Goal: Task Accomplishment & Management: Manage account settings

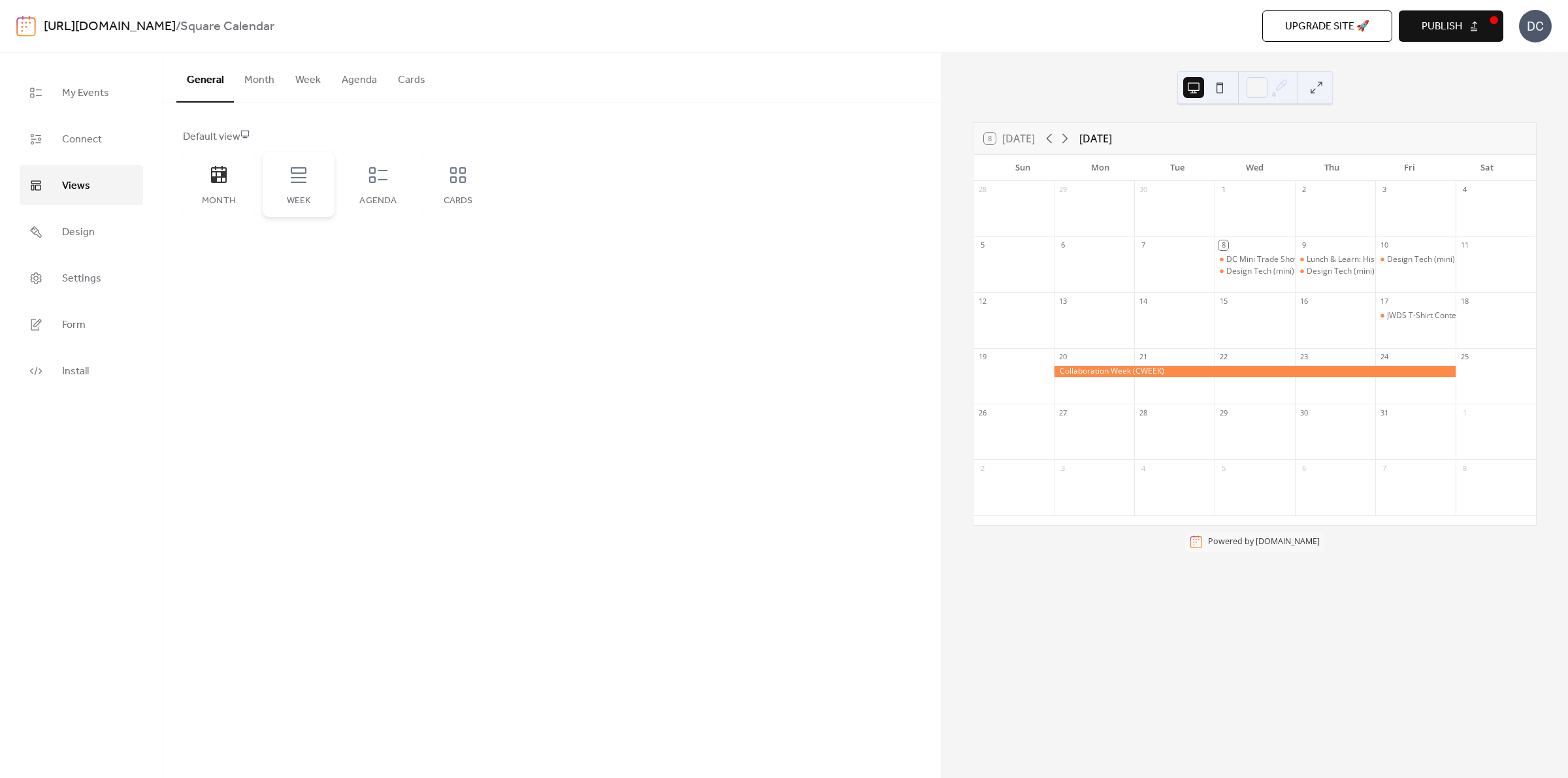
click at [312, 185] on div "Week" at bounding box center [298, 184] width 72 height 65
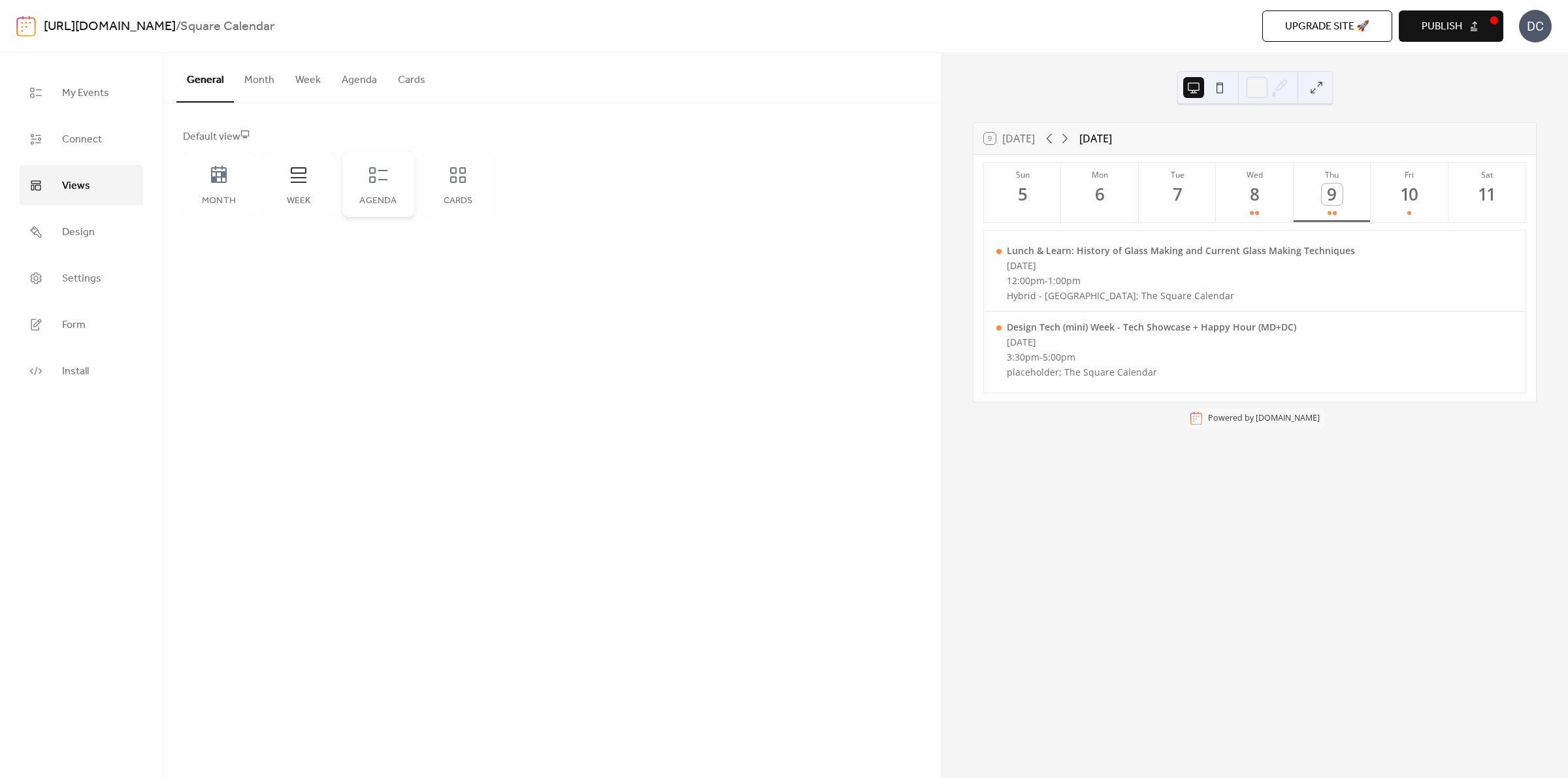
click at [385, 182] on icon at bounding box center [378, 174] width 21 height 21
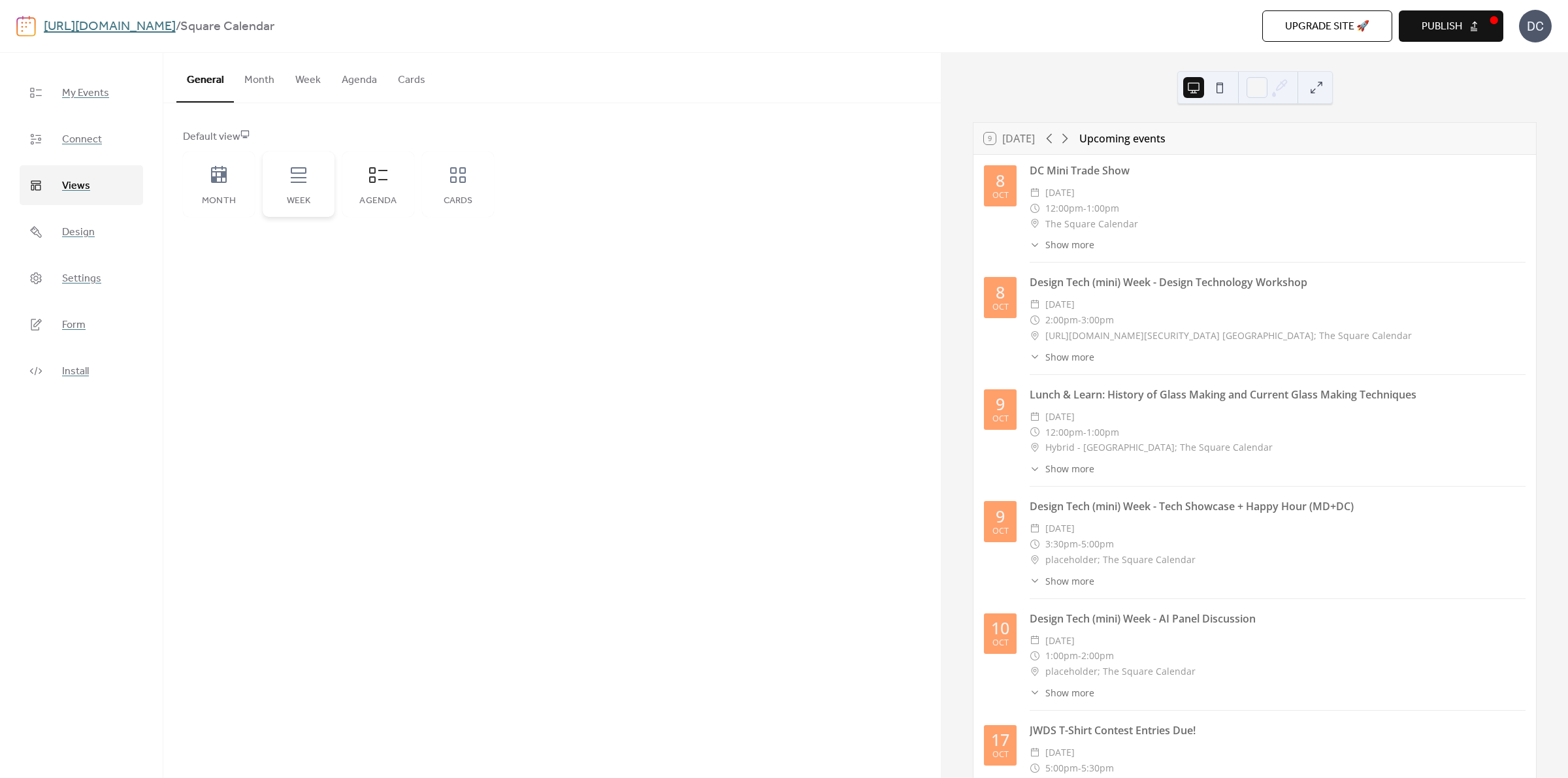
click at [288, 173] on icon at bounding box center [298, 174] width 21 height 21
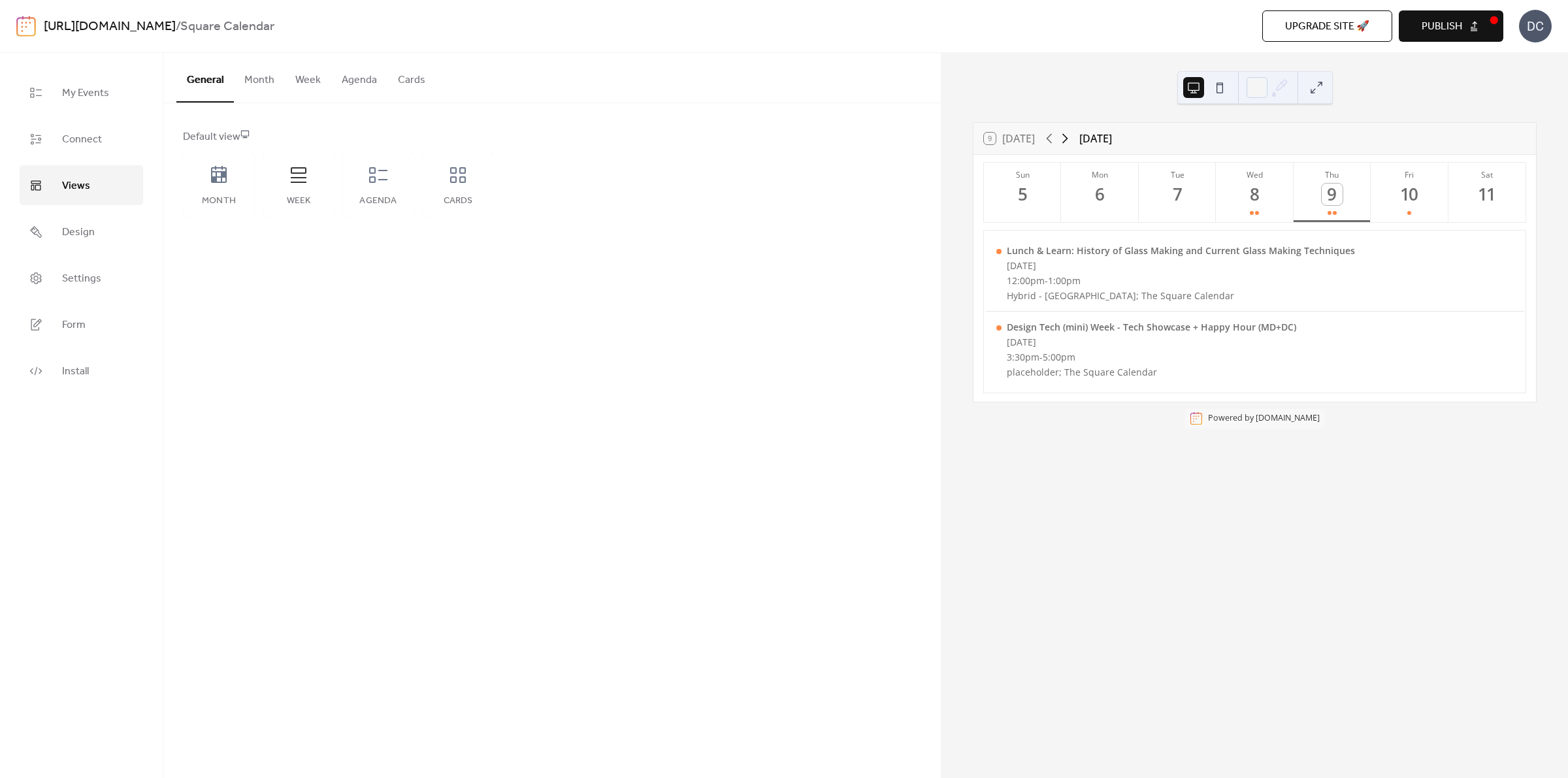
click at [1063, 136] on icon at bounding box center [1065, 138] width 16 height 16
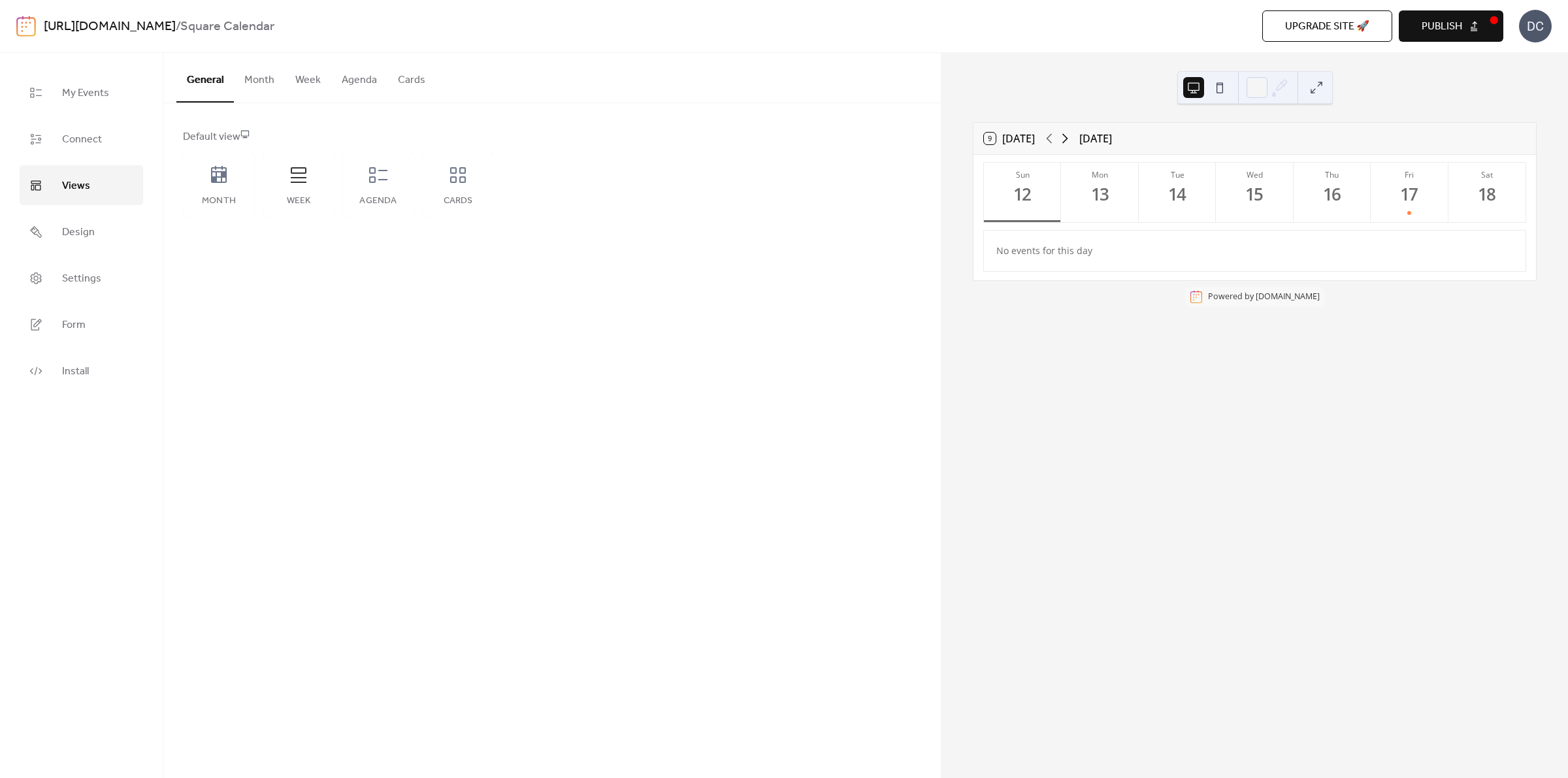
click at [1066, 136] on icon at bounding box center [1066, 139] width 6 height 10
click at [1115, 211] on button "Mon 20" at bounding box center [1100, 192] width 77 height 60
click at [462, 183] on icon at bounding box center [458, 174] width 21 height 21
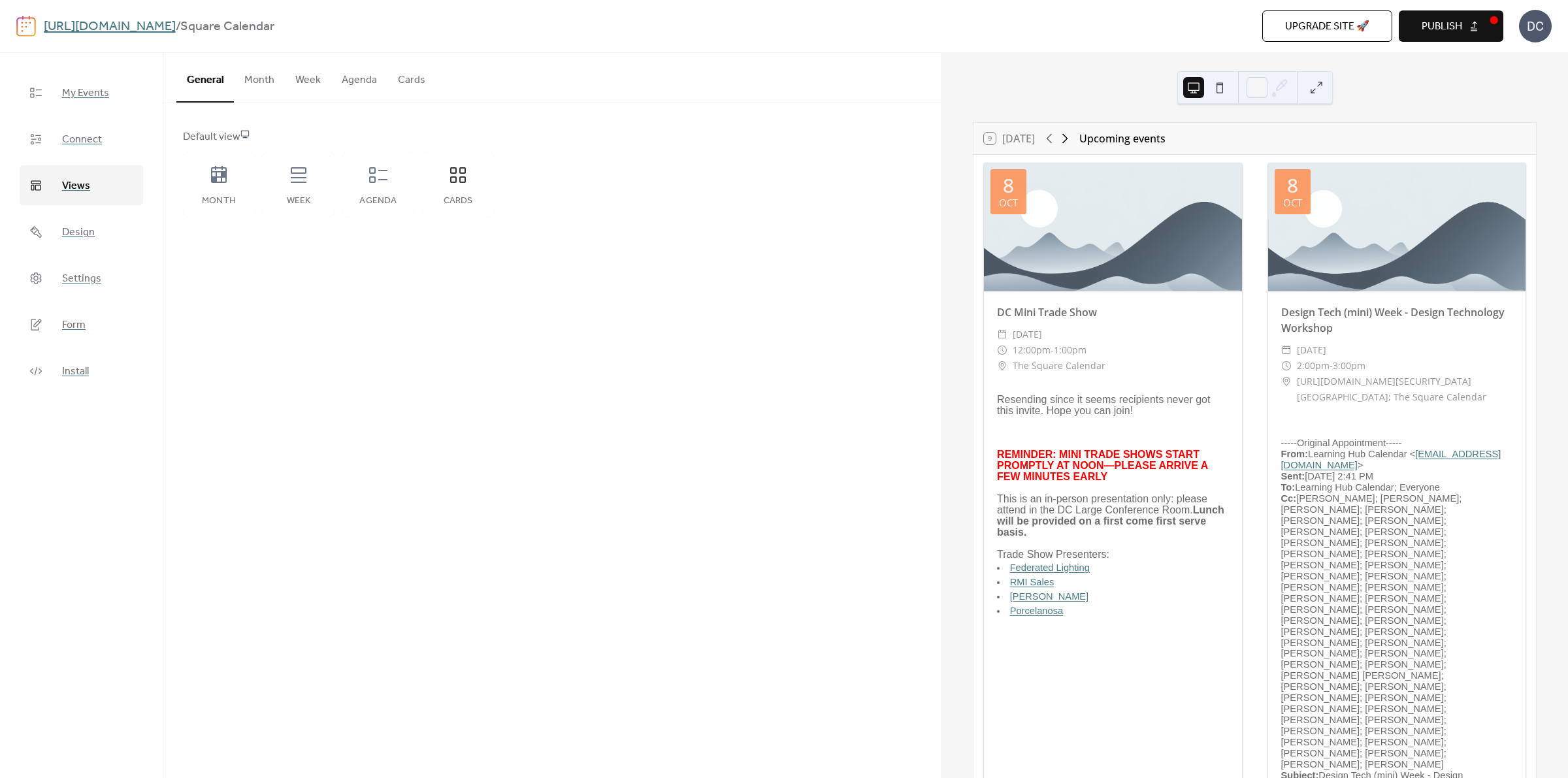
click at [1069, 132] on icon at bounding box center [1065, 138] width 16 height 16
click at [219, 191] on div "Month" at bounding box center [219, 184] width 72 height 65
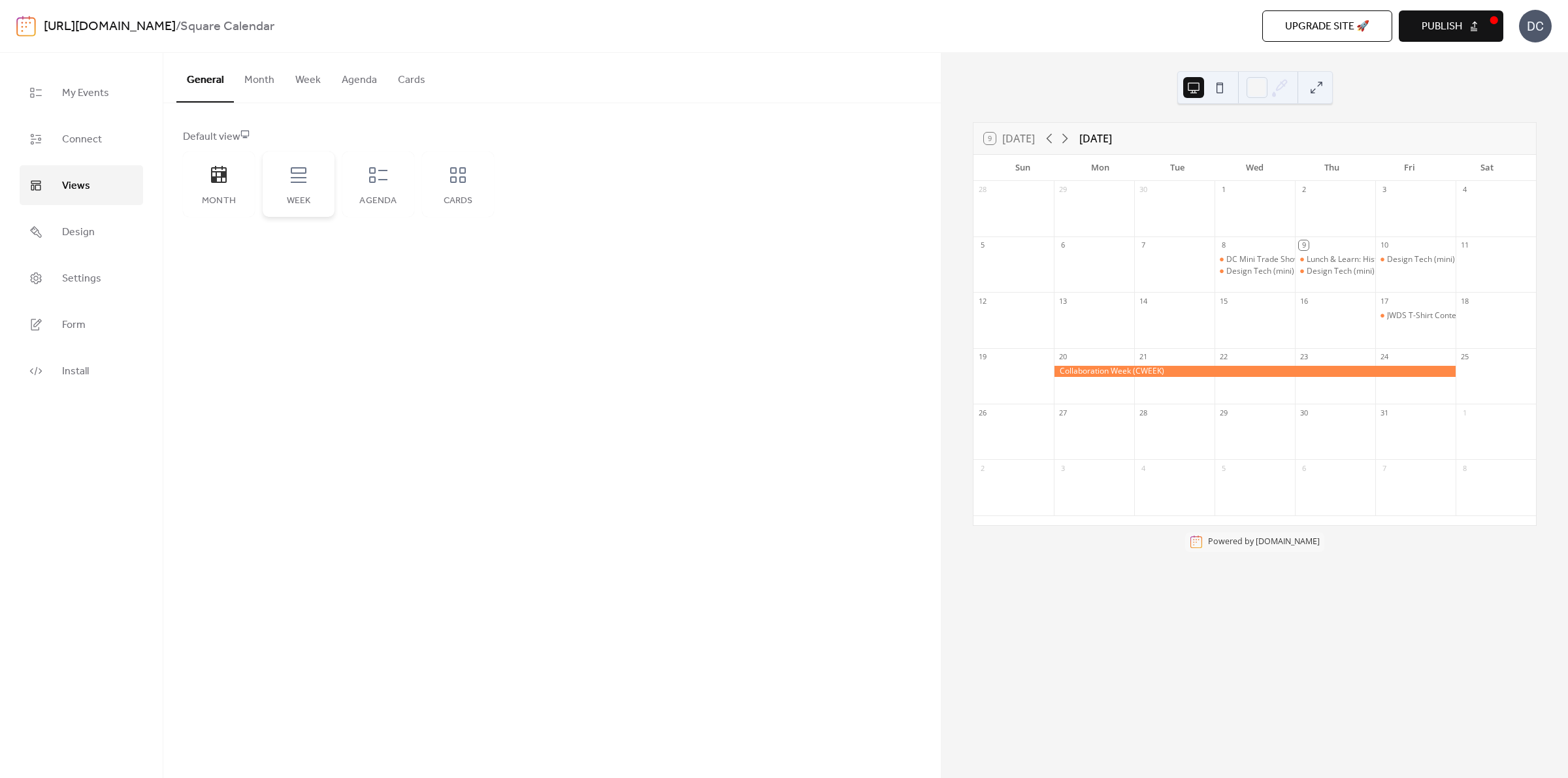
click at [304, 170] on icon at bounding box center [298, 174] width 21 height 21
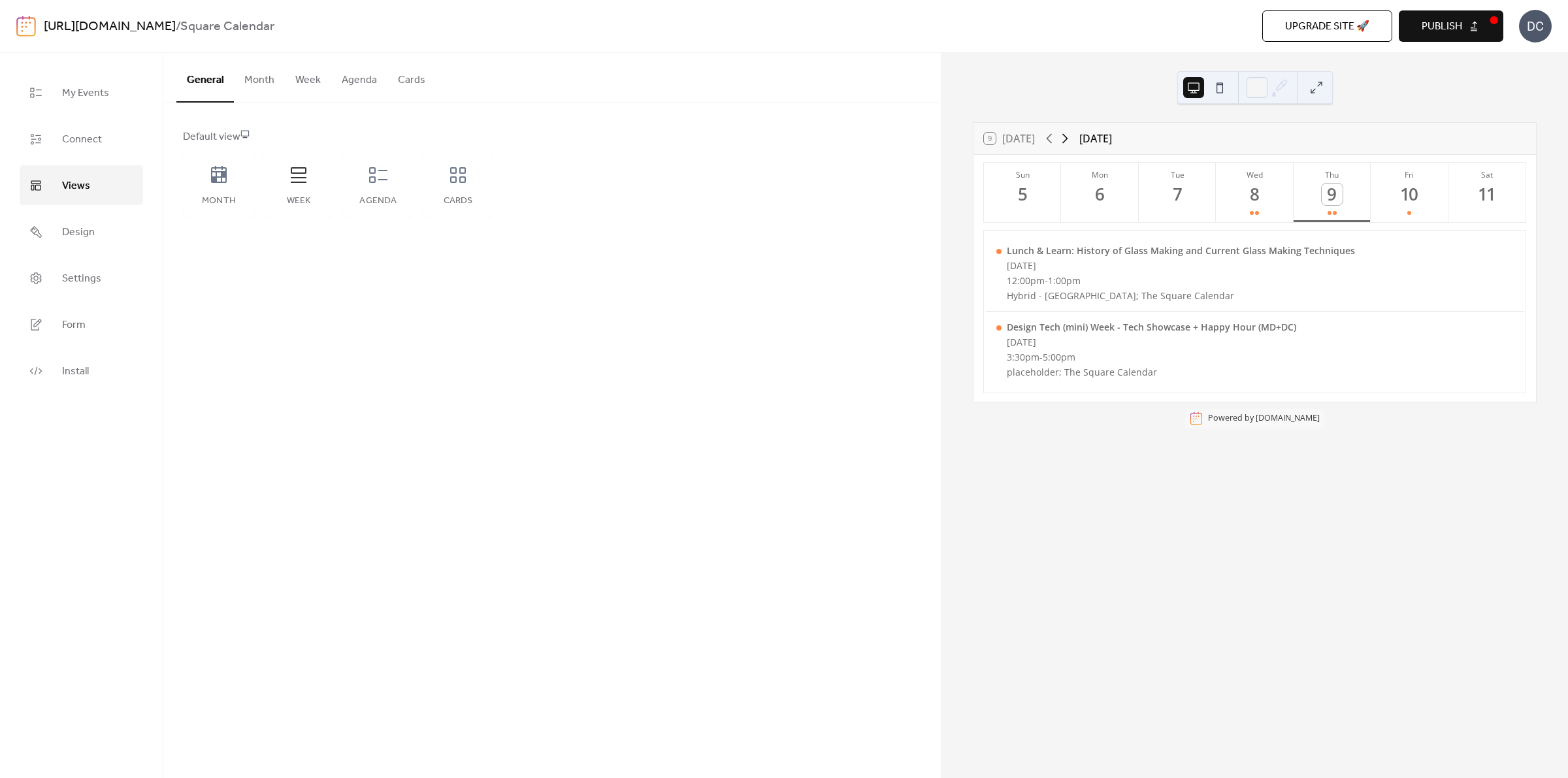
click at [1069, 137] on icon at bounding box center [1065, 138] width 16 height 16
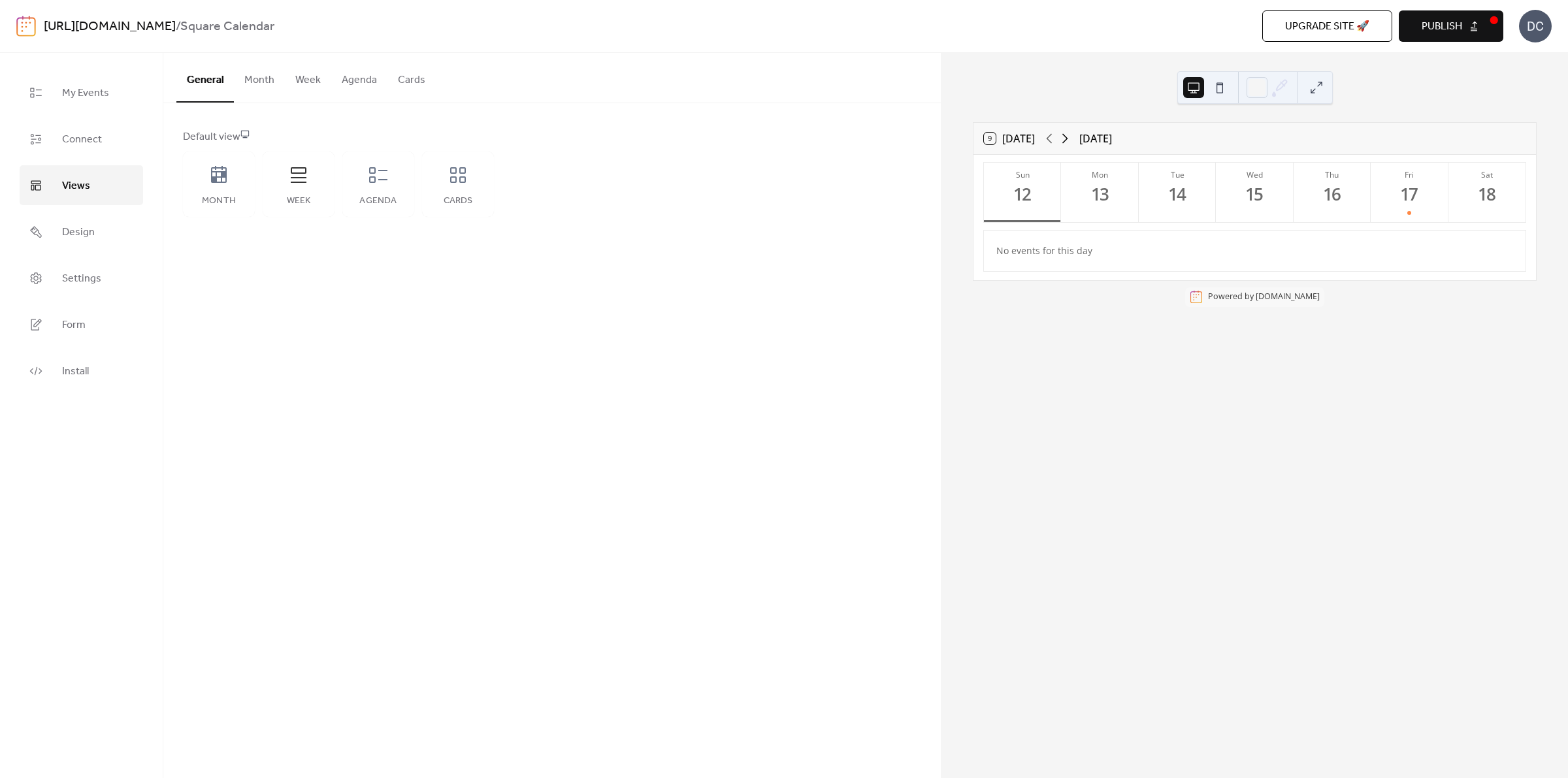
click at [1069, 137] on icon at bounding box center [1065, 138] width 16 height 16
click at [1108, 194] on div "20" at bounding box center [1100, 194] width 21 height 21
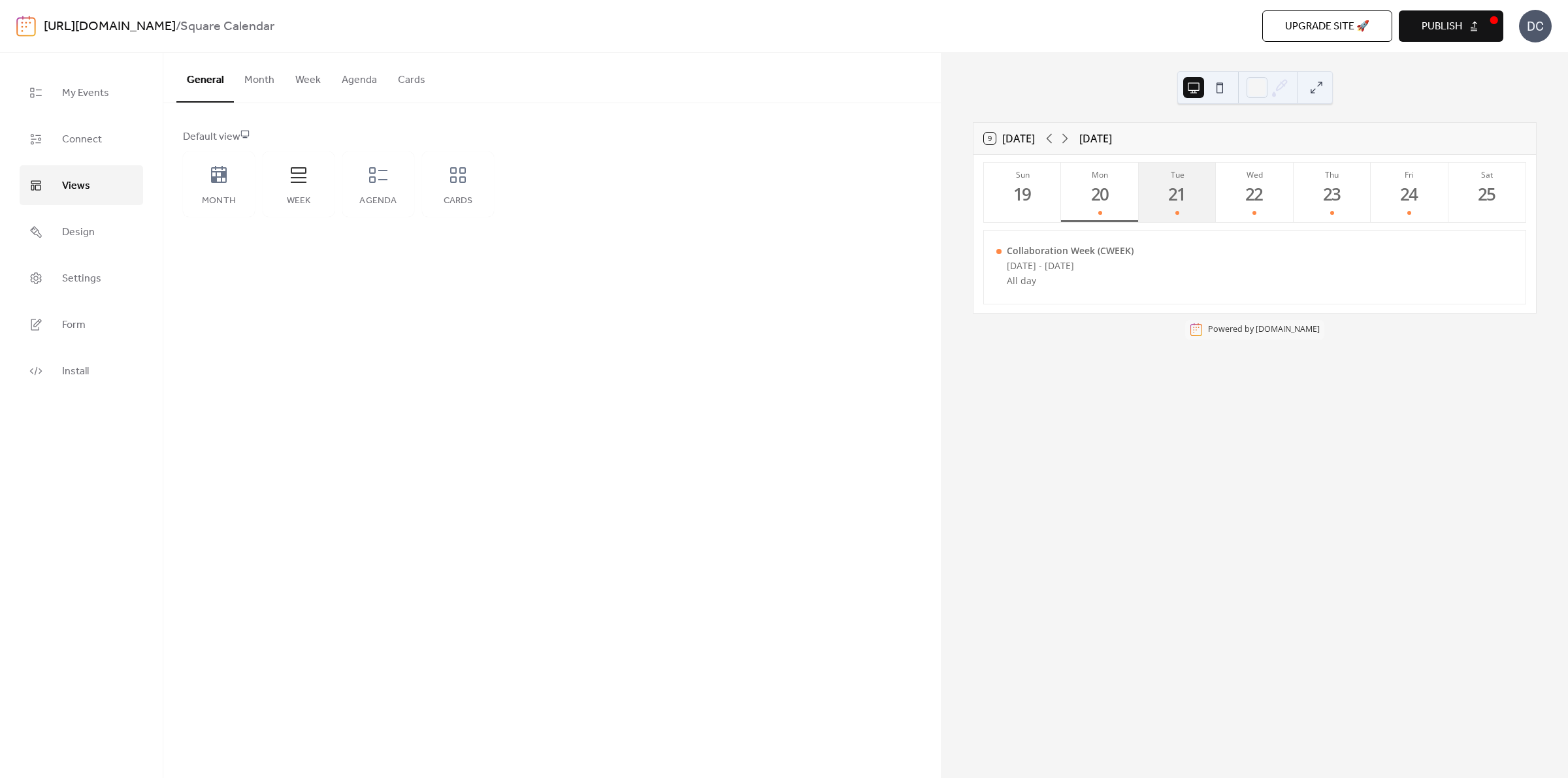
click at [1178, 196] on div "21" at bounding box center [1178, 194] width 21 height 21
click at [1252, 194] on div "22" at bounding box center [1255, 194] width 21 height 21
click at [1325, 194] on div "23" at bounding box center [1332, 194] width 21 height 21
click at [63, 289] on link "Settings" at bounding box center [82, 278] width 123 height 40
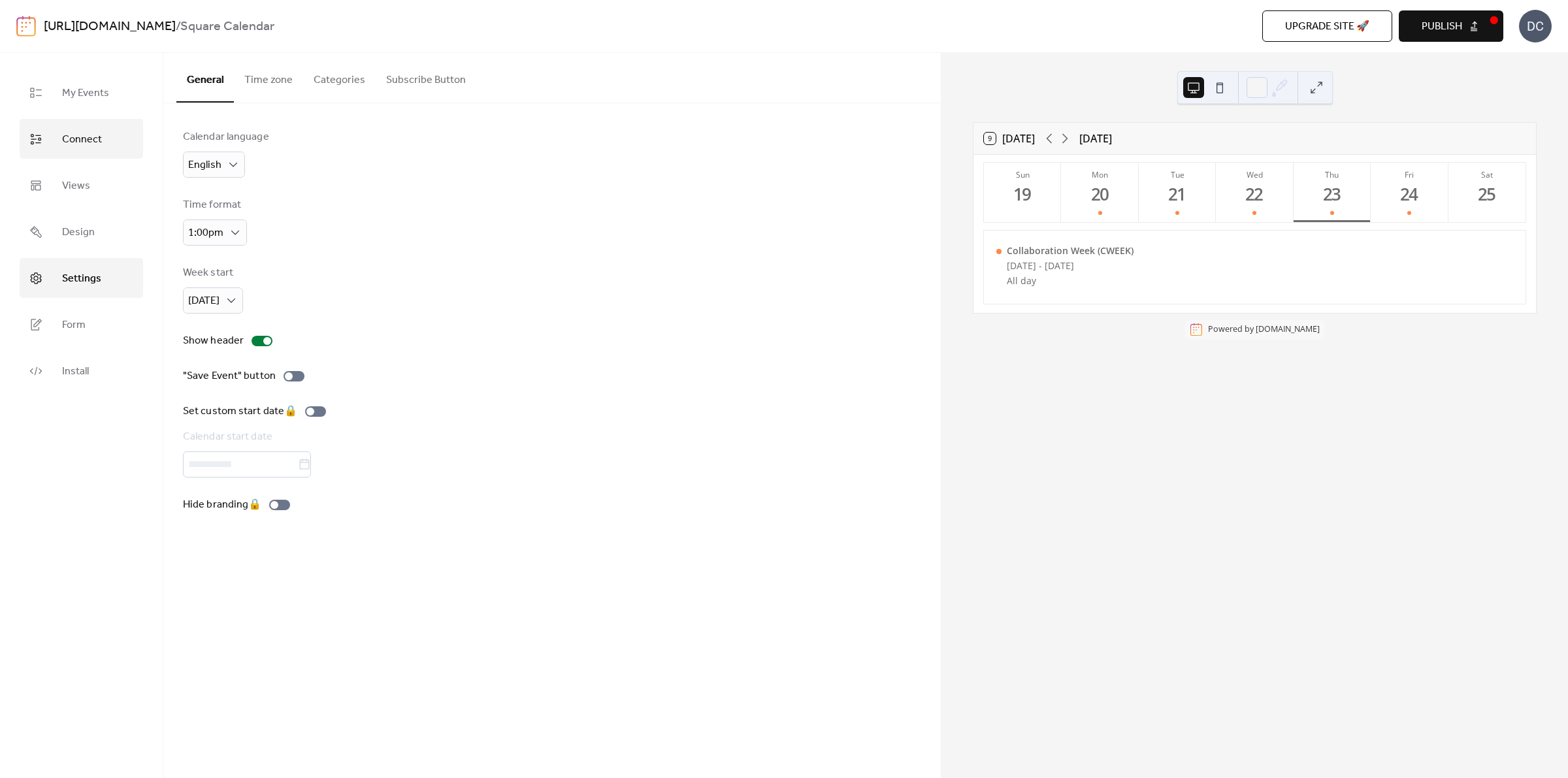
click at [82, 147] on span "Connect" at bounding box center [82, 139] width 40 height 21
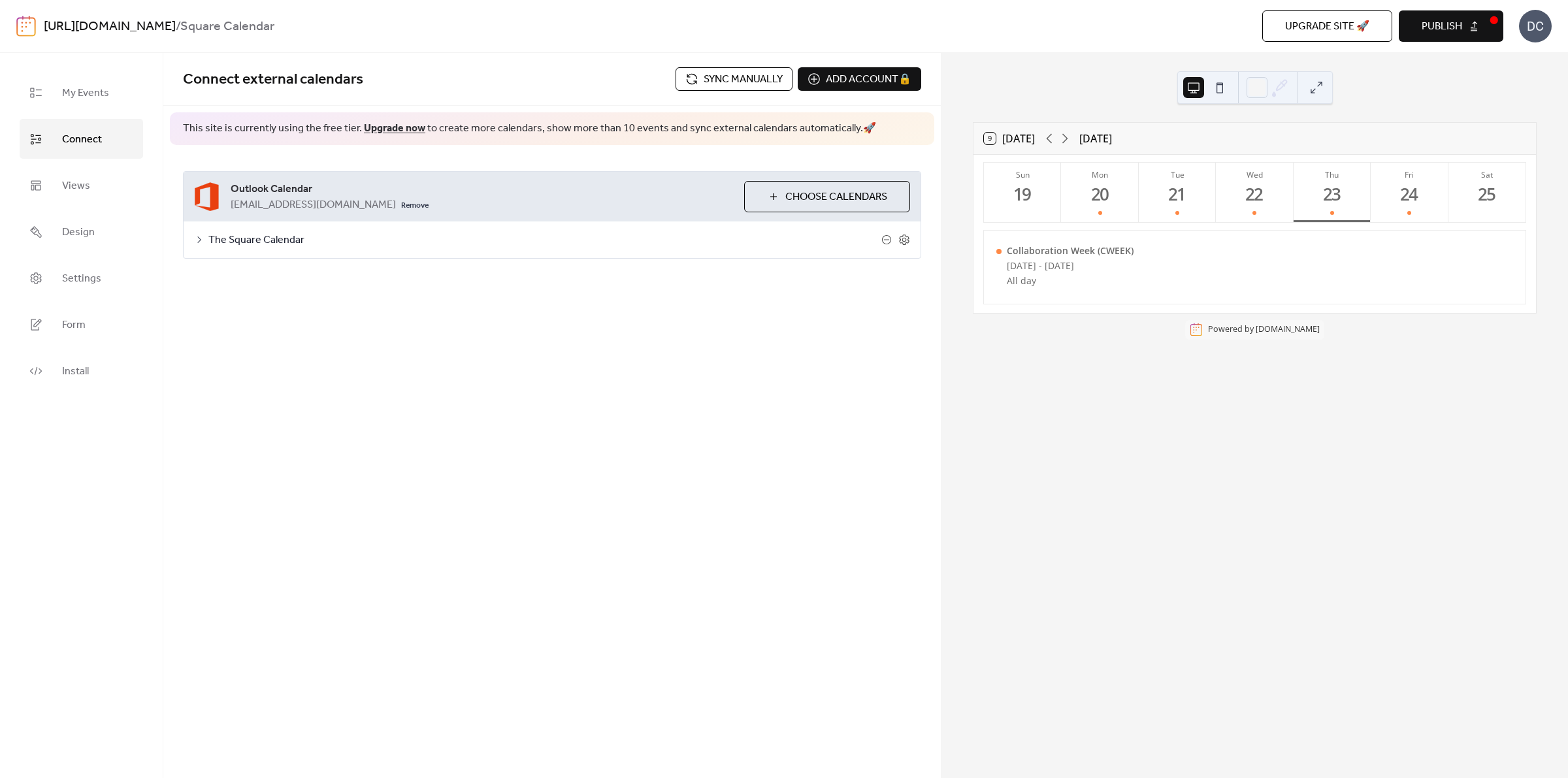
click at [203, 243] on icon at bounding box center [199, 240] width 11 height 11
click at [304, 387] on div at bounding box center [304, 386] width 8 height 8
click at [333, 426] on div "Default calendar color" at bounding box center [552, 428] width 695 height 48
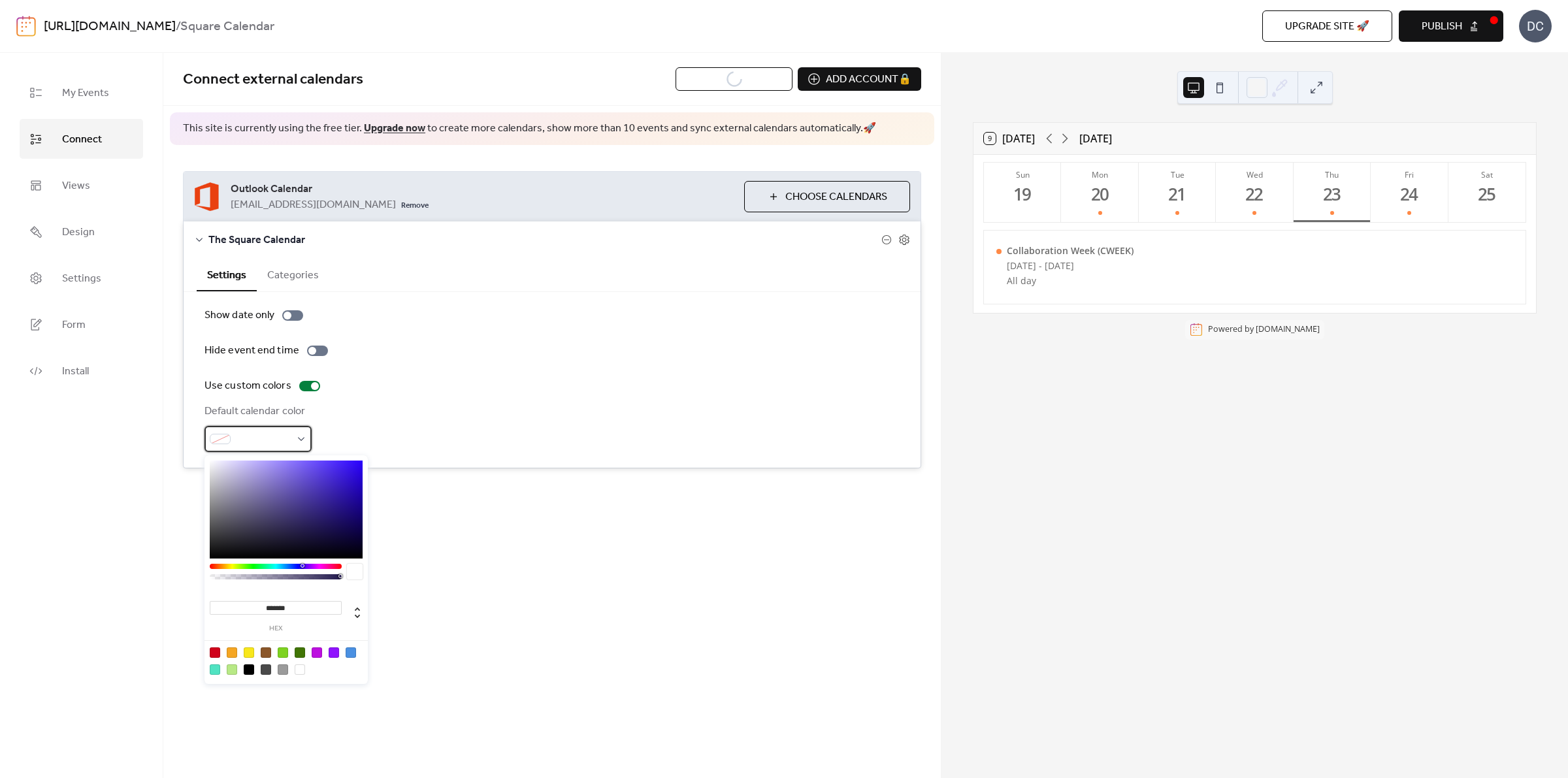
click at [296, 435] on div at bounding box center [258, 439] width 107 height 26
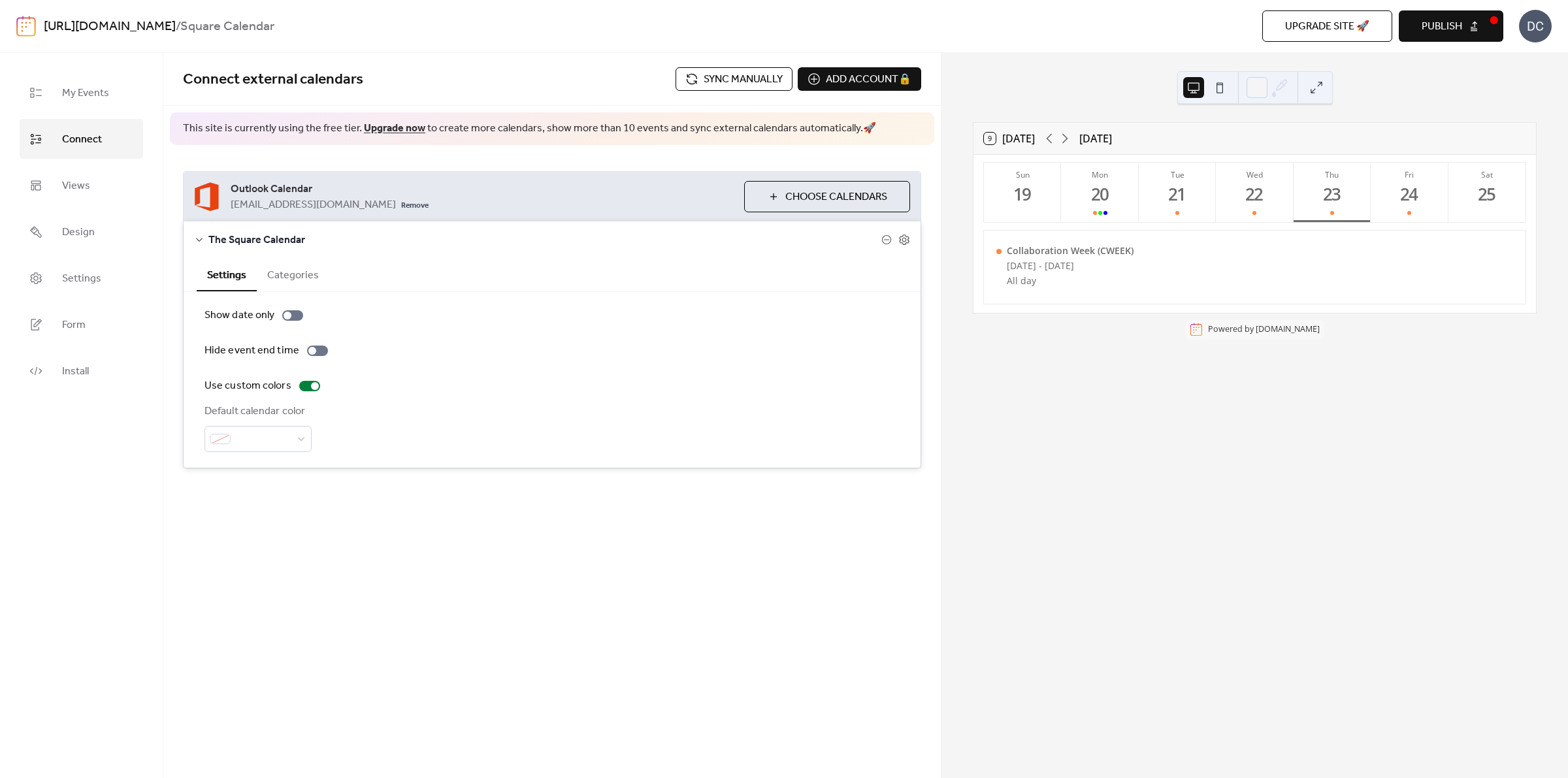
click at [286, 282] on button "Categories" at bounding box center [293, 274] width 72 height 32
click at [294, 394] on div "Add Category 🔒" at bounding box center [258, 386] width 106 height 23
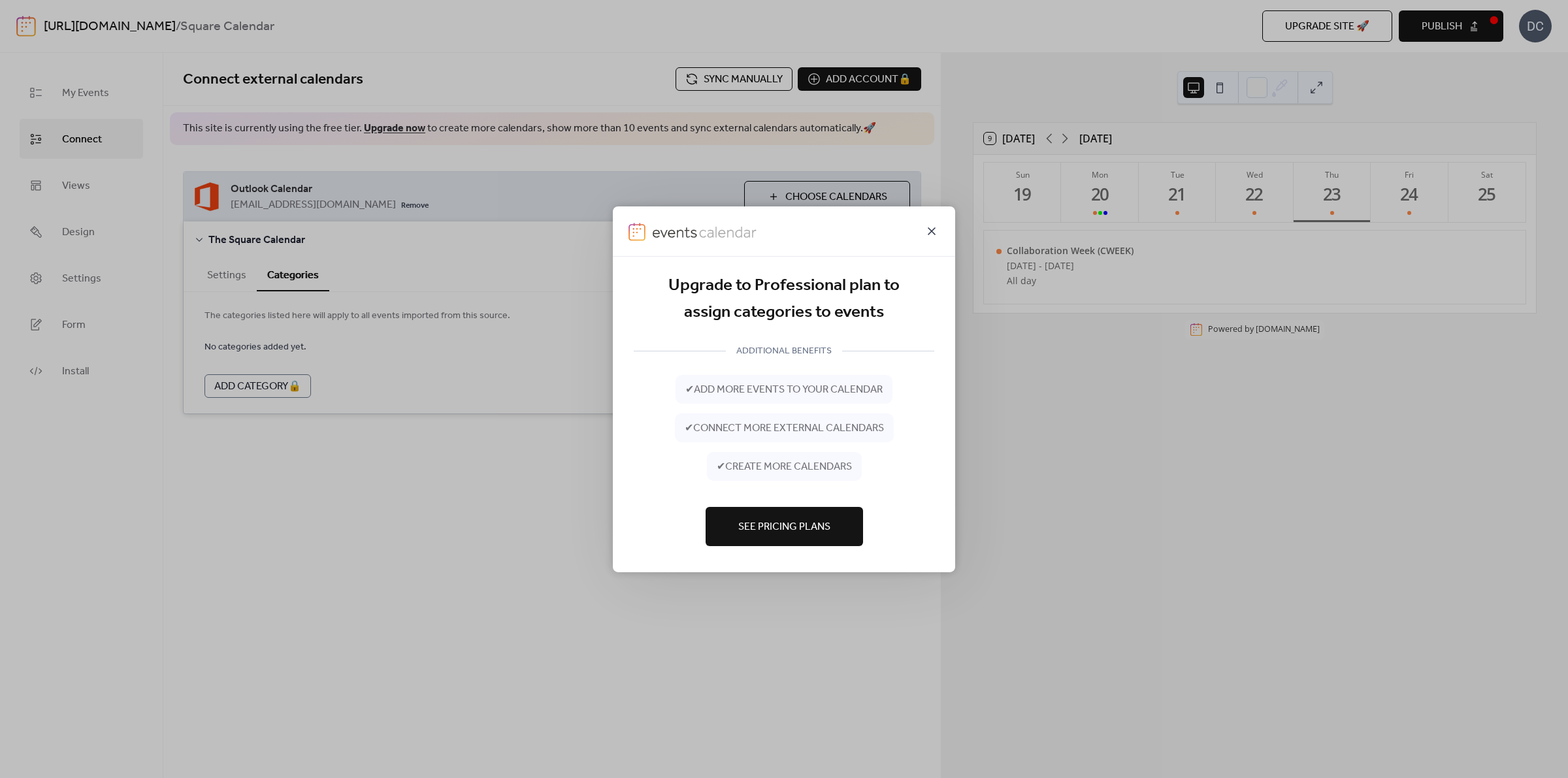
click at [935, 232] on icon at bounding box center [932, 230] width 16 height 16
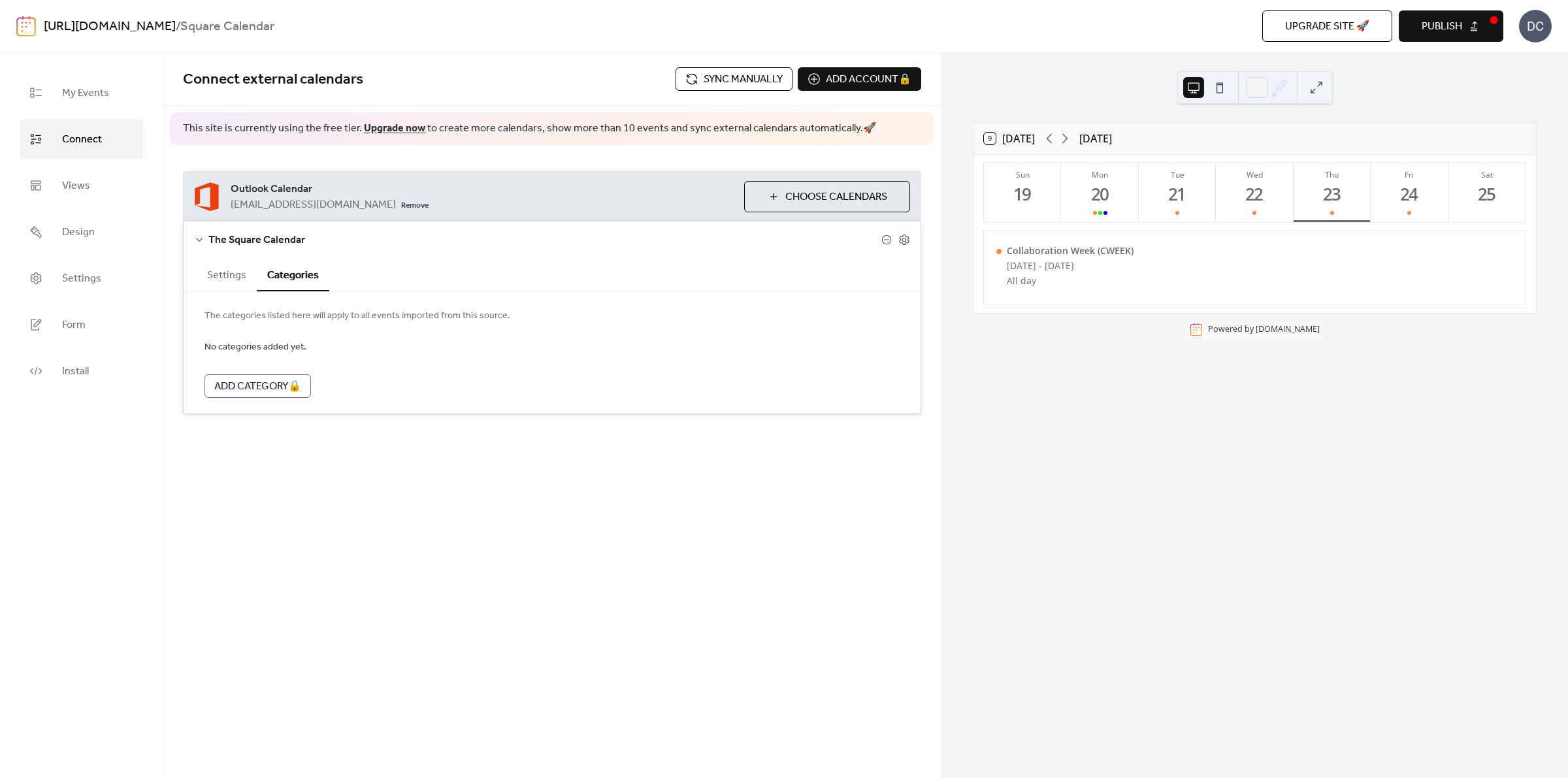
click at [227, 273] on button "Settings" at bounding box center [226, 274] width 60 height 32
click at [299, 387] on div at bounding box center [309, 386] width 21 height 11
click at [302, 385] on div at bounding box center [304, 386] width 8 height 8
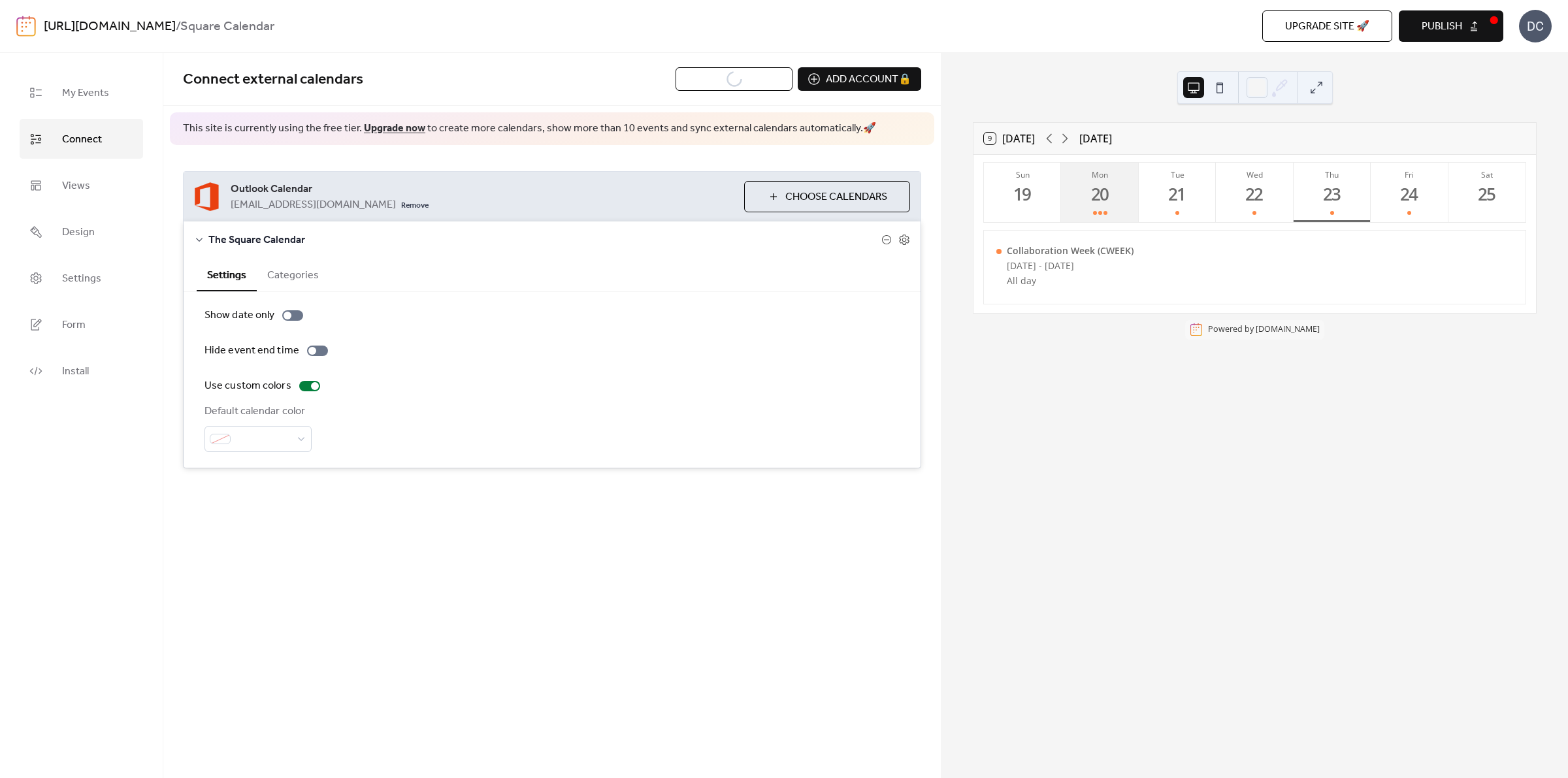
click at [1105, 208] on div at bounding box center [1100, 213] width 14 height 11
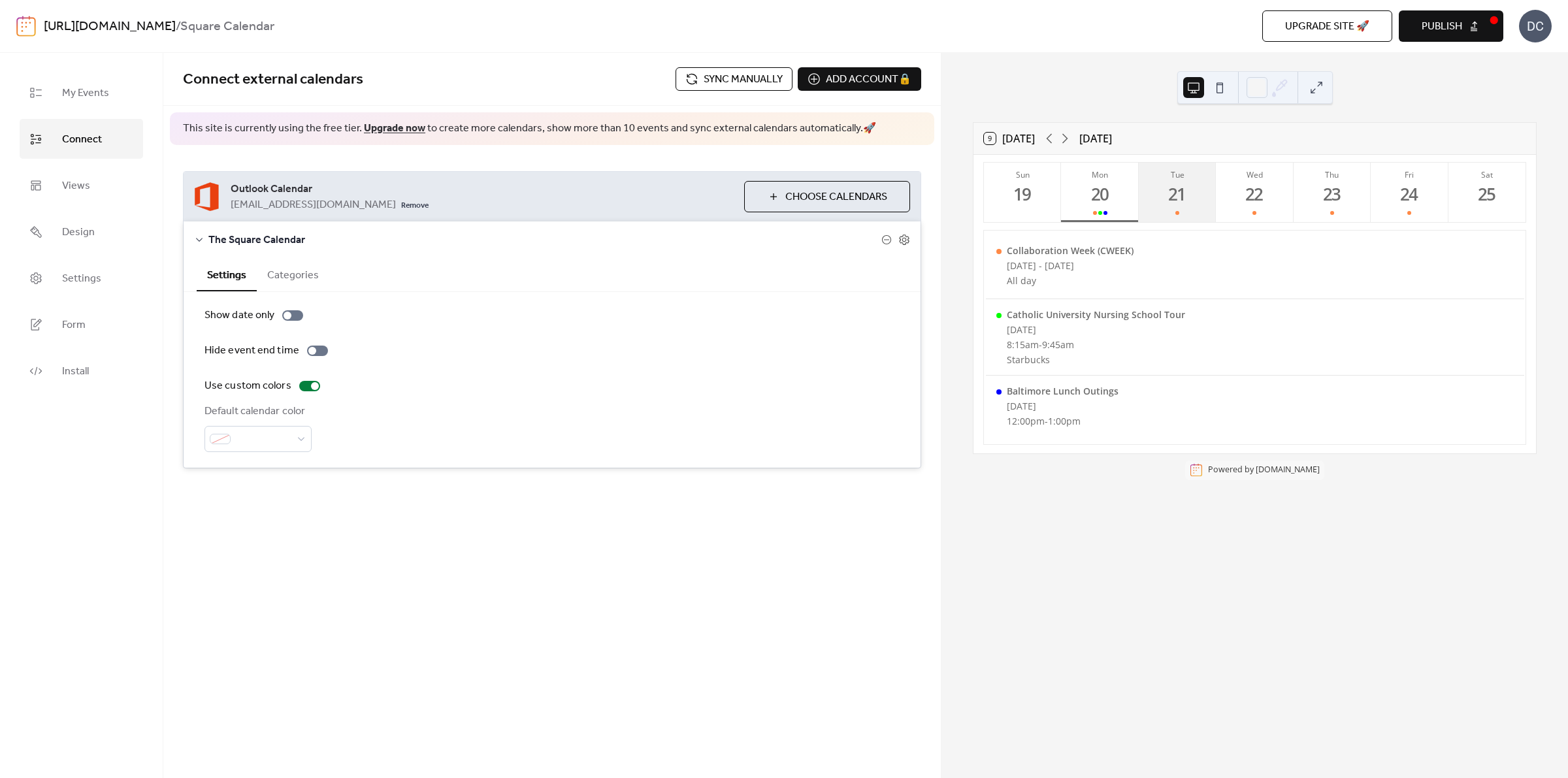
click at [1171, 206] on button "Tue 21" at bounding box center [1177, 192] width 77 height 60
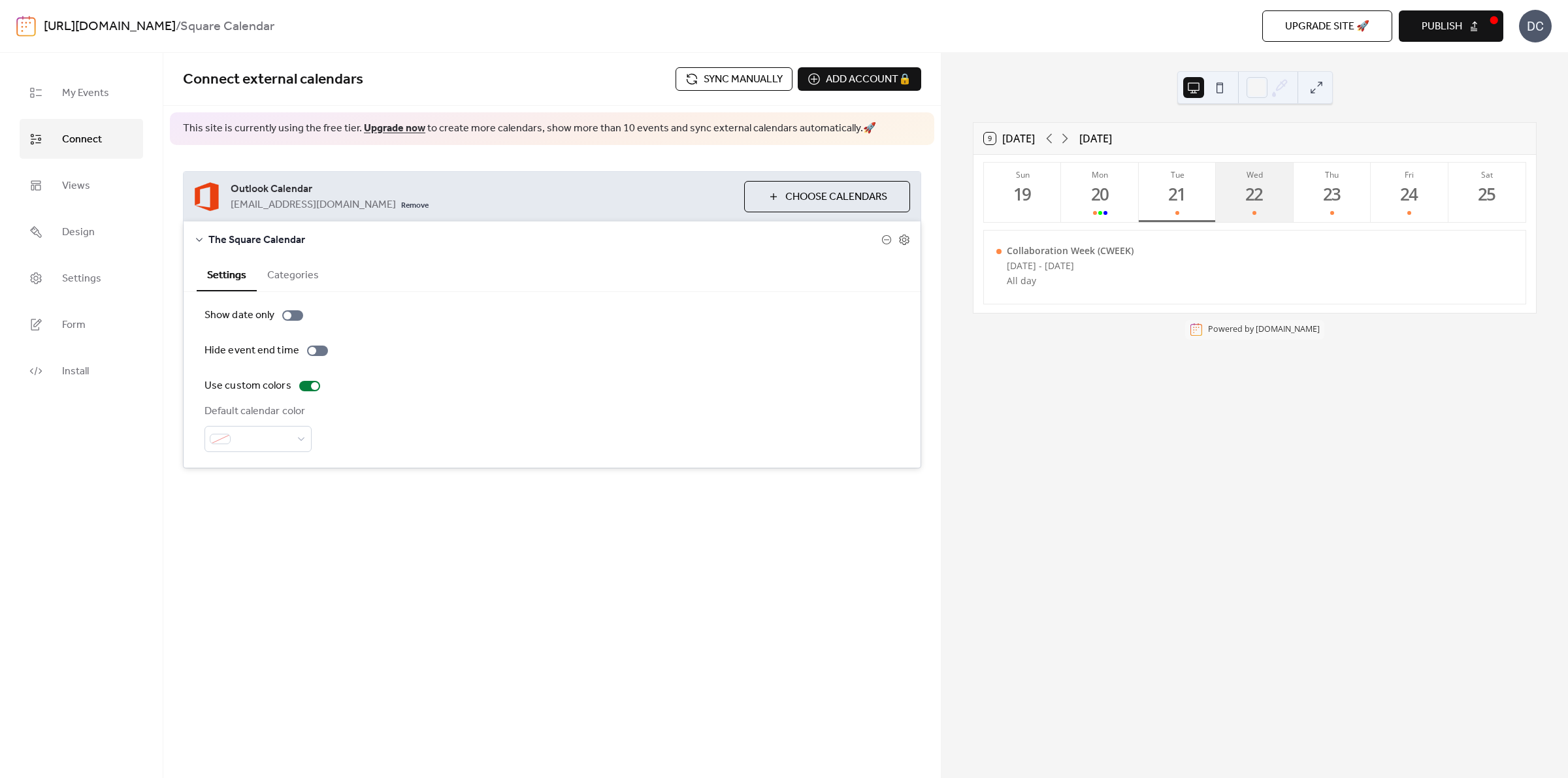
click at [1255, 198] on div "22" at bounding box center [1255, 194] width 21 height 21
click at [1178, 206] on button "Tue 21" at bounding box center [1177, 192] width 77 height 60
click at [1103, 206] on button "Mon 20" at bounding box center [1100, 192] width 77 height 60
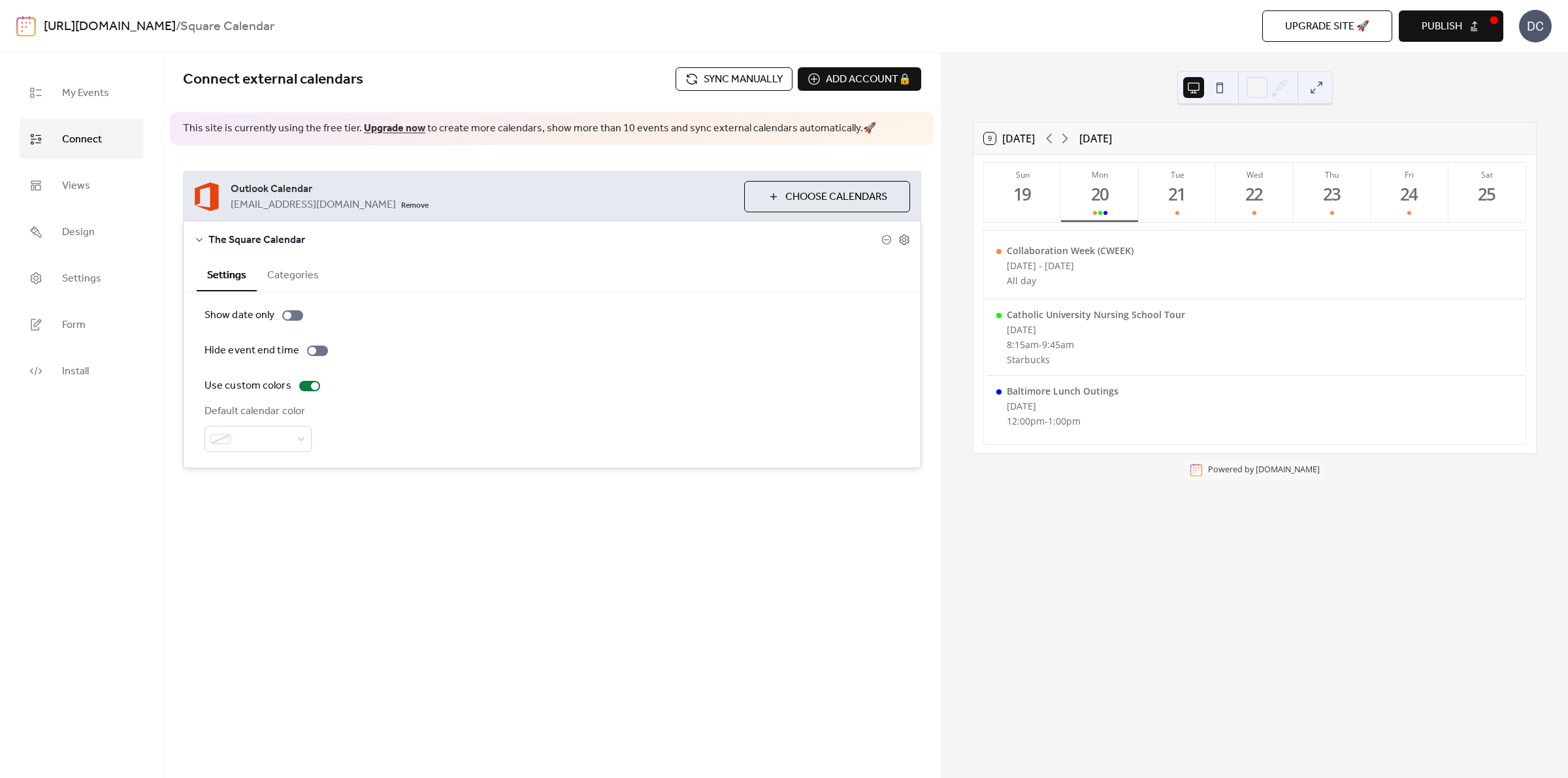
click at [745, 79] on span "Sync manually" at bounding box center [743, 79] width 79 height 16
click at [1180, 177] on div "Tue" at bounding box center [1178, 175] width 70 height 11
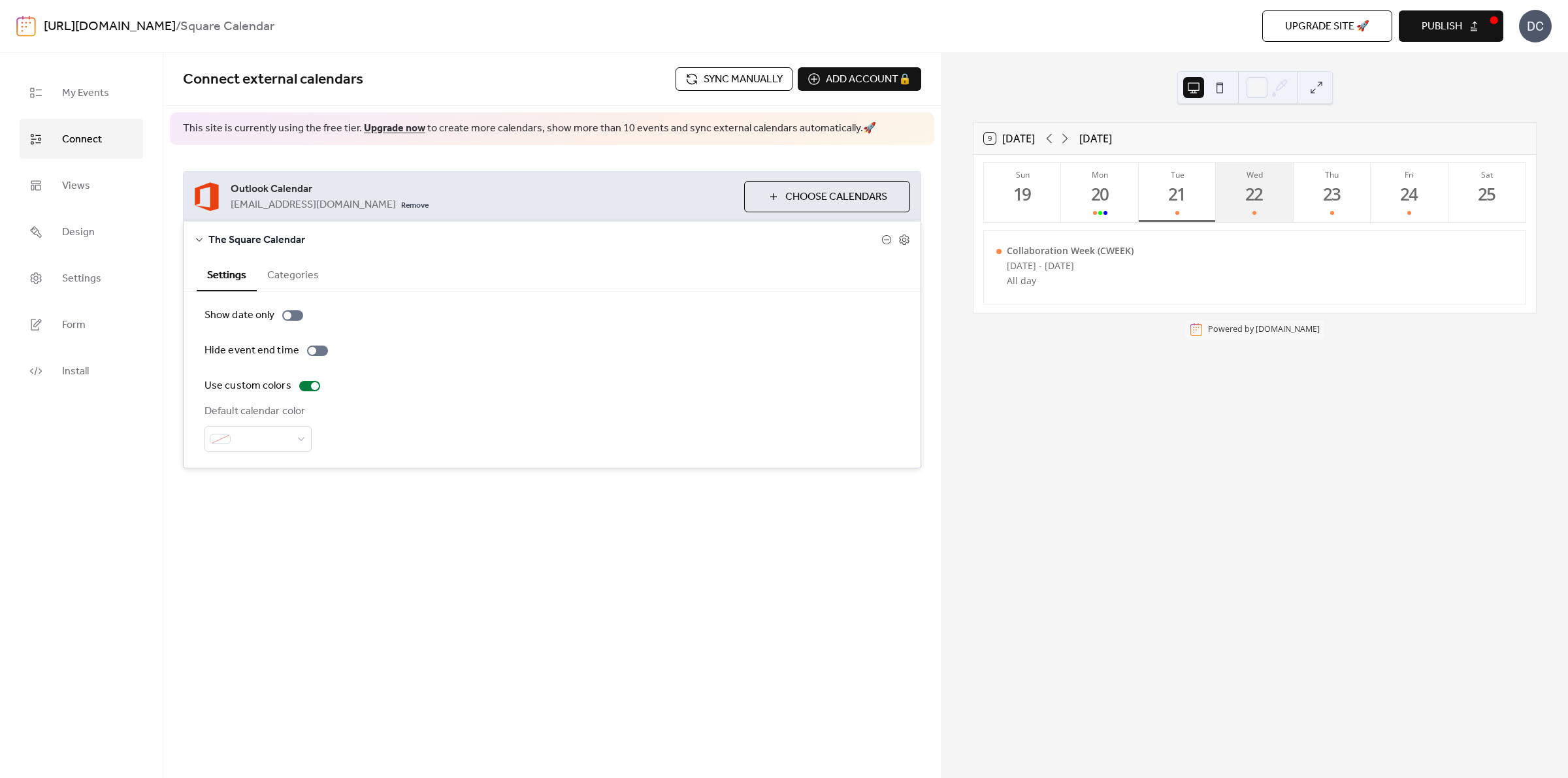
click at [1259, 184] on div "22" at bounding box center [1255, 194] width 21 height 21
click at [1349, 189] on button "Thu 23" at bounding box center [1332, 192] width 77 height 60
click at [1419, 194] on button "Fri 24" at bounding box center [1409, 192] width 77 height 60
click at [1110, 200] on div "20" at bounding box center [1100, 194] width 21 height 21
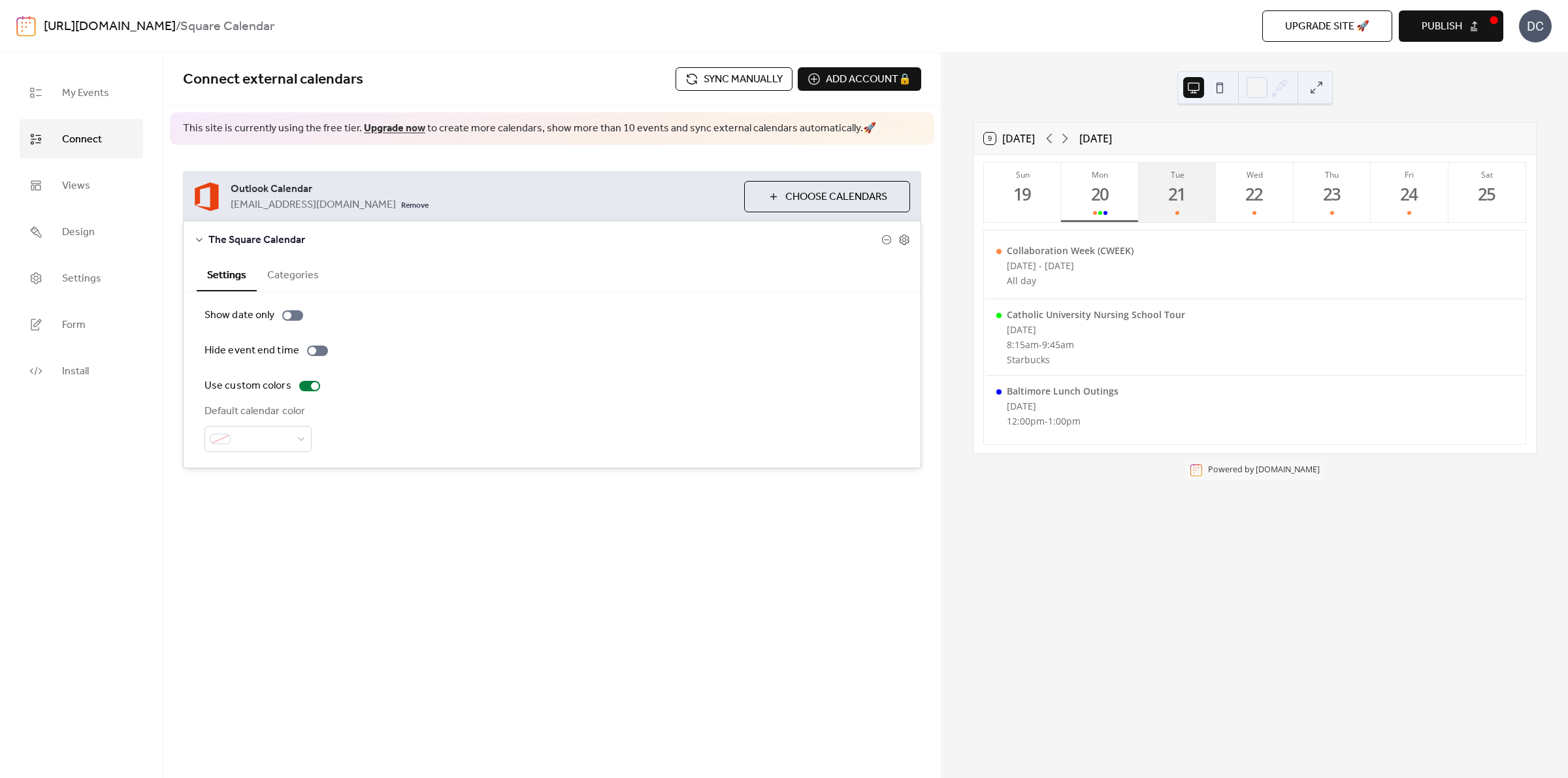
click at [1187, 199] on div "21" at bounding box center [1178, 194] width 21 height 21
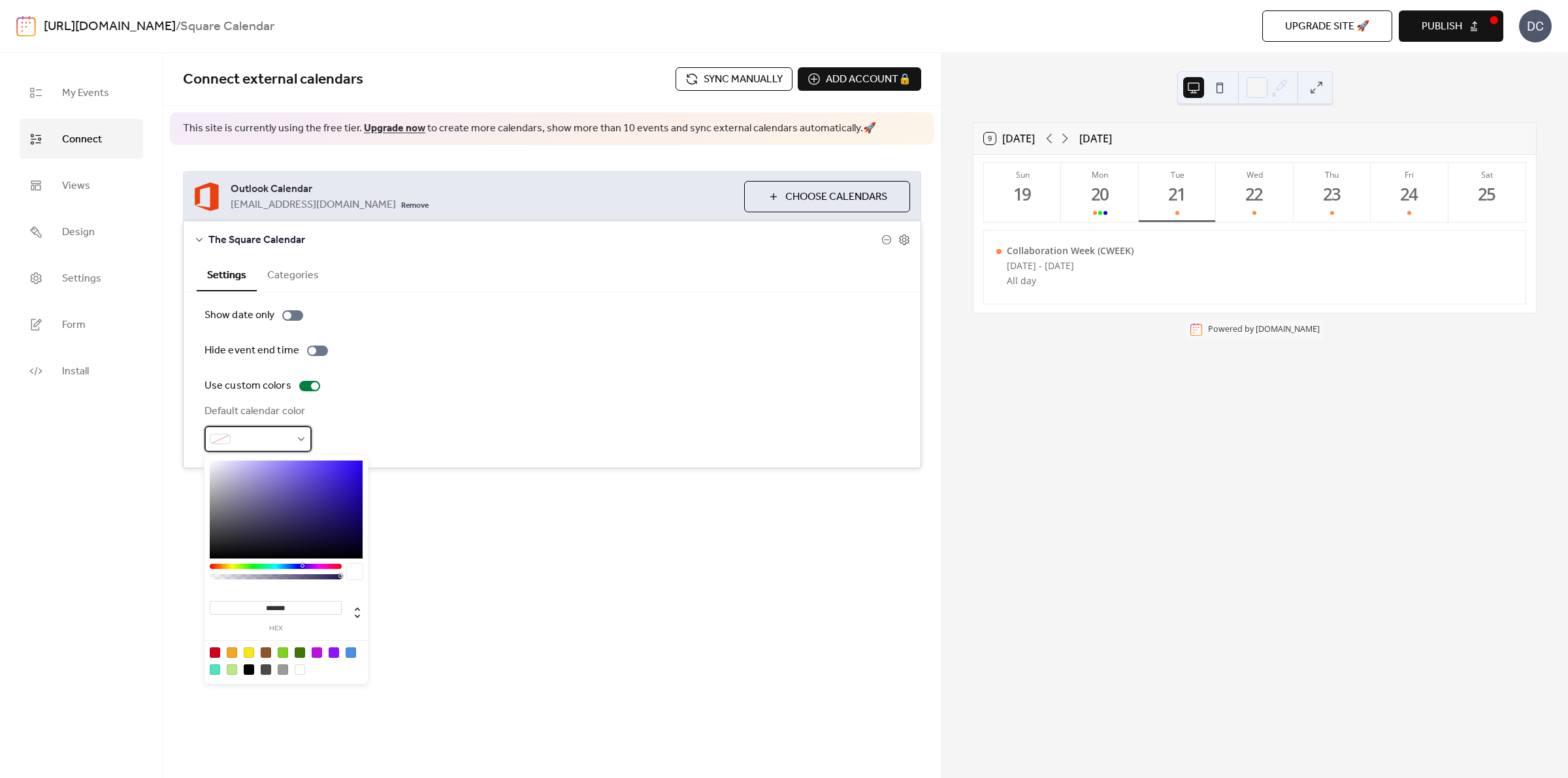
click at [307, 441] on div at bounding box center [258, 439] width 107 height 26
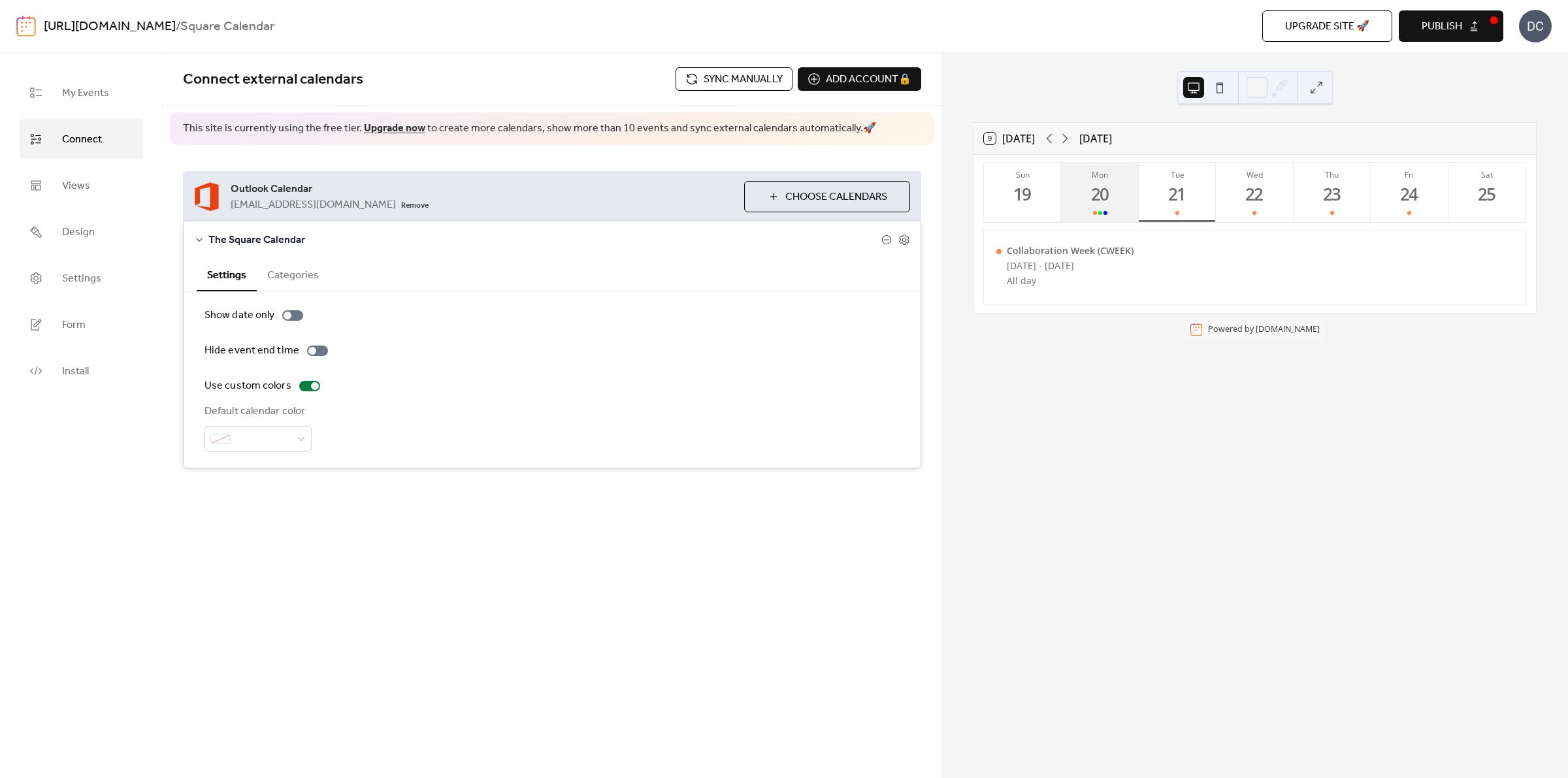
click at [1112, 204] on button "Mon 20" at bounding box center [1100, 192] width 77 height 60
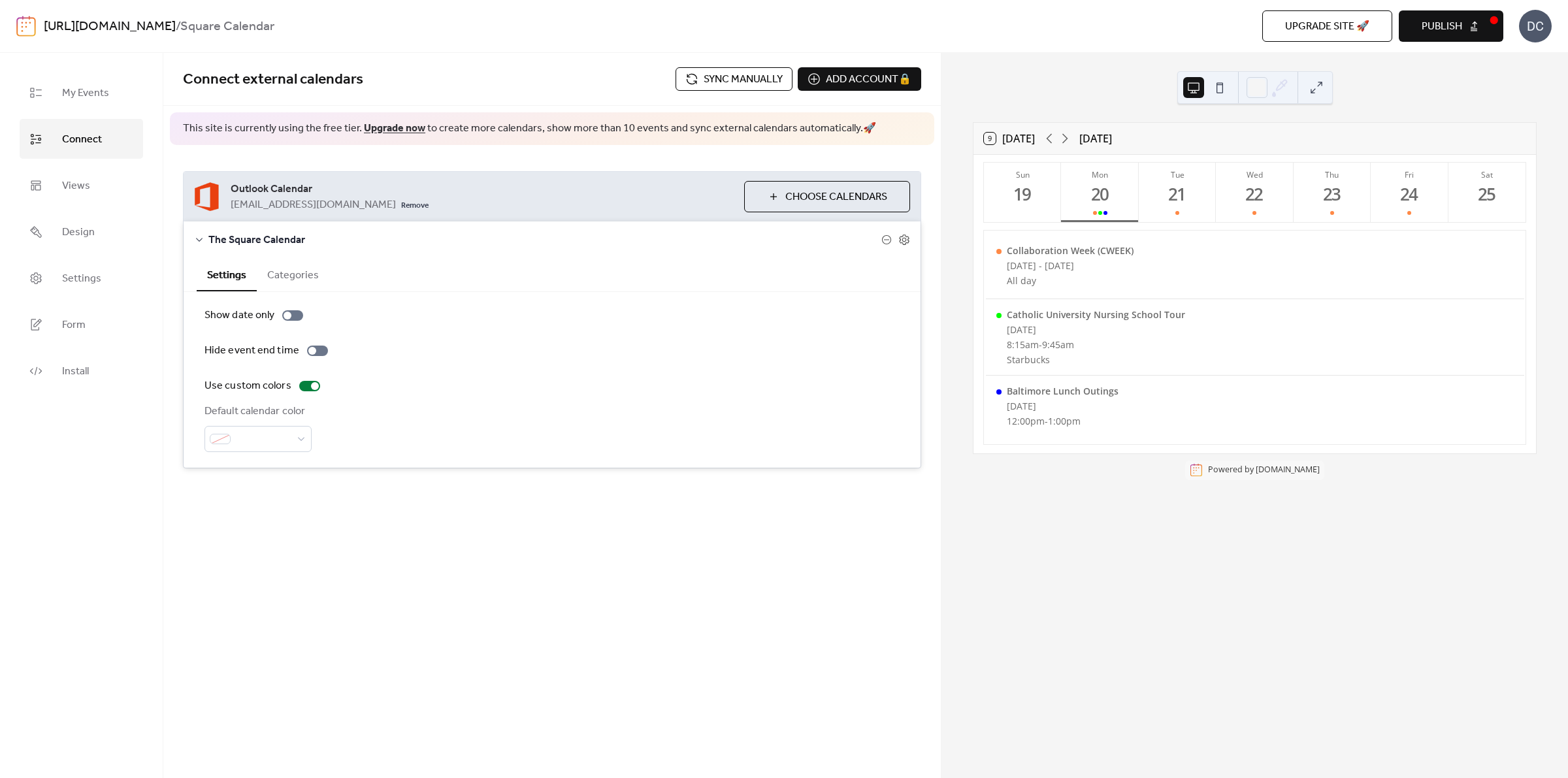
click at [848, 677] on div "Connect external calendars Sync manually Add account 🔒 🔒 This site is currently…" at bounding box center [552, 416] width 778 height 725
click at [1185, 196] on div "21" at bounding box center [1178, 194] width 21 height 21
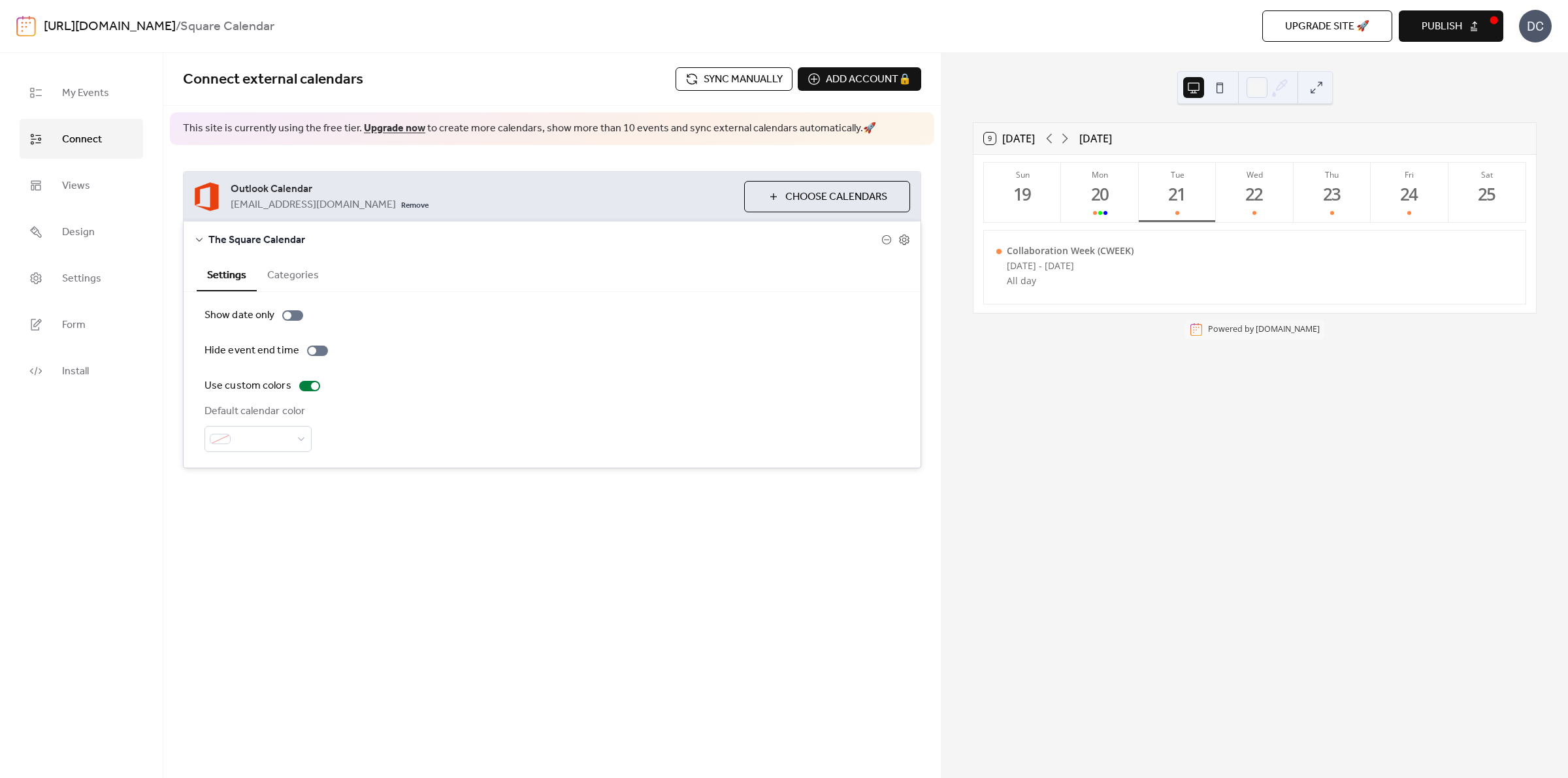
click at [720, 73] on span "Sync manually" at bounding box center [743, 79] width 79 height 16
click at [903, 243] on icon at bounding box center [905, 240] width 4 height 4
click at [1214, 94] on button at bounding box center [1220, 87] width 21 height 21
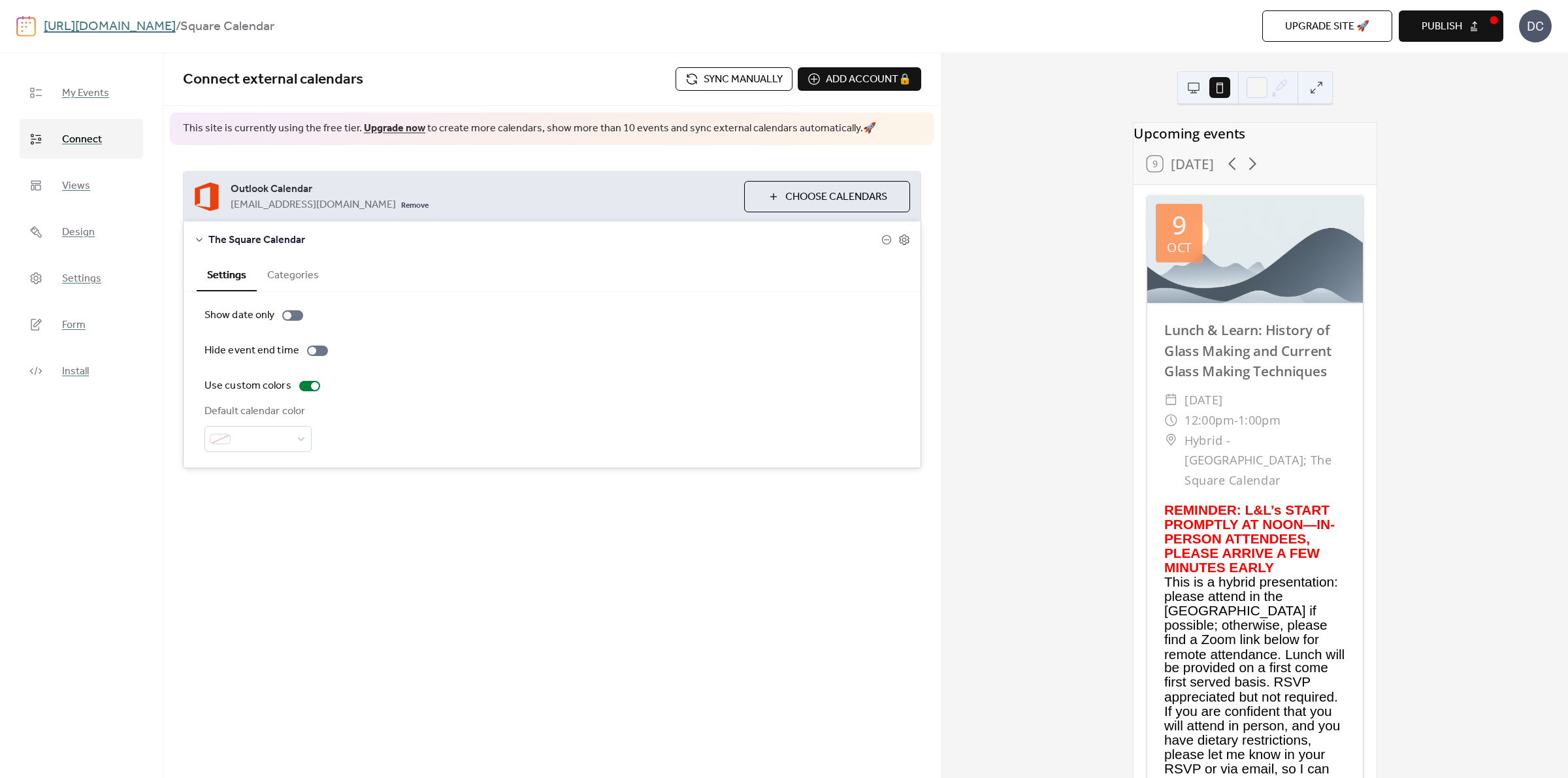
click at [1185, 96] on button at bounding box center [1193, 87] width 21 height 21
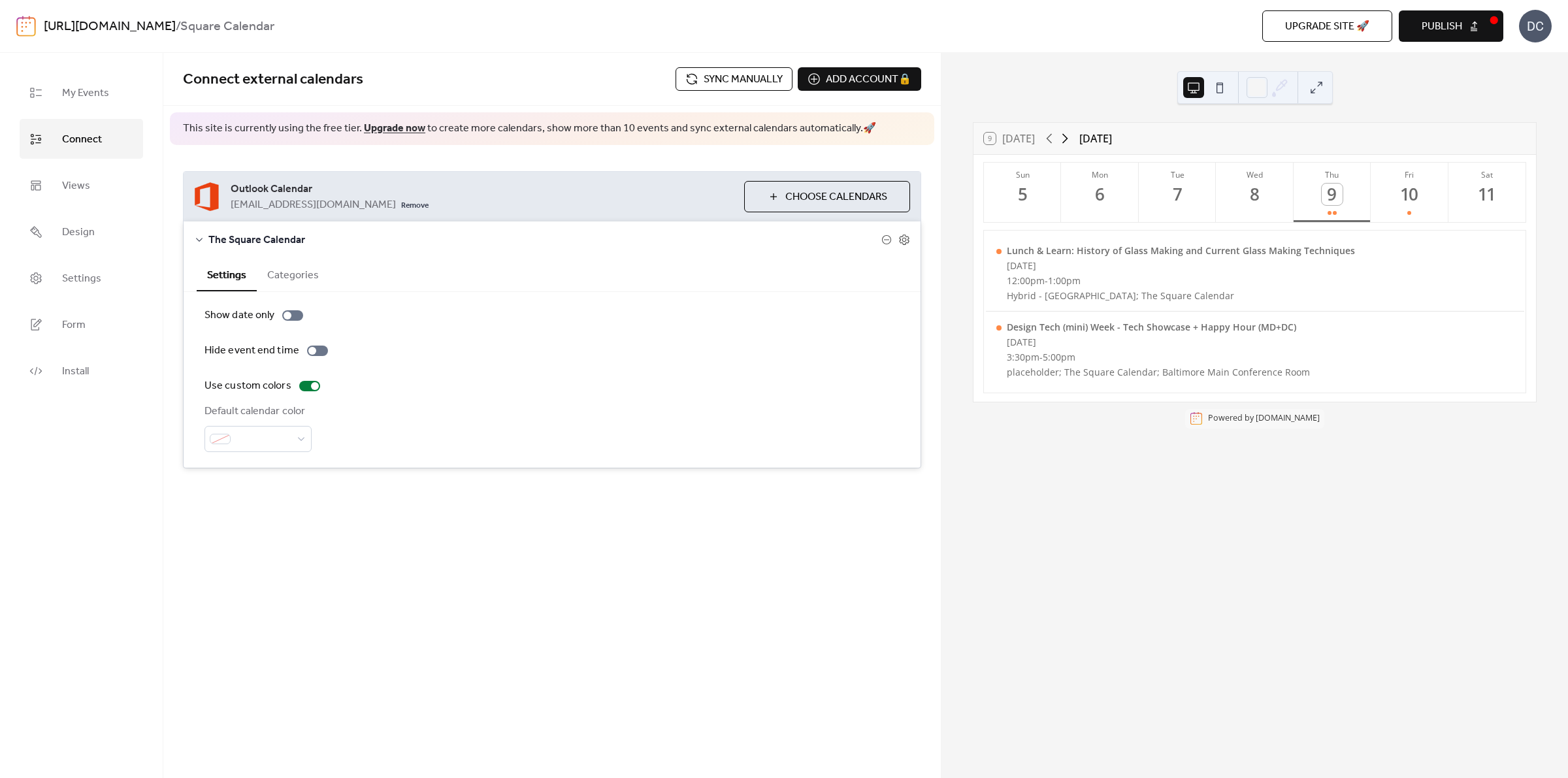
click at [1066, 143] on icon at bounding box center [1065, 138] width 16 height 16
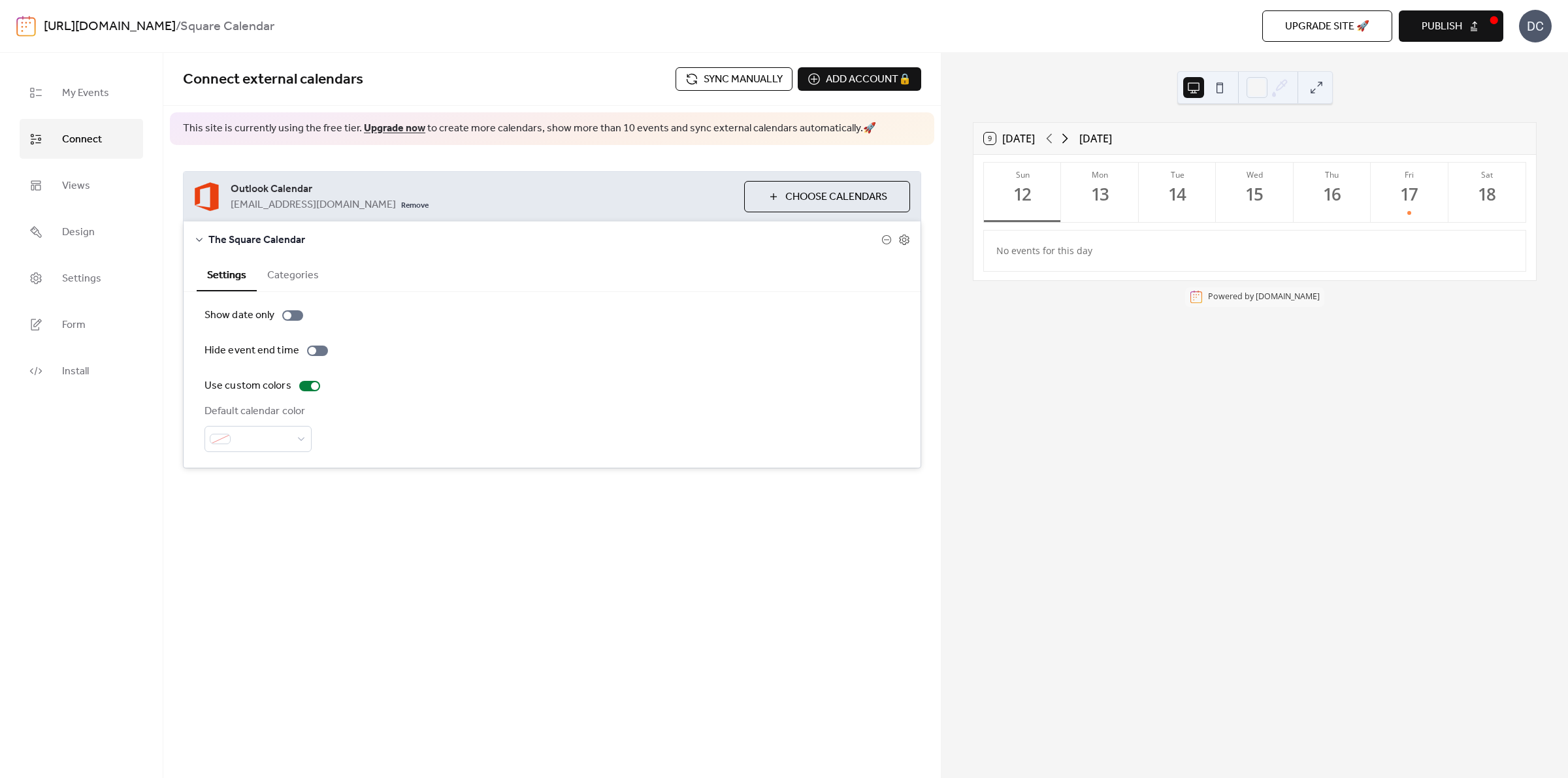
click at [1066, 143] on icon at bounding box center [1066, 139] width 6 height 10
click at [1180, 216] on button "Tue 21" at bounding box center [1177, 192] width 77 height 60
click at [723, 74] on span "Sync manually" at bounding box center [743, 79] width 79 height 16
click at [397, 126] on link "Upgrade now" at bounding box center [394, 128] width 62 height 21
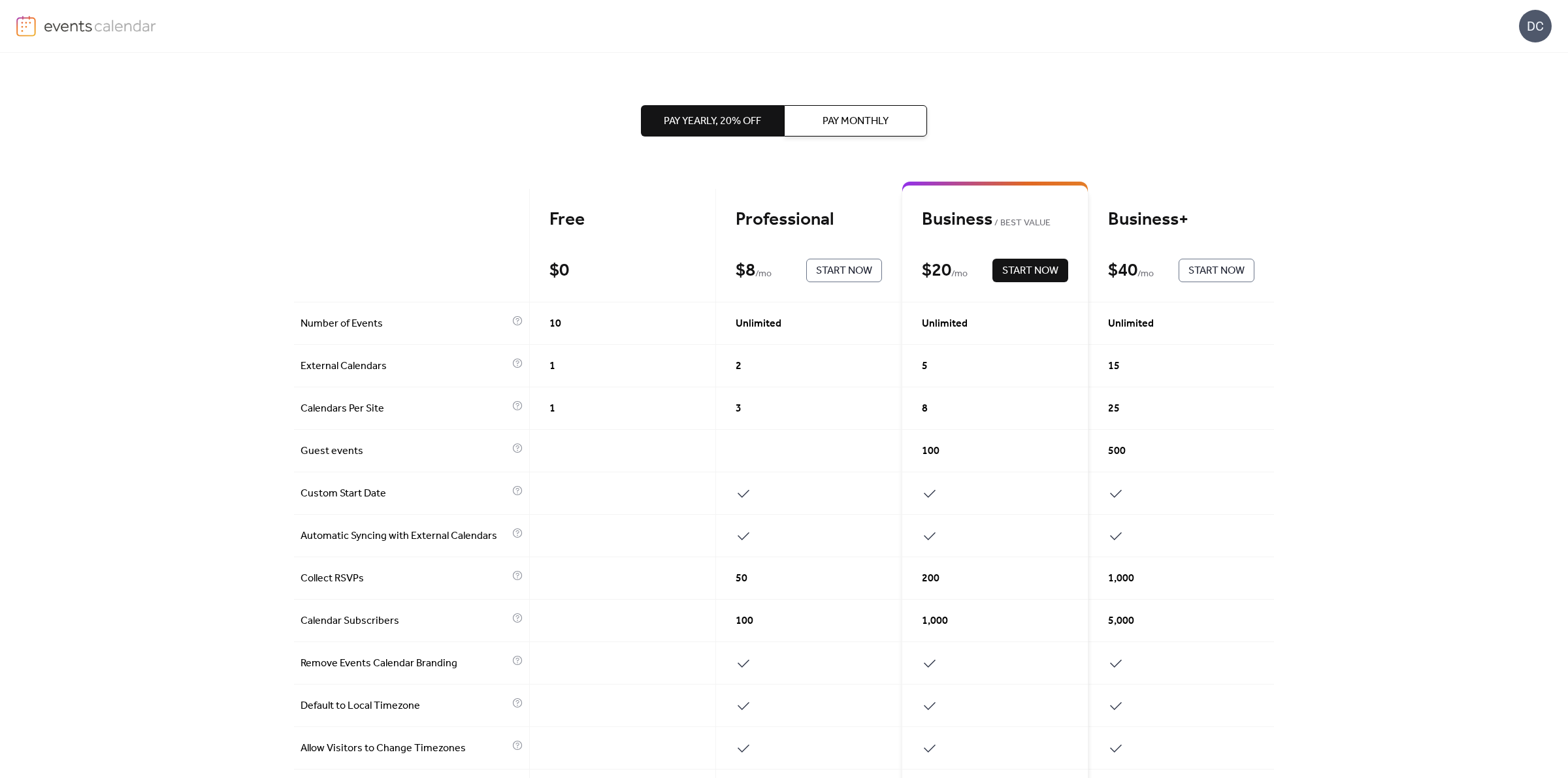
click at [848, 271] on span "Start Now" at bounding box center [844, 271] width 56 height 16
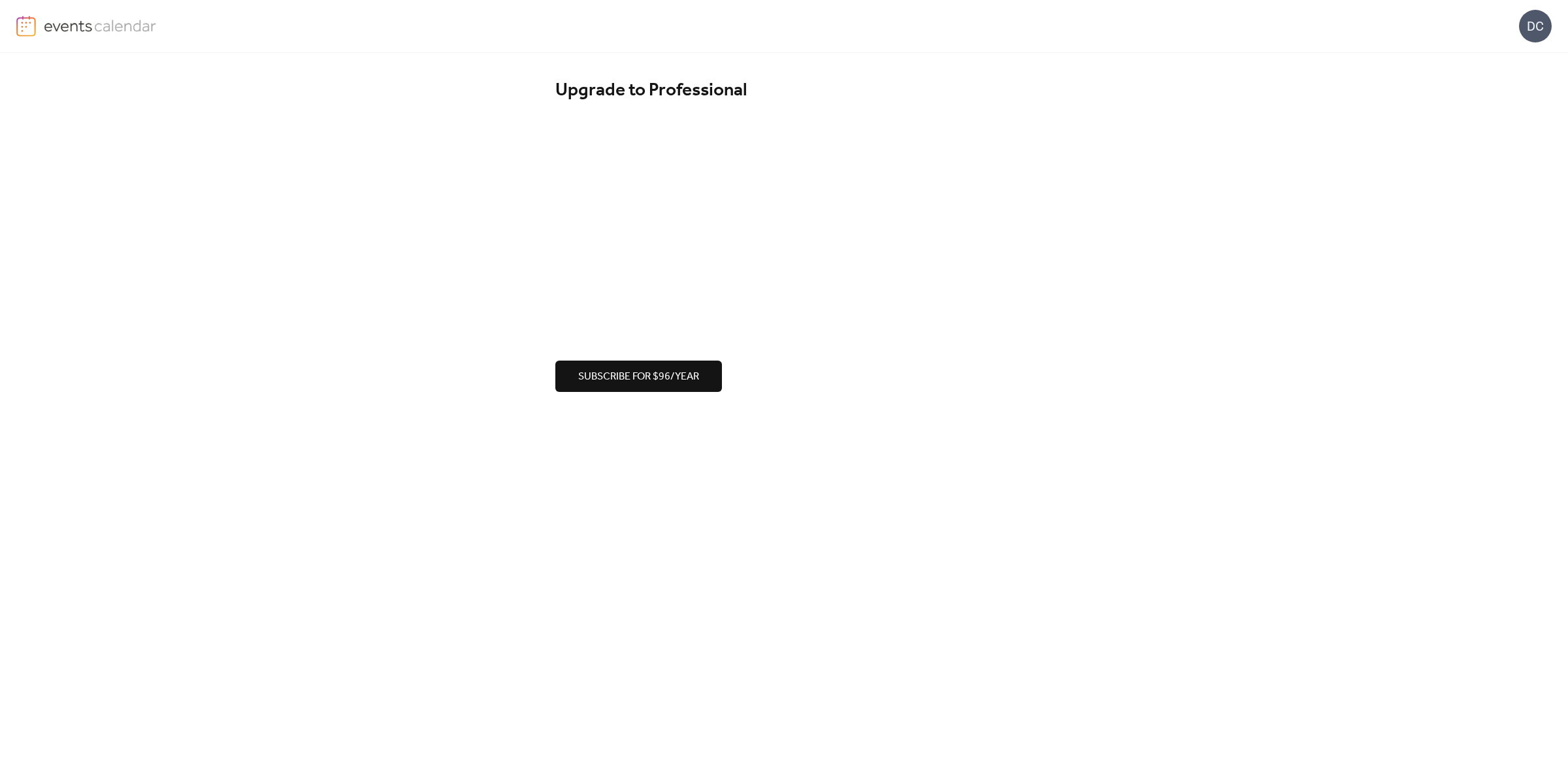
click at [902, 448] on div "Upgrade to Professional Subscribe for $96/year" at bounding box center [784, 416] width 1568 height 725
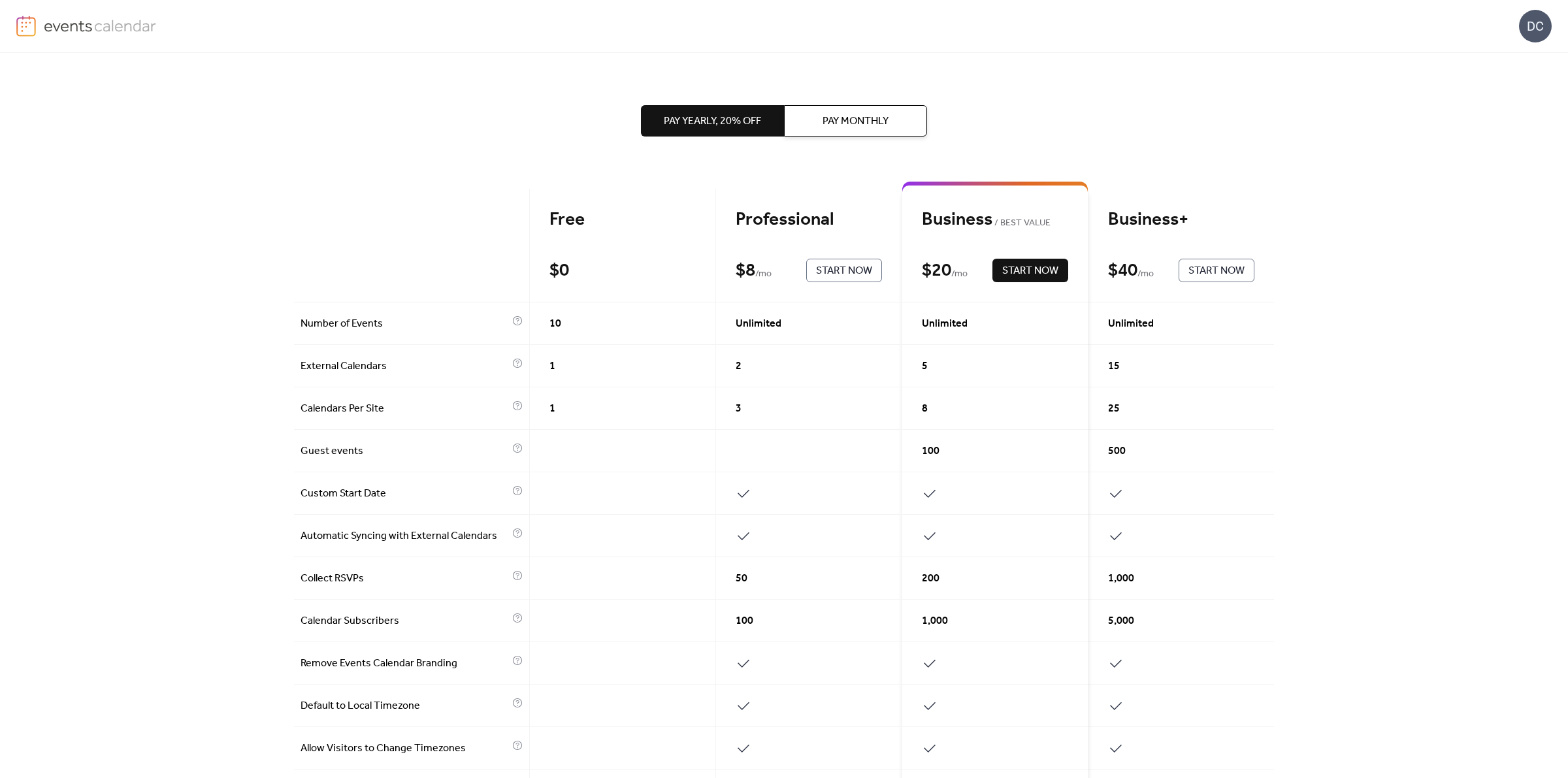
click at [854, 118] on span "Pay Monthly" at bounding box center [856, 121] width 66 height 16
click at [834, 273] on span "Start Now" at bounding box center [844, 271] width 56 height 16
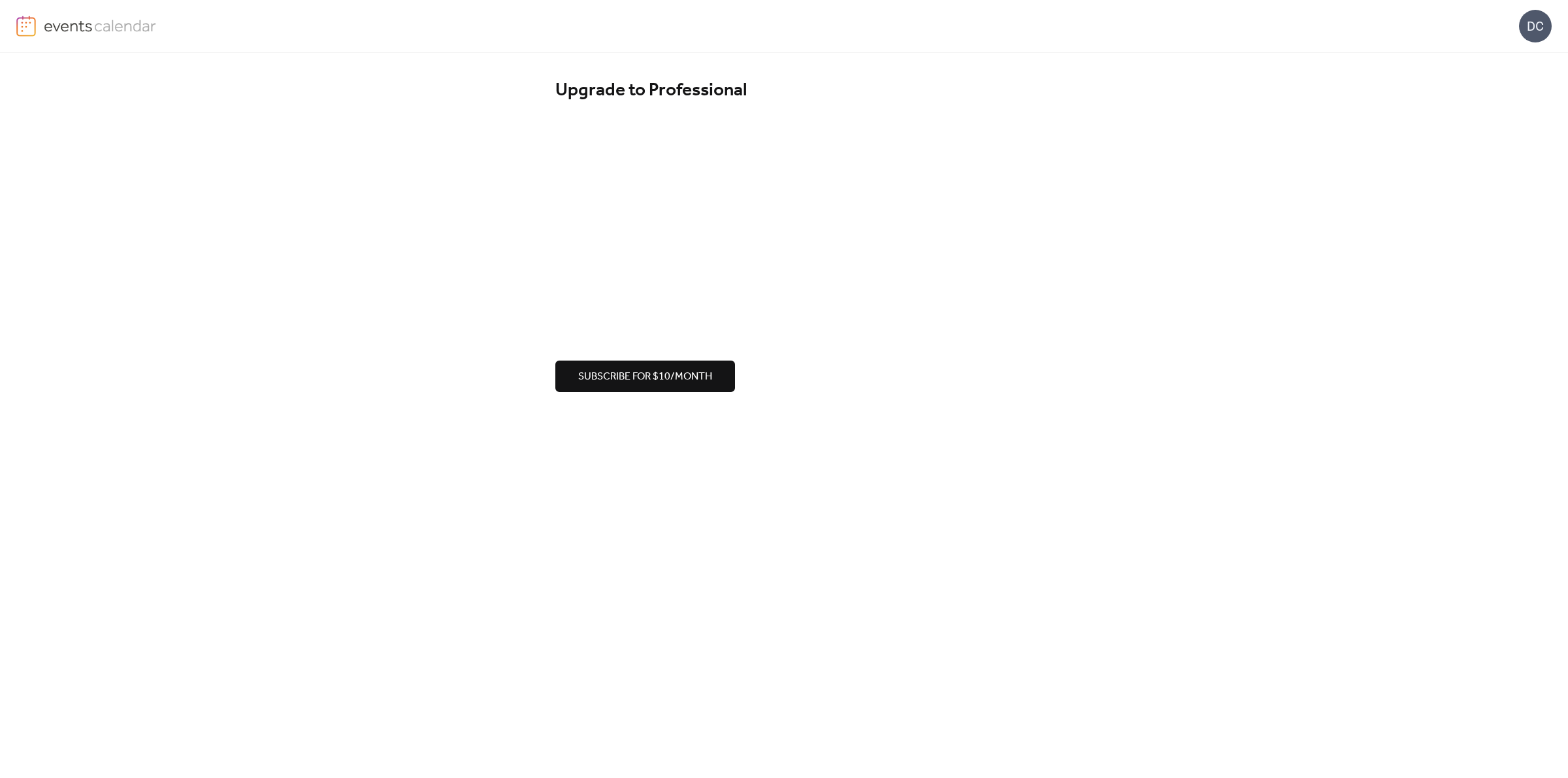
click at [639, 376] on span "Subscribe for $10/month" at bounding box center [645, 377] width 134 height 16
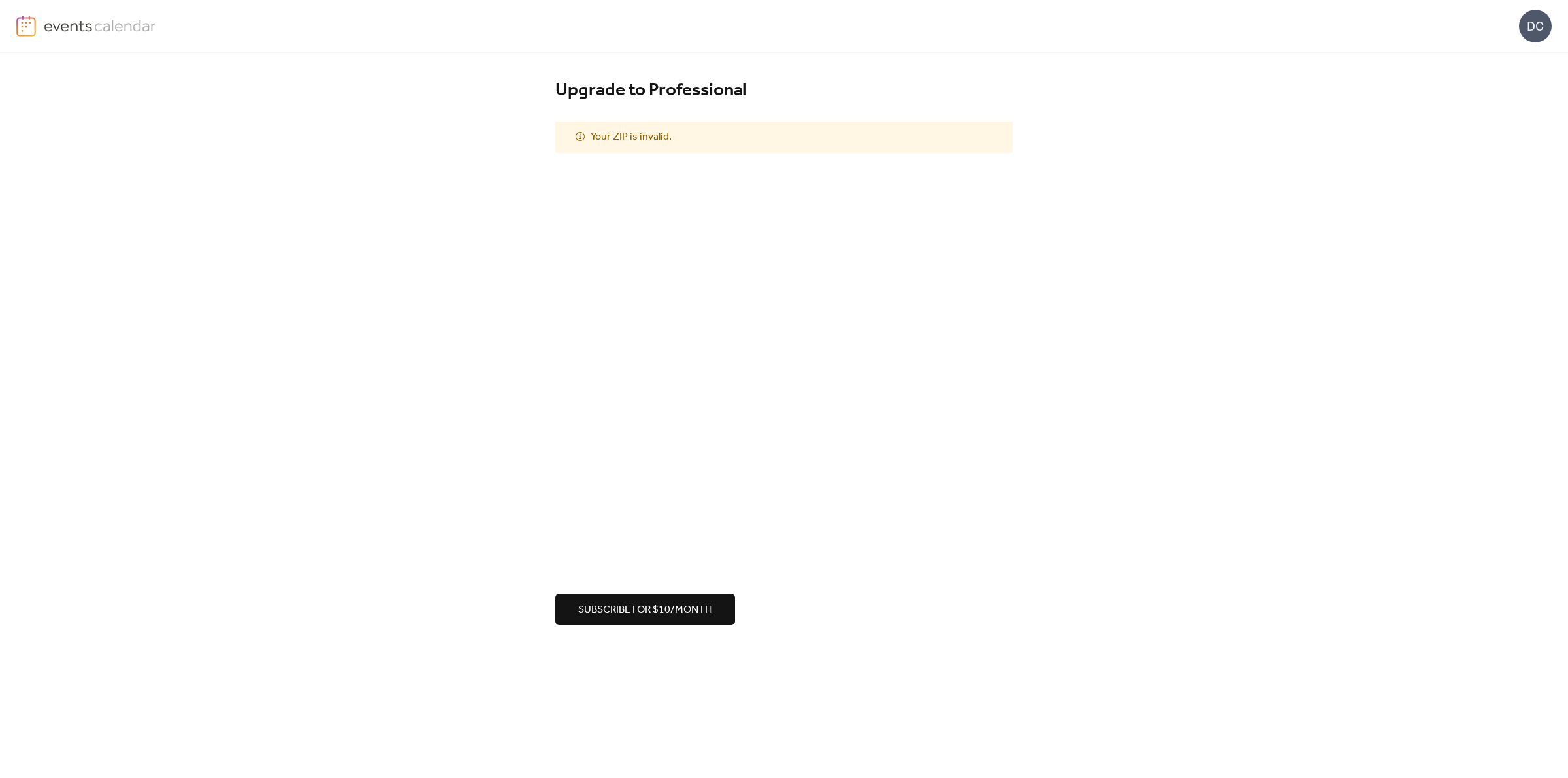
click at [1089, 598] on div "Upgrade to Professional Your ZIP is invalid. Subscribe for $10/month" at bounding box center [784, 352] width 1568 height 599
click at [1120, 311] on div "Upgrade to Professional Your ZIP is invalid. Subscribe for $10/month" at bounding box center [784, 355] width 1568 height 604
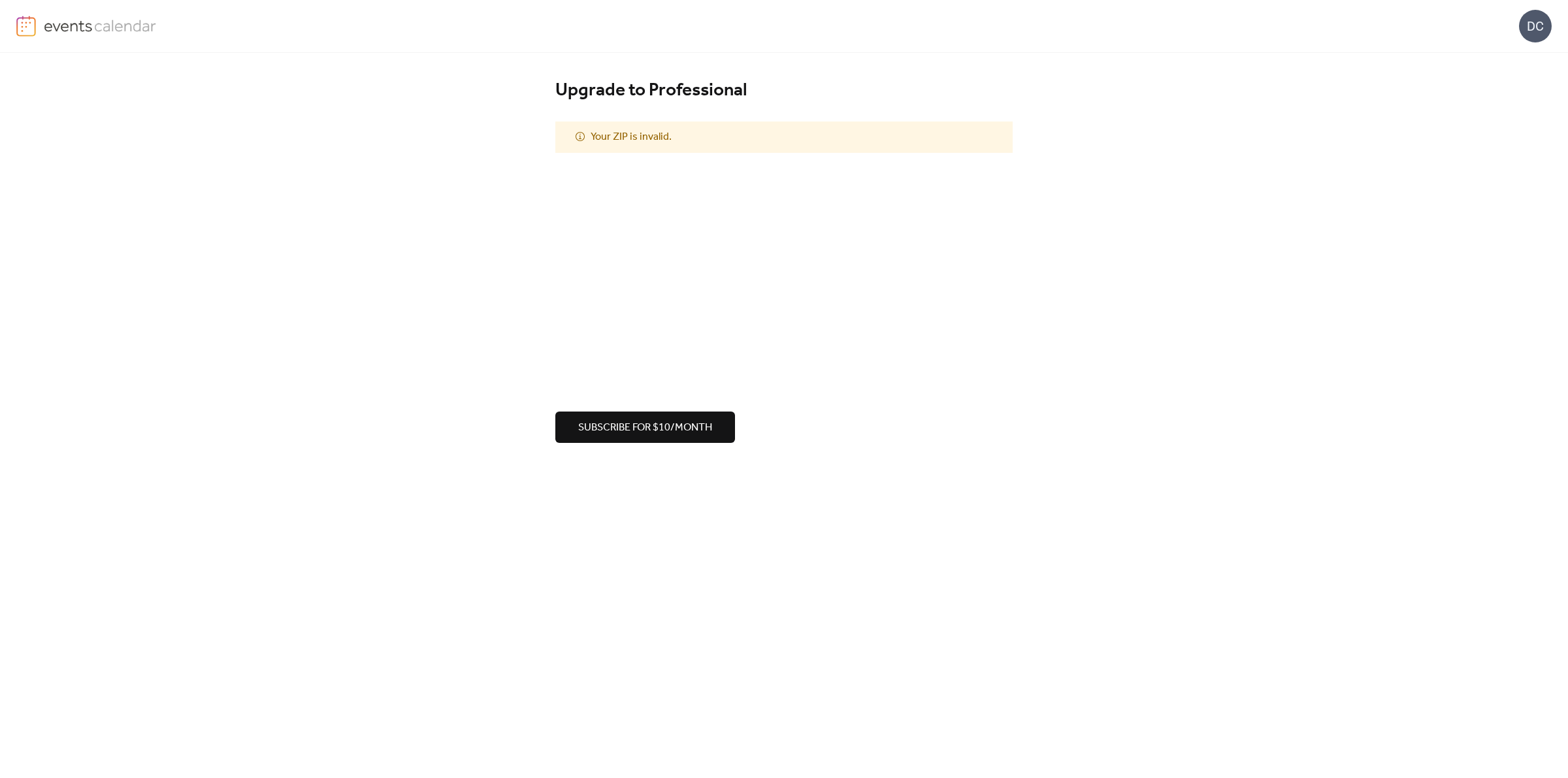
click at [832, 445] on div "Upgrade to Professional Your ZIP is invalid. Subscribe for $10/month" at bounding box center [784, 261] width 1568 height 416
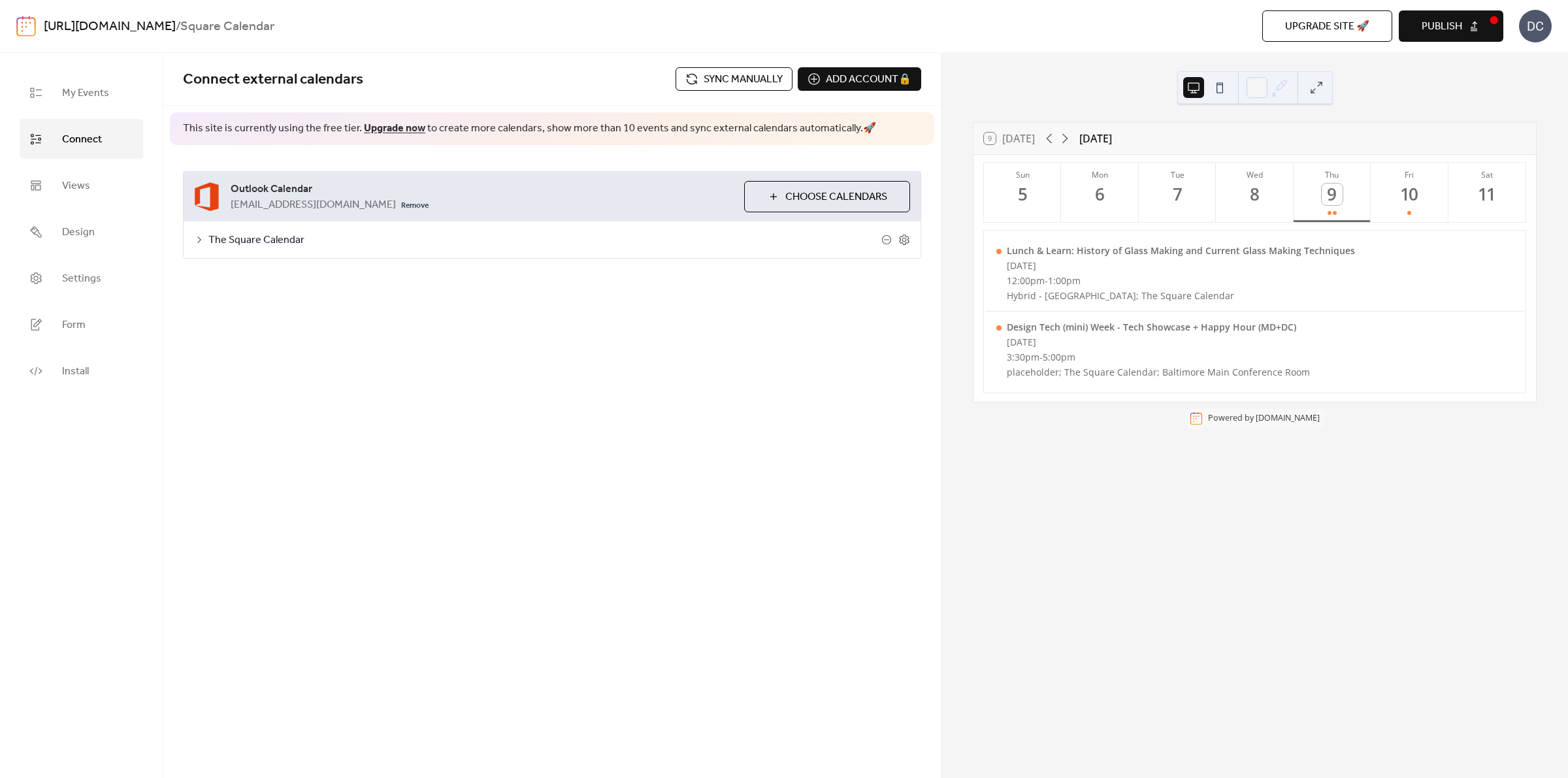
click at [1464, 23] on button "Publish" at bounding box center [1451, 26] width 104 height 31
click at [1069, 140] on icon at bounding box center [1065, 138] width 16 height 16
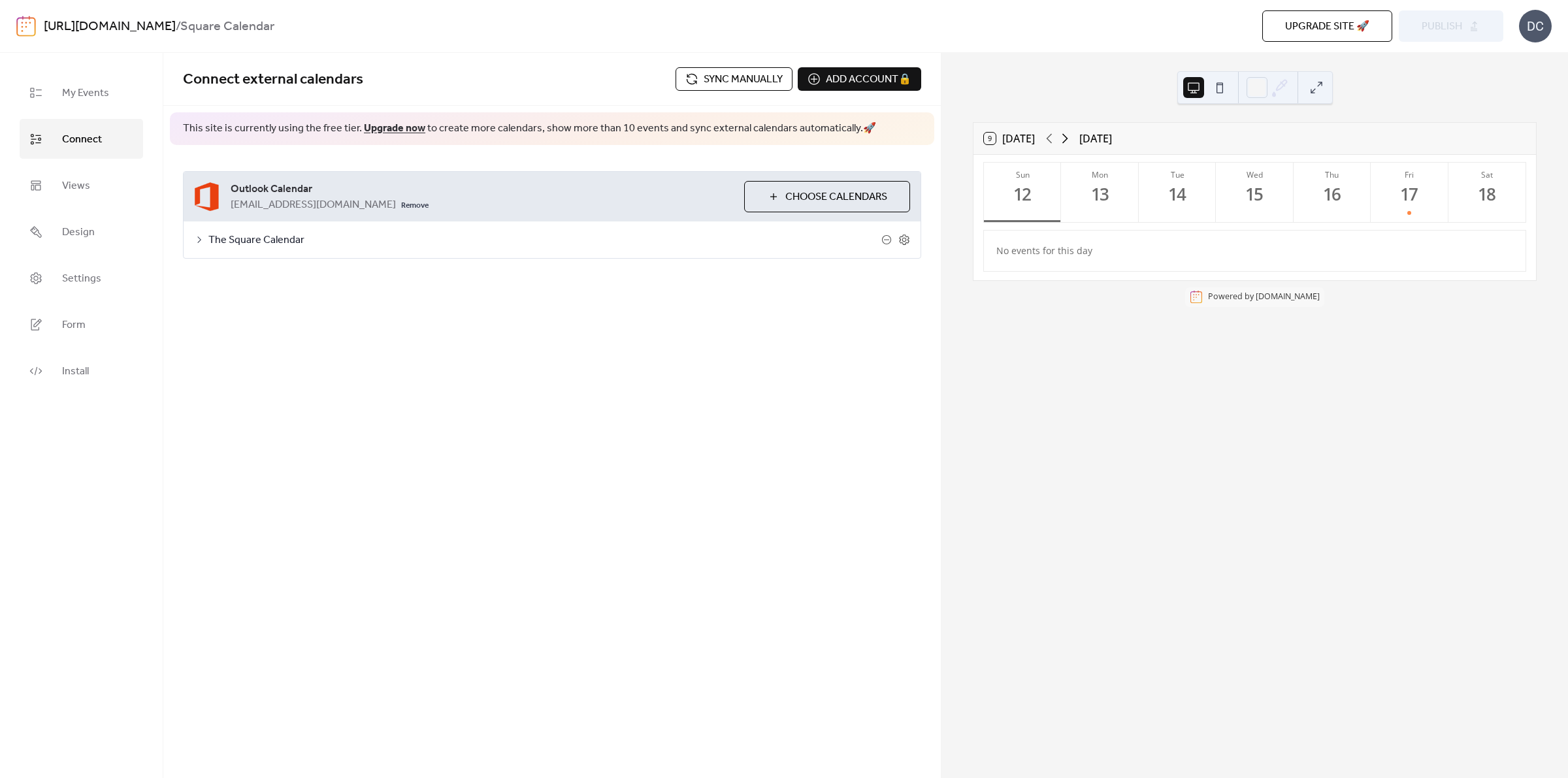
click at [1069, 140] on icon at bounding box center [1065, 138] width 16 height 16
click at [850, 516] on div "Connect external calendars Sync manually Add account 🔒 🔒 This site is currently…" at bounding box center [552, 416] width 778 height 725
click at [736, 77] on span "Sync manually" at bounding box center [743, 79] width 79 height 16
click at [1050, 136] on icon at bounding box center [1049, 138] width 16 height 16
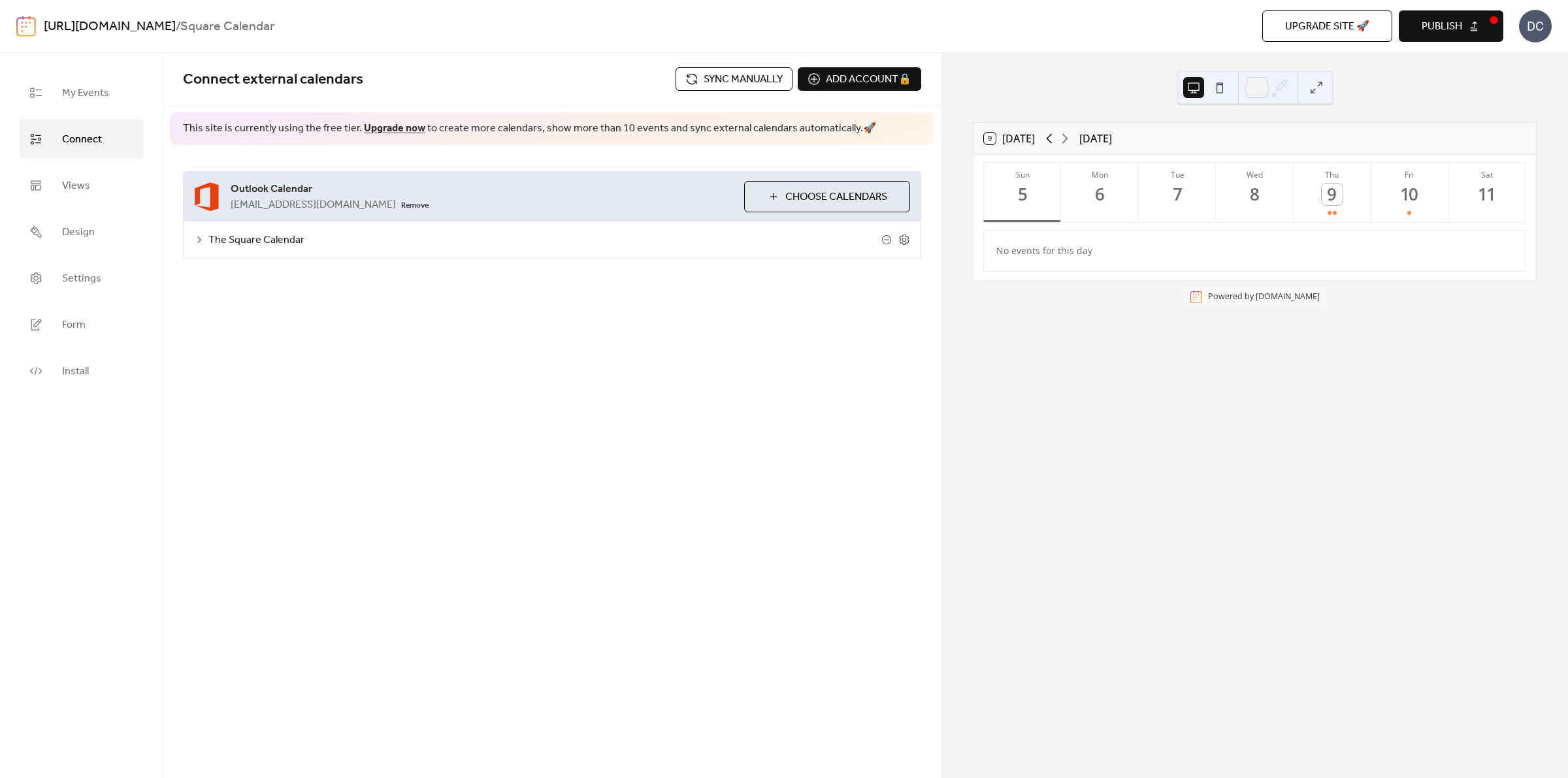
click at [1050, 136] on icon at bounding box center [1049, 138] width 16 height 16
click at [1070, 136] on icon at bounding box center [1065, 138] width 16 height 16
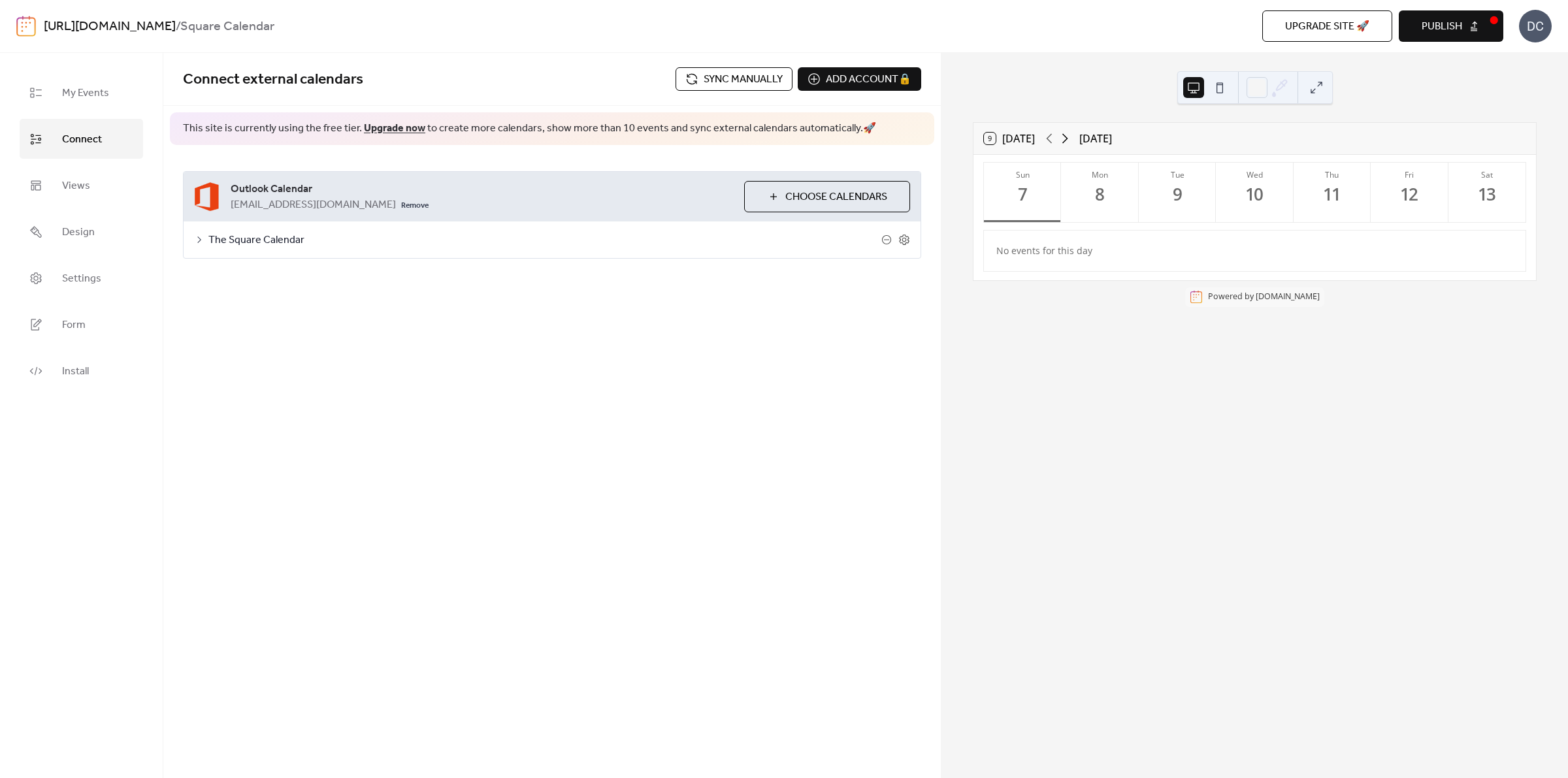
click at [1070, 136] on icon at bounding box center [1065, 138] width 16 height 16
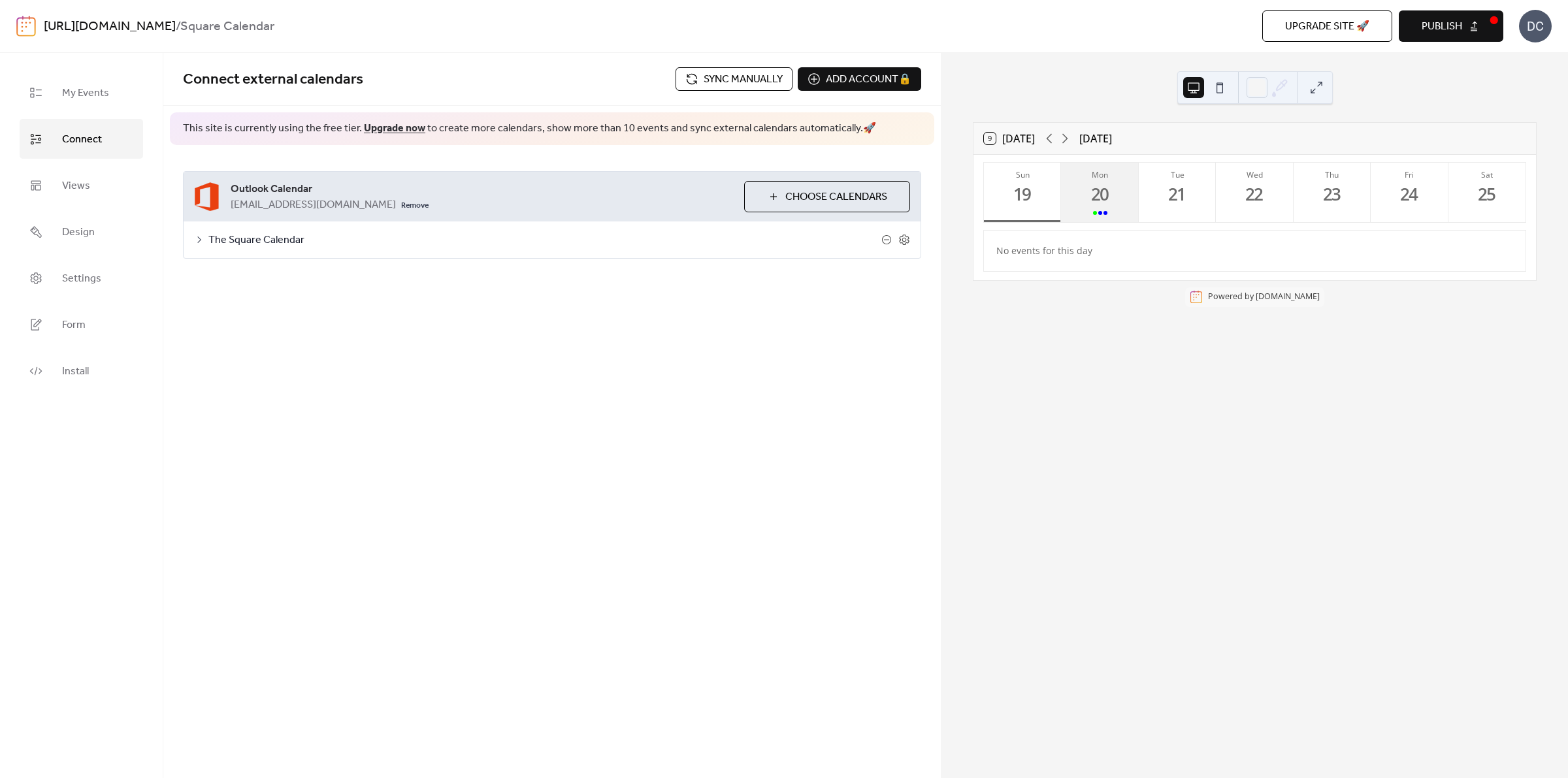
click at [1077, 189] on button "Mon 20" at bounding box center [1100, 192] width 77 height 60
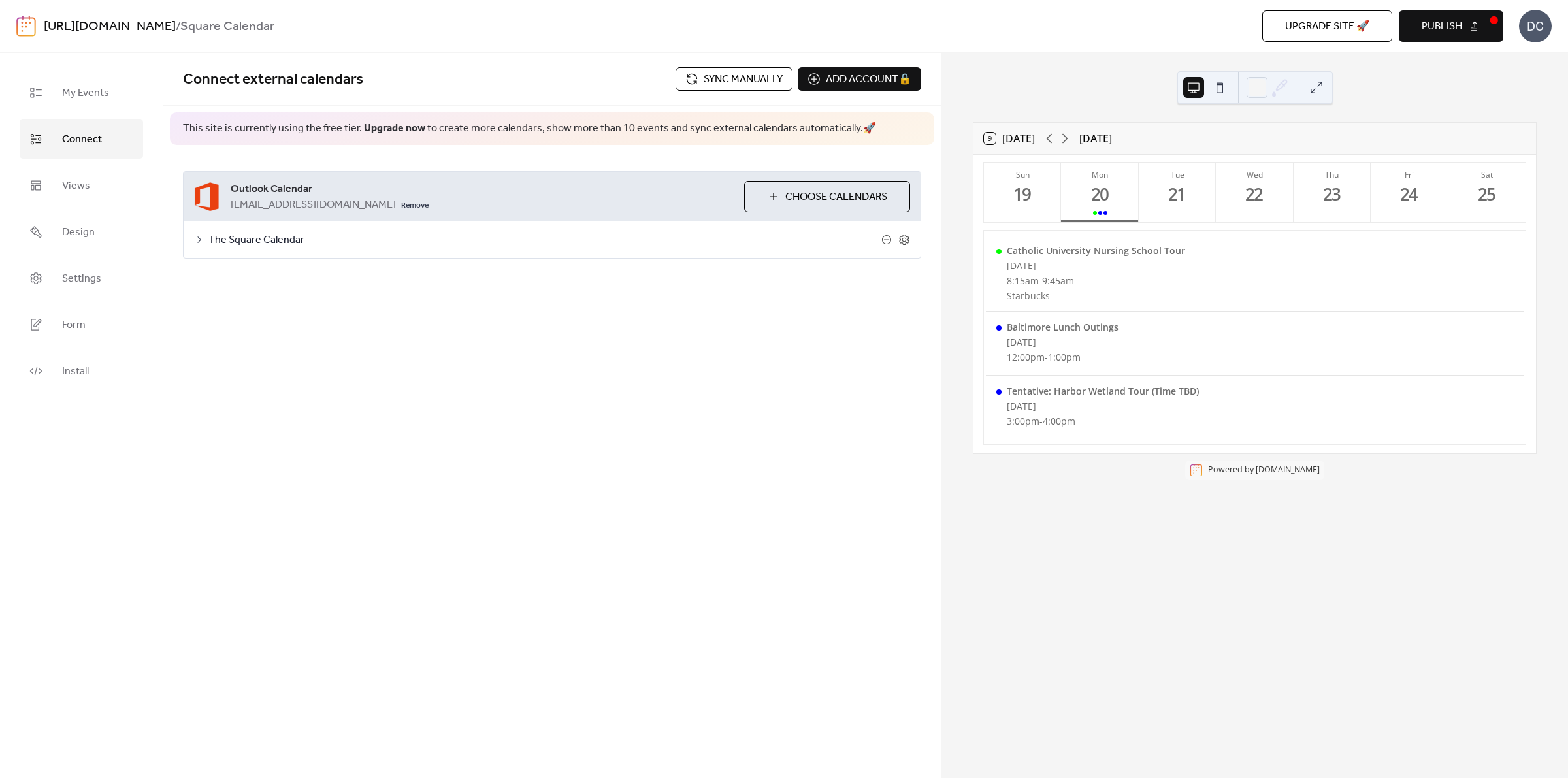
click at [761, 75] on span "Sync manually" at bounding box center [743, 79] width 79 height 16
click at [684, 534] on div "Connect external calendars Sync manually Add account 🔒 🔒 This site is currently…" at bounding box center [552, 416] width 778 height 725
click at [1318, 87] on button at bounding box center [1316, 87] width 21 height 21
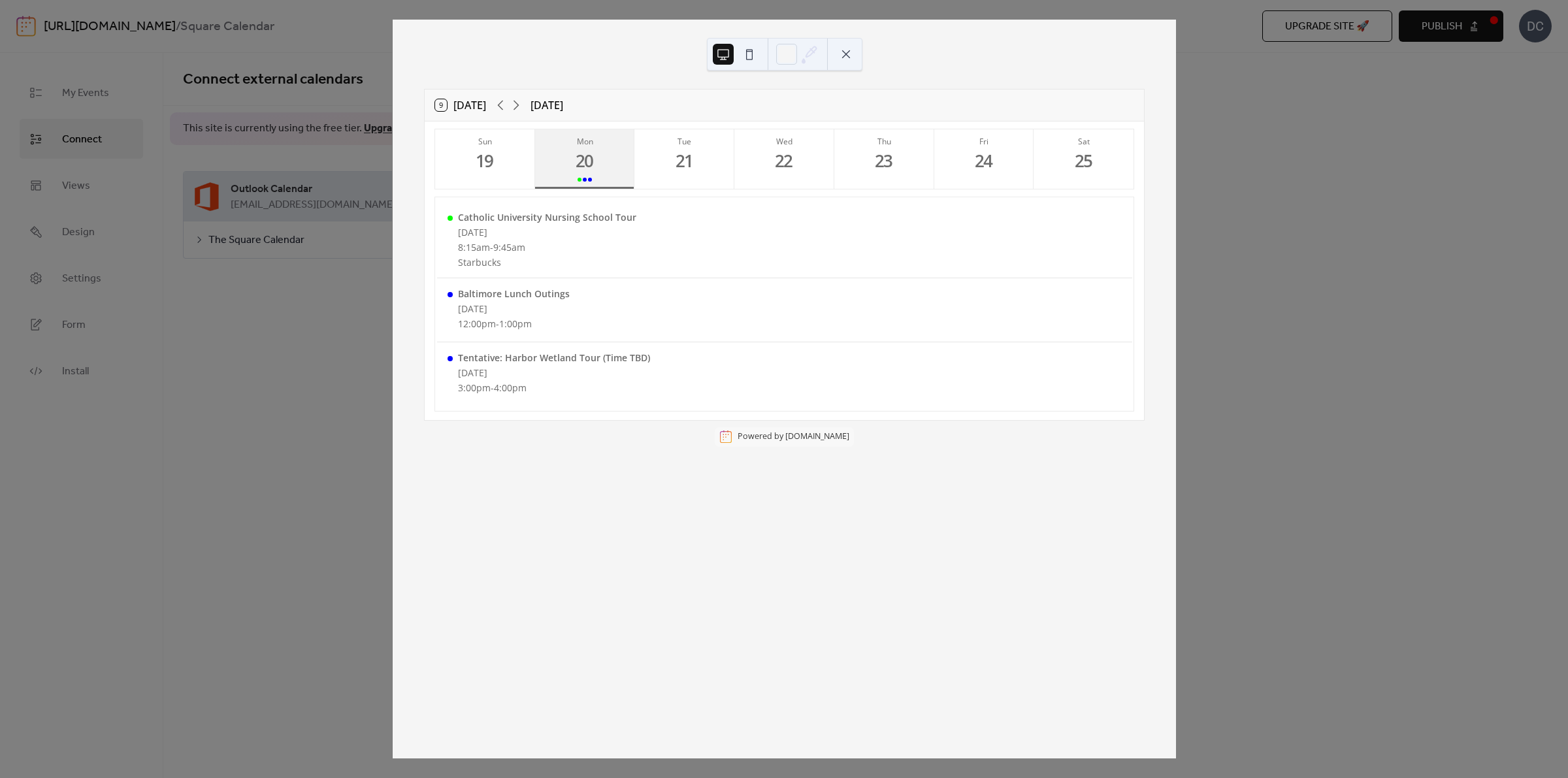
click at [602, 160] on button "Mon 20" at bounding box center [585, 159] width 100 height 60
click at [690, 155] on div "21" at bounding box center [685, 161] width 21 height 21
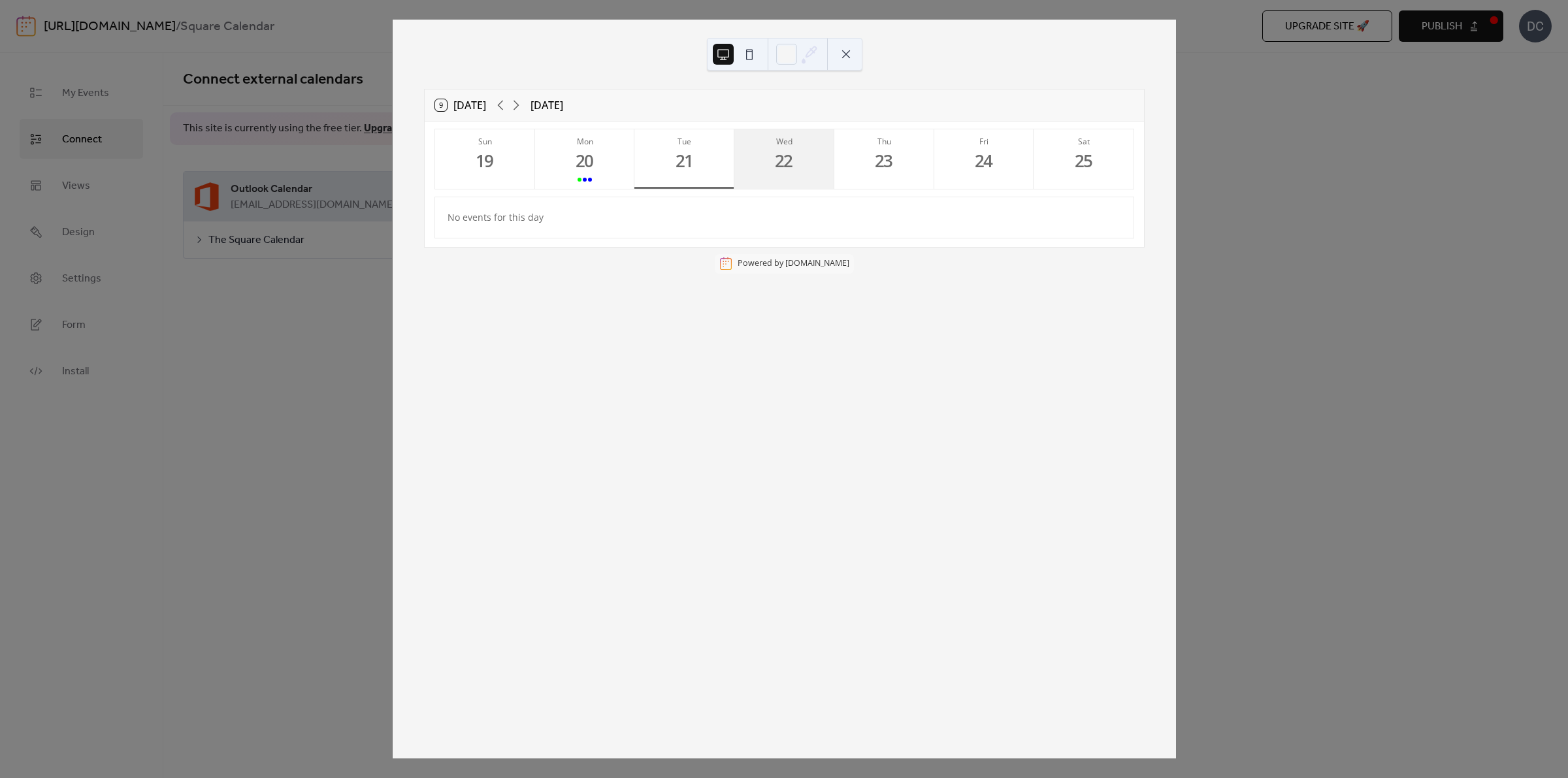
click at [778, 151] on div "22" at bounding box center [784, 161] width 21 height 21
click at [856, 157] on button "Thu 23" at bounding box center [884, 159] width 100 height 60
click at [947, 154] on button "Fri 24" at bounding box center [984, 159] width 100 height 60
click at [844, 51] on button at bounding box center [846, 54] width 21 height 21
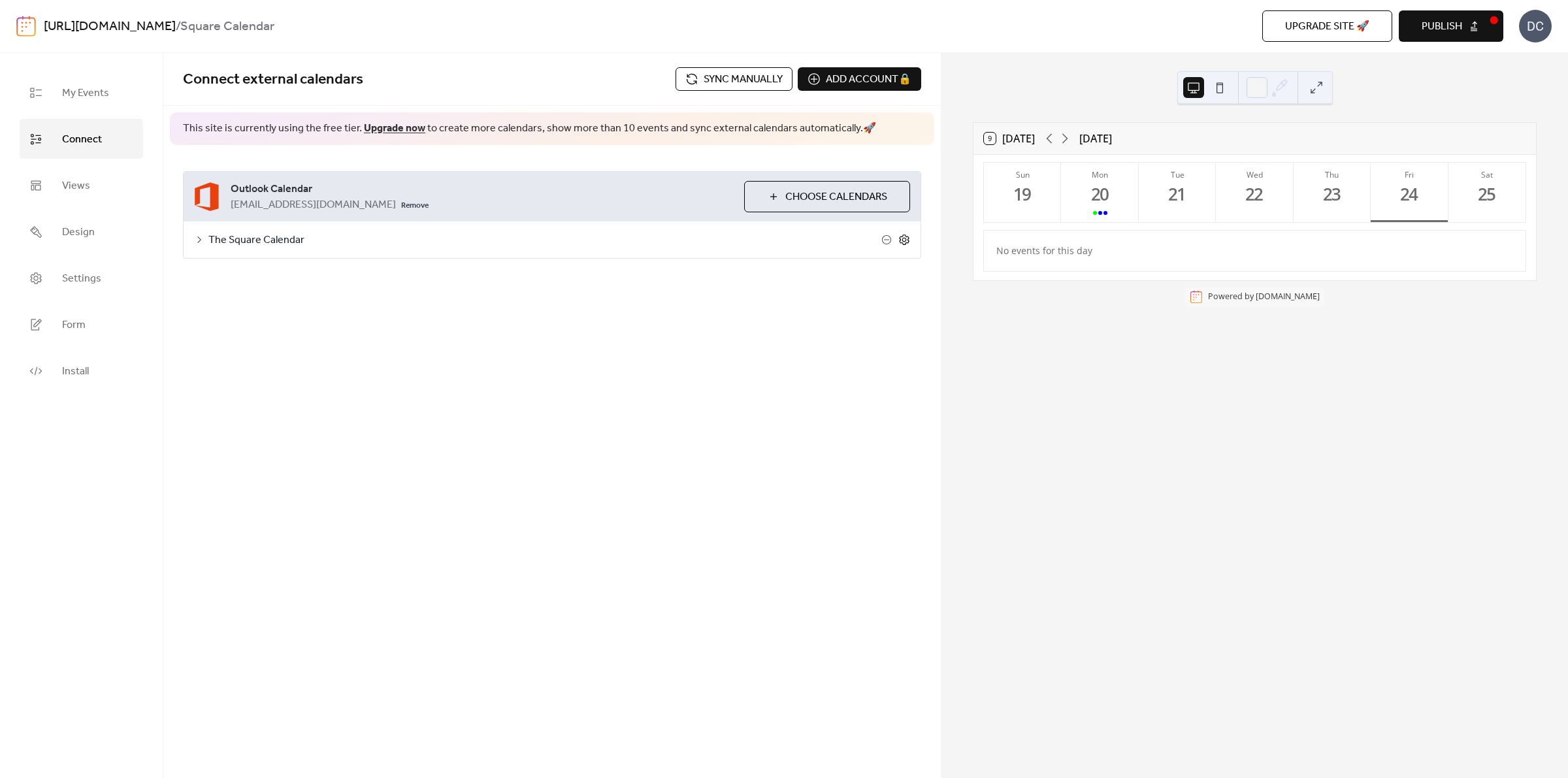
click at [909, 238] on icon at bounding box center [904, 240] width 12 height 12
click at [1051, 137] on icon at bounding box center [1049, 139] width 6 height 10
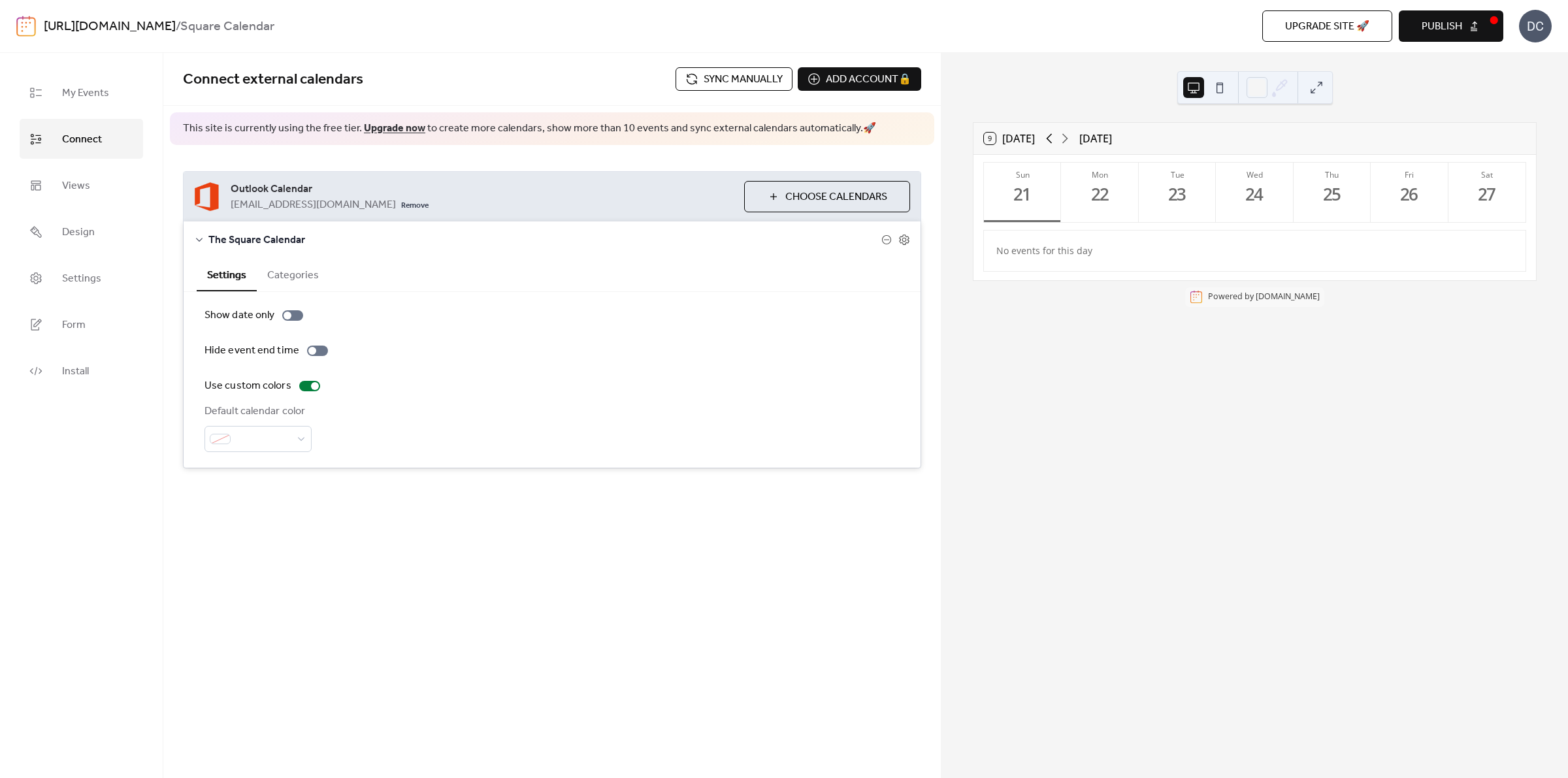
click at [1051, 137] on icon at bounding box center [1049, 139] width 6 height 10
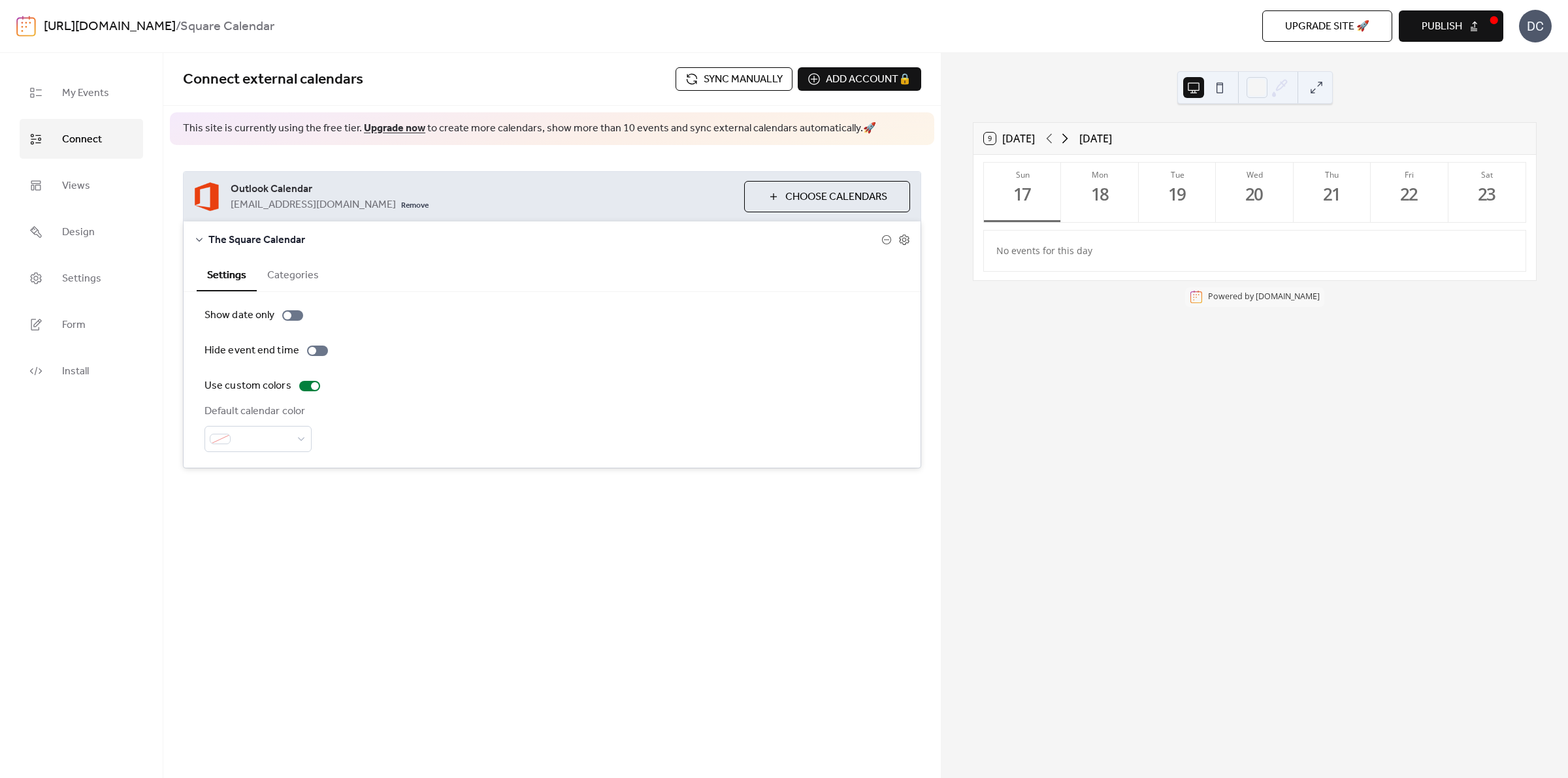
click at [1071, 135] on icon at bounding box center [1065, 138] width 16 height 16
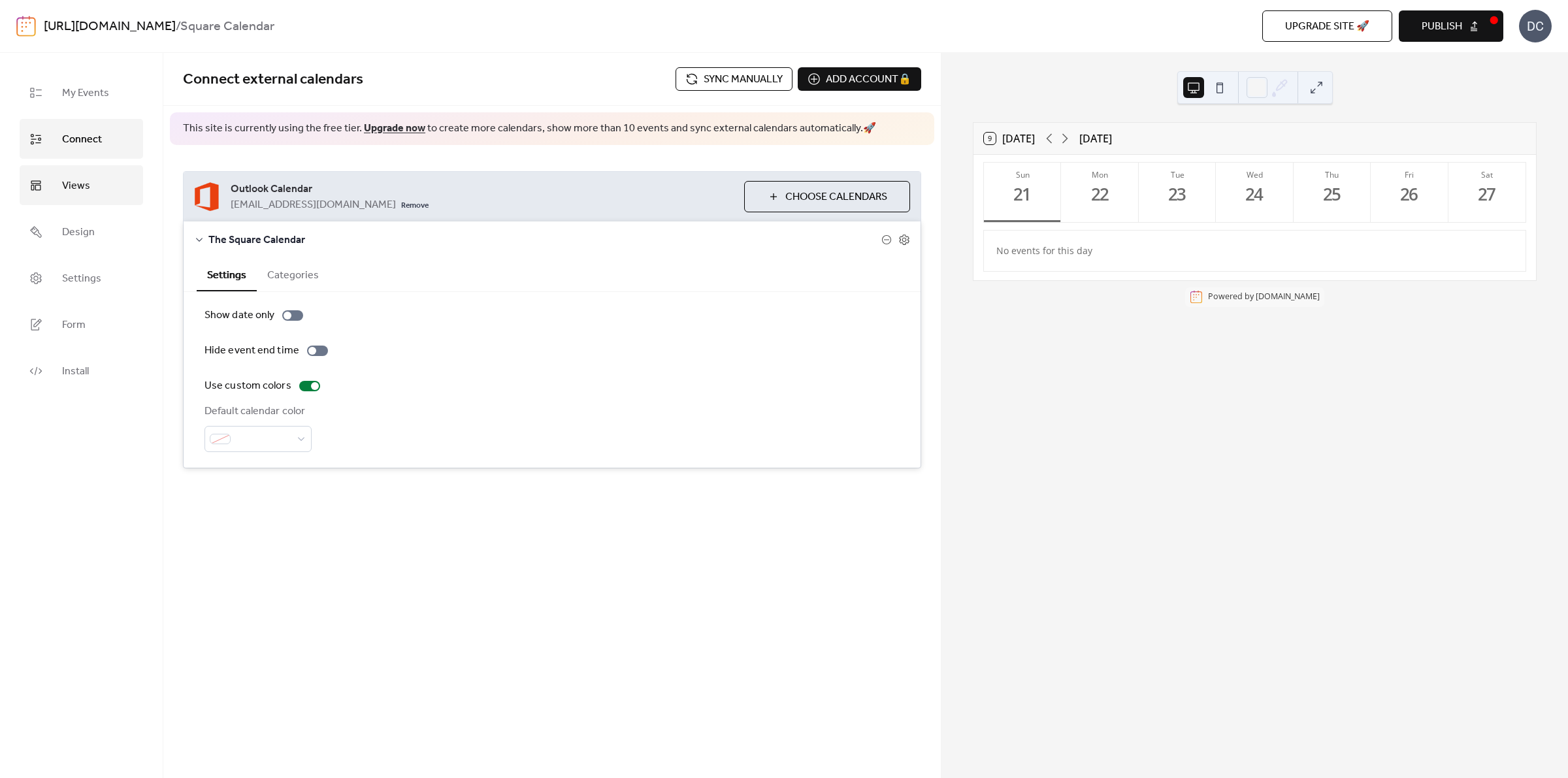
click at [96, 179] on link "Views" at bounding box center [82, 185] width 123 height 40
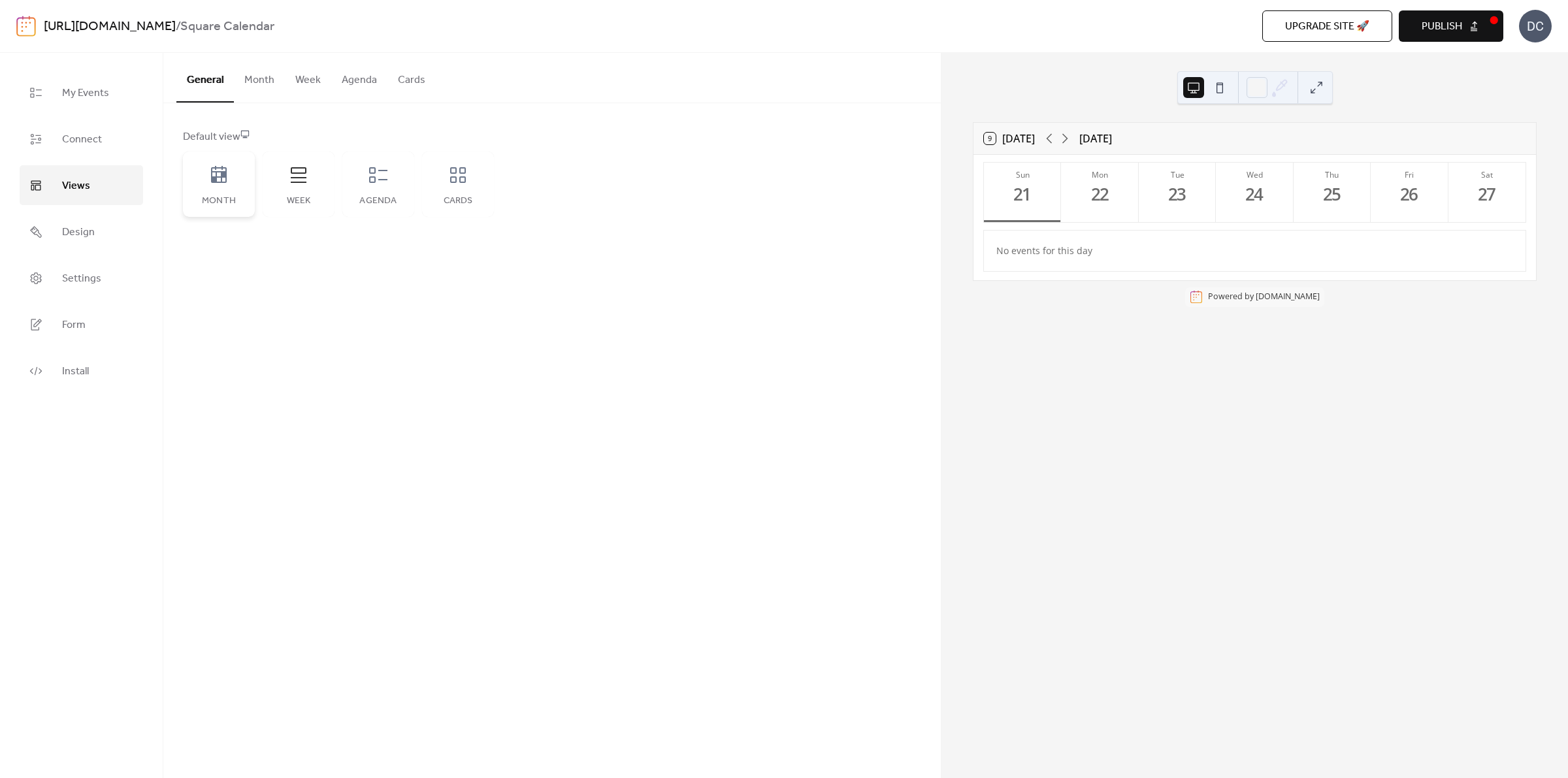
click at [233, 181] on div "Month" at bounding box center [219, 184] width 72 height 65
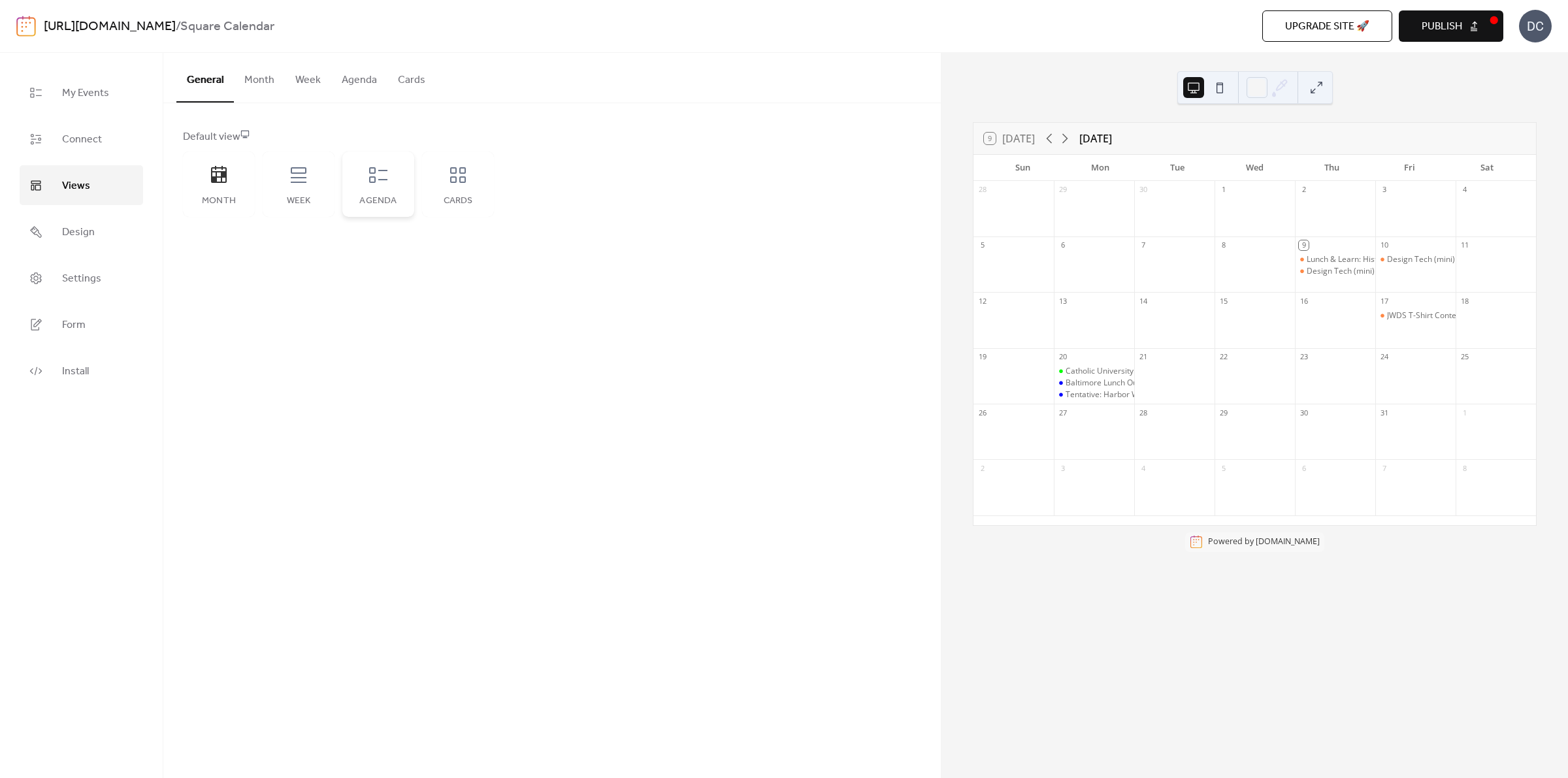
click at [384, 198] on div "Agenda" at bounding box center [378, 201] width 45 height 11
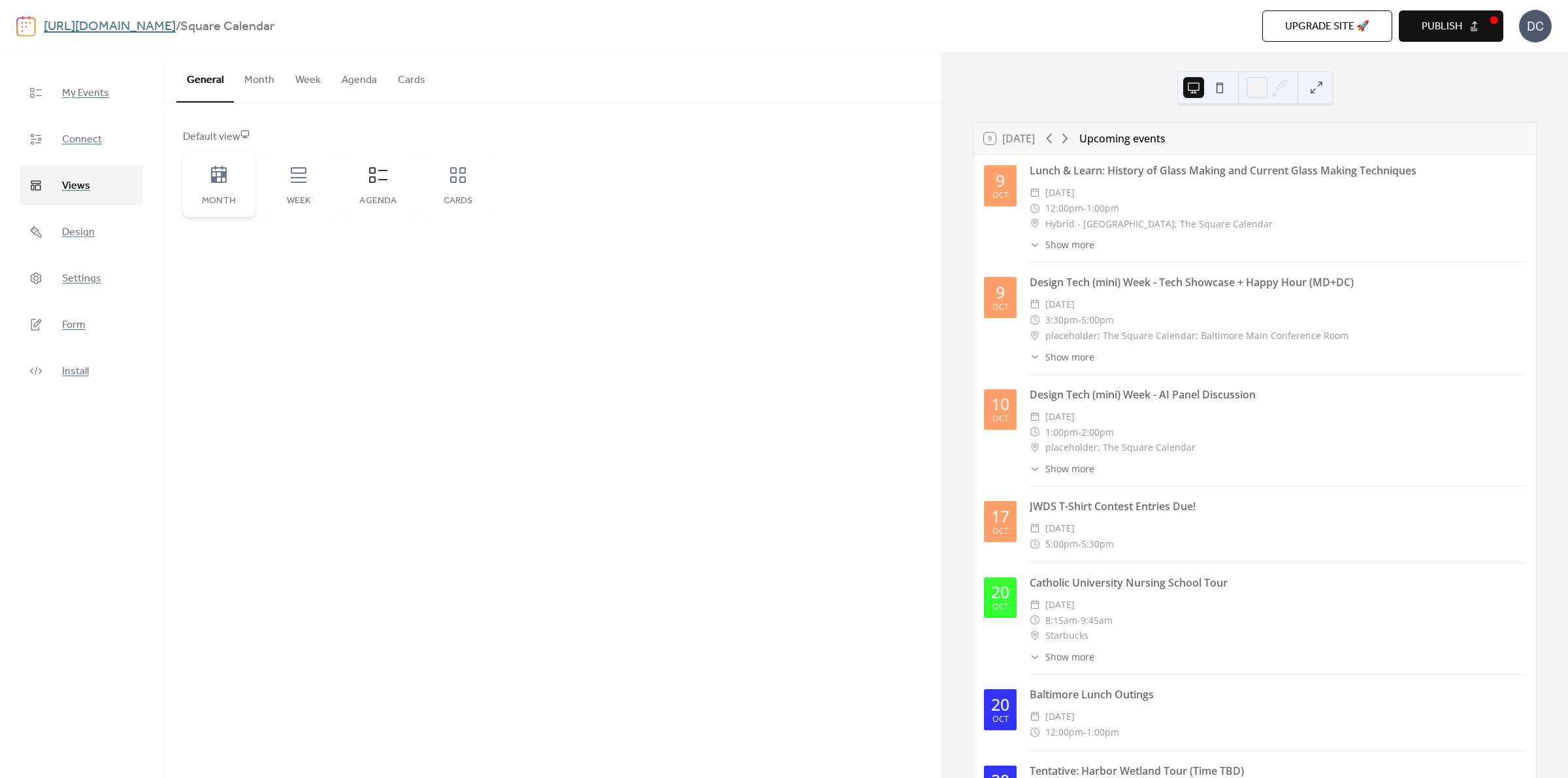
click at [224, 191] on div "Month" at bounding box center [219, 184] width 72 height 65
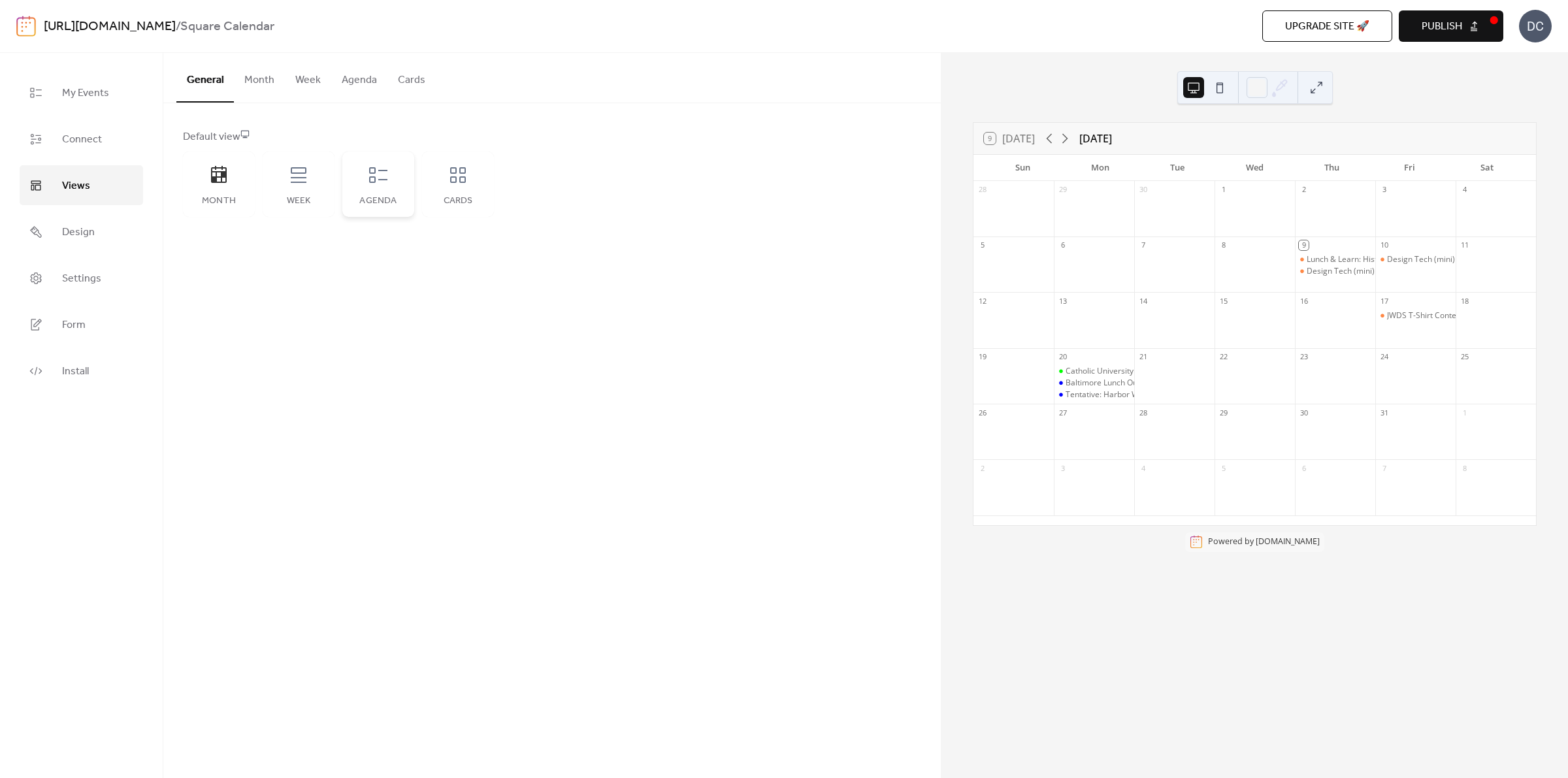
click at [376, 180] on icon at bounding box center [378, 174] width 21 height 21
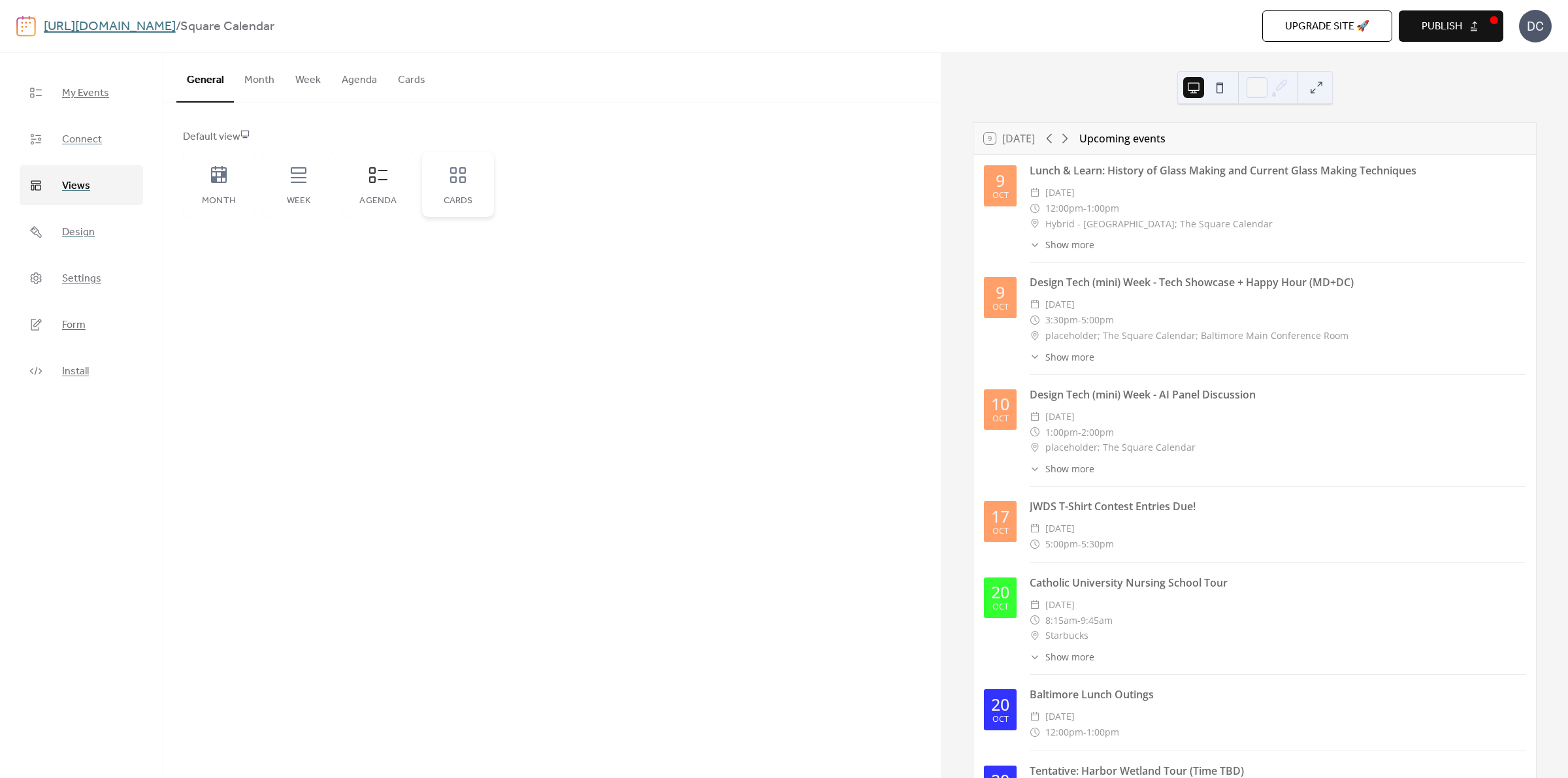
click at [448, 178] on icon at bounding box center [458, 174] width 21 height 21
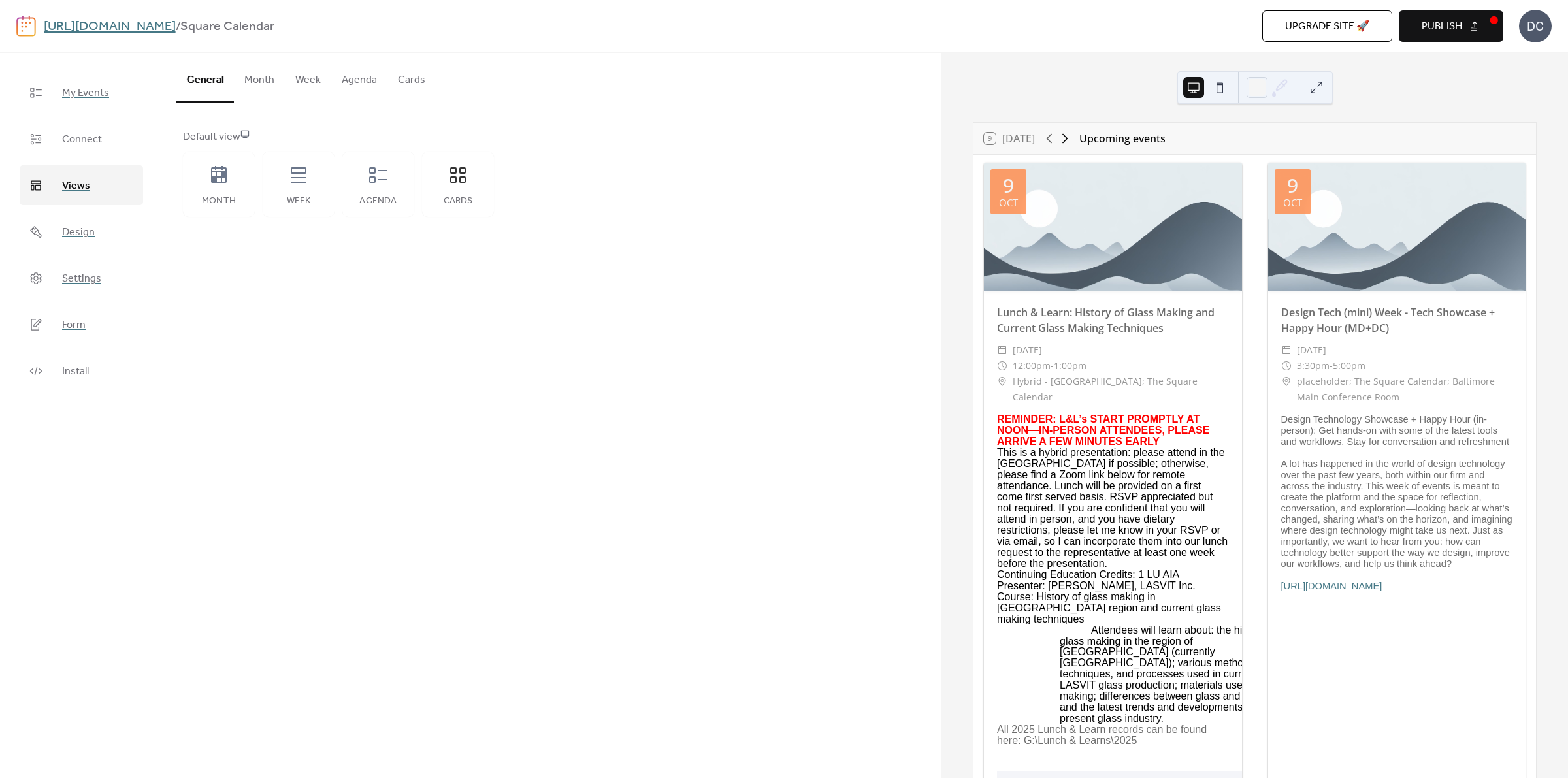
click at [1066, 140] on icon at bounding box center [1065, 138] width 16 height 16
click at [1066, 140] on div at bounding box center [1057, 138] width 31 height 16
click at [386, 179] on icon at bounding box center [378, 175] width 18 height 16
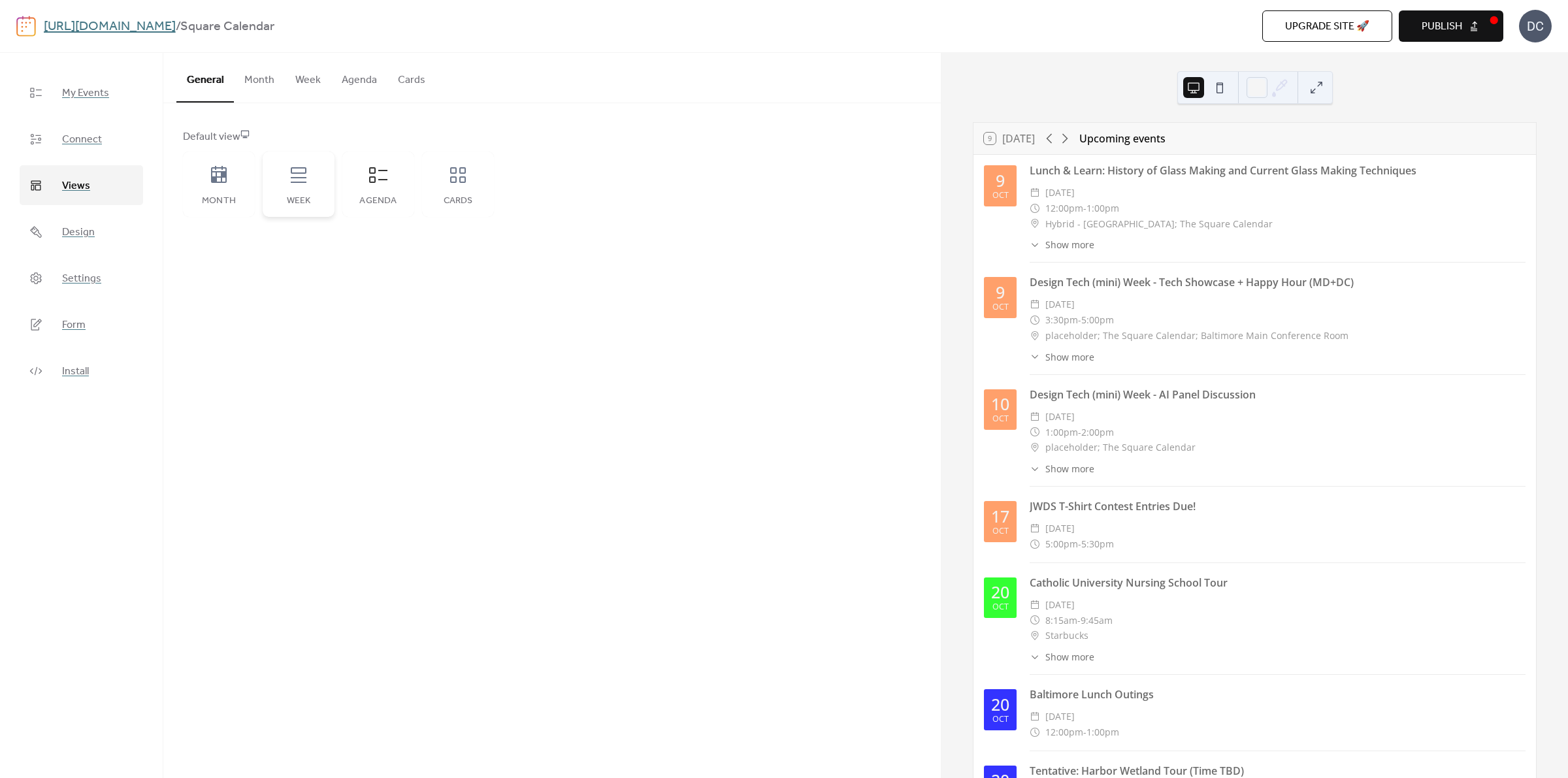
click at [288, 183] on icon at bounding box center [298, 174] width 21 height 21
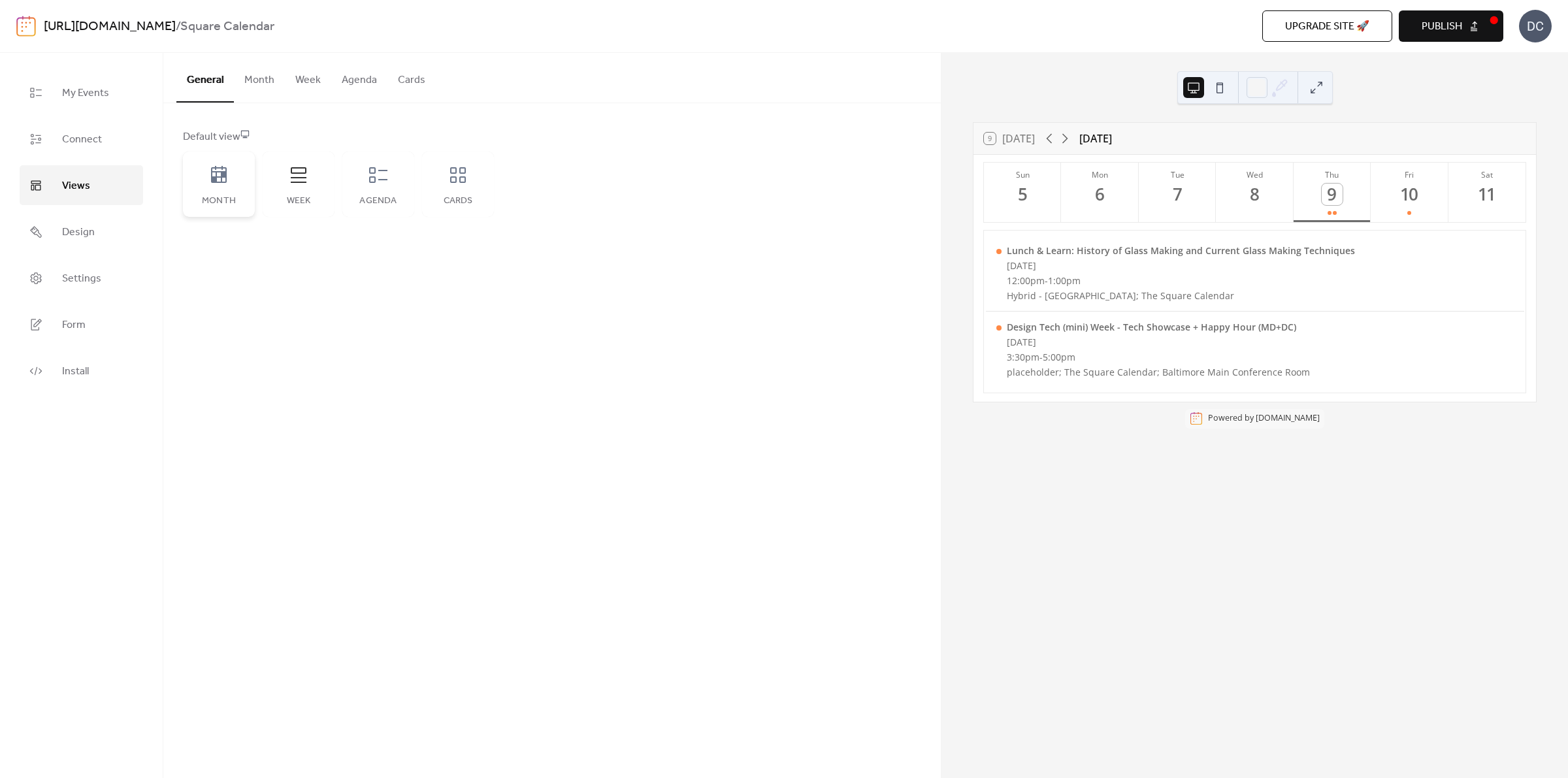
click at [229, 178] on div "Month" at bounding box center [219, 184] width 72 height 65
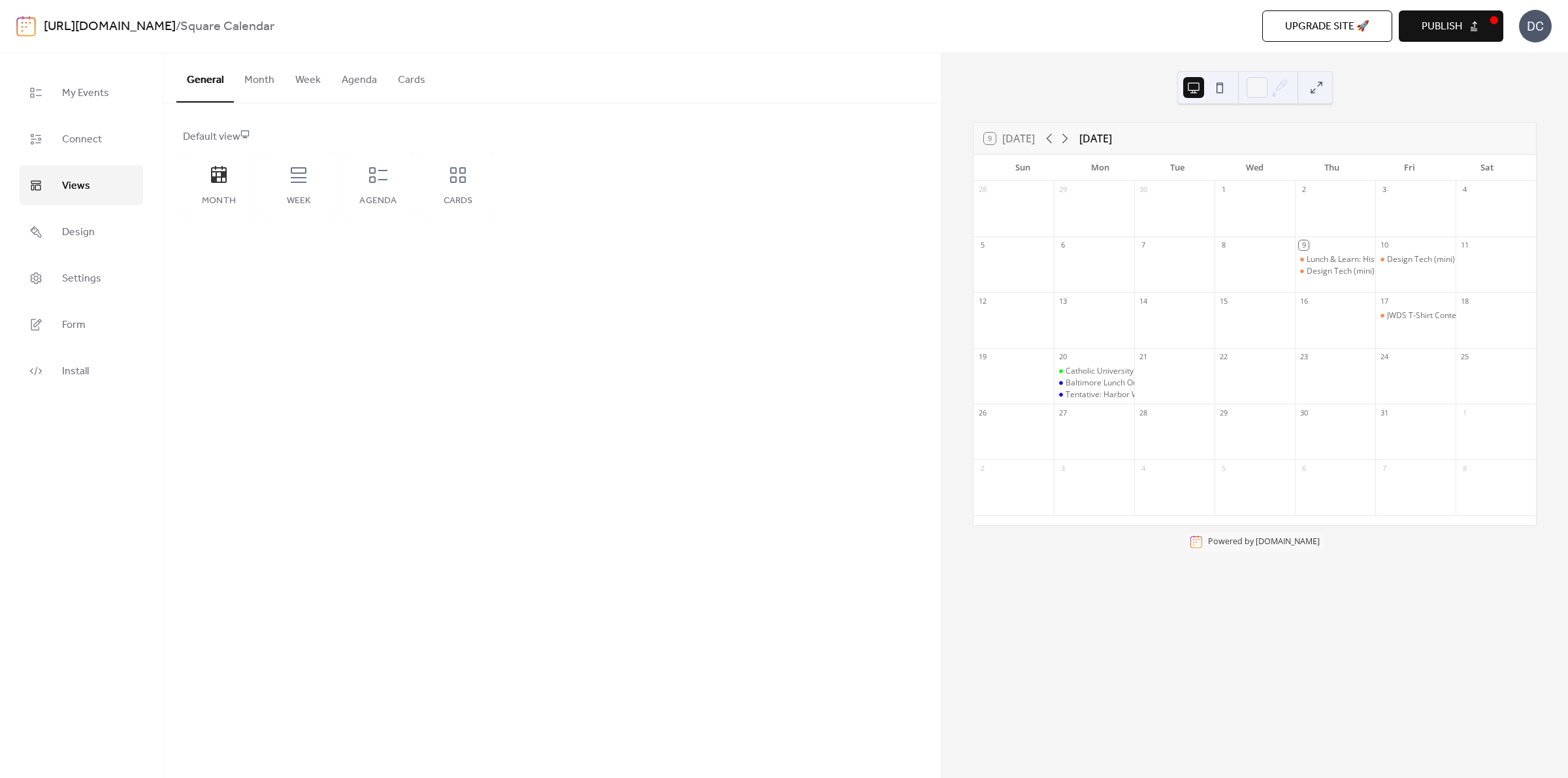
click at [341, 79] on button "Agenda" at bounding box center [359, 77] width 56 height 48
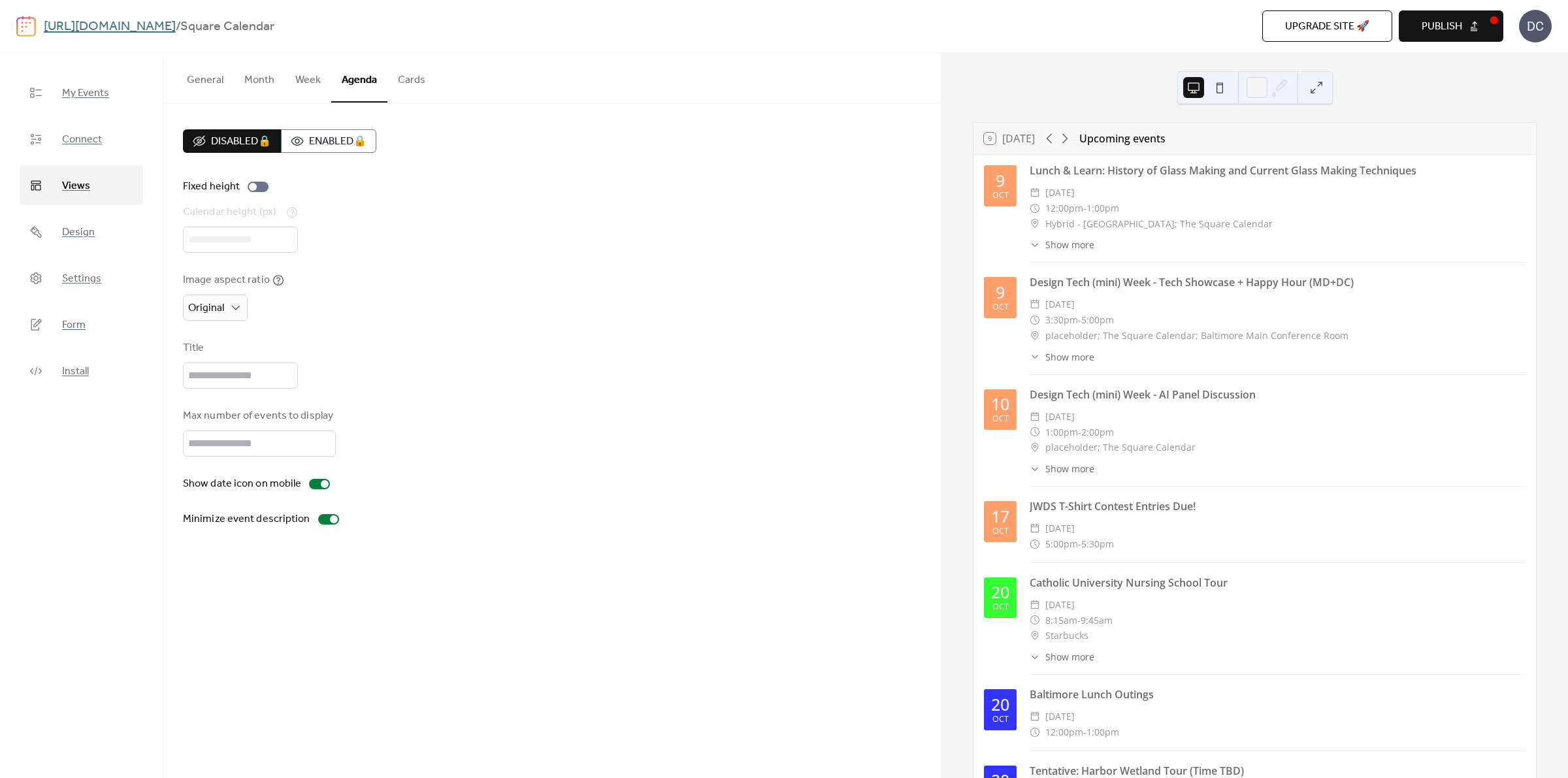
click at [305, 79] on button "Week" at bounding box center [308, 77] width 46 height 48
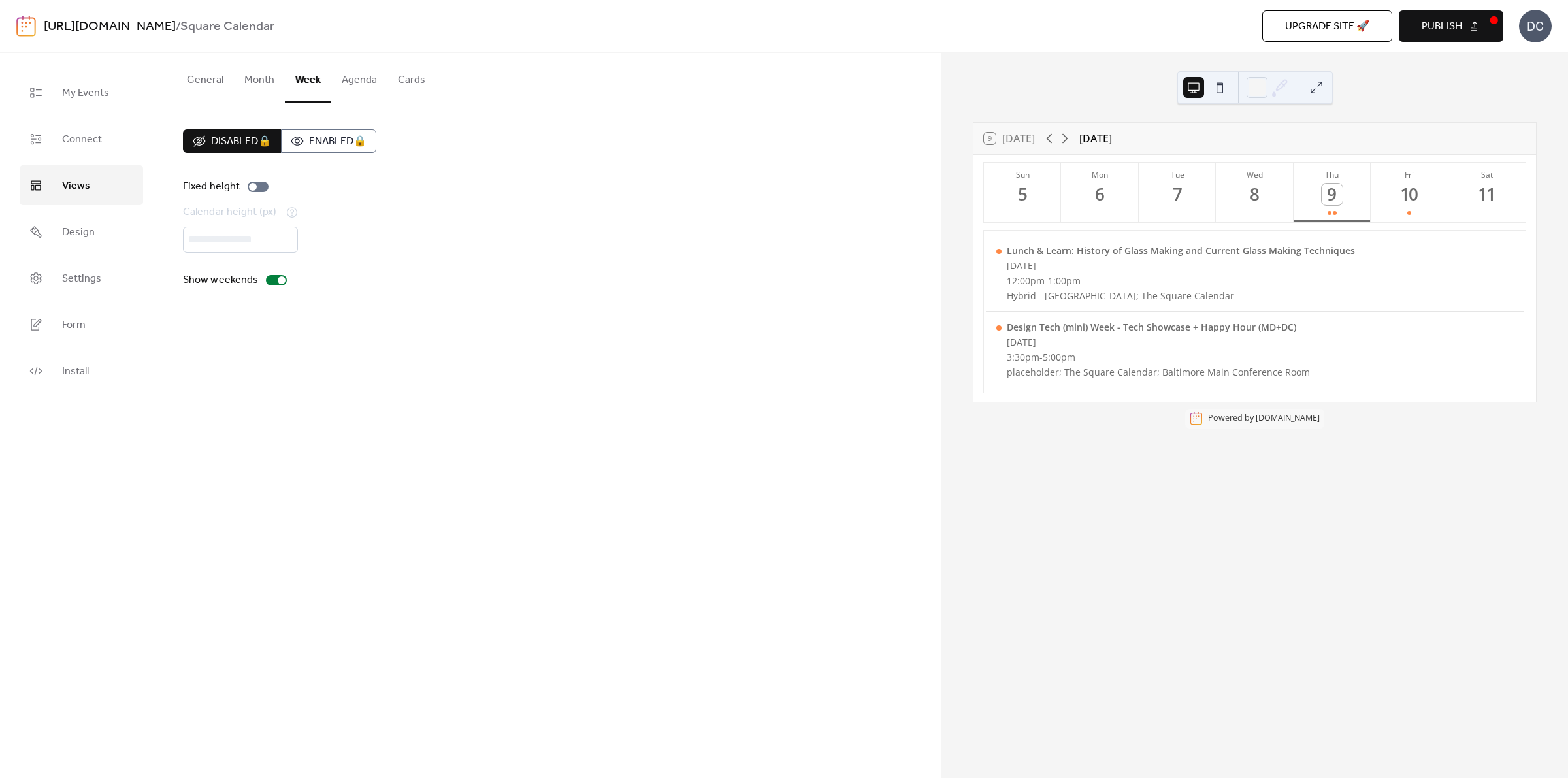
click at [260, 79] on button "Month" at bounding box center [260, 77] width 51 height 48
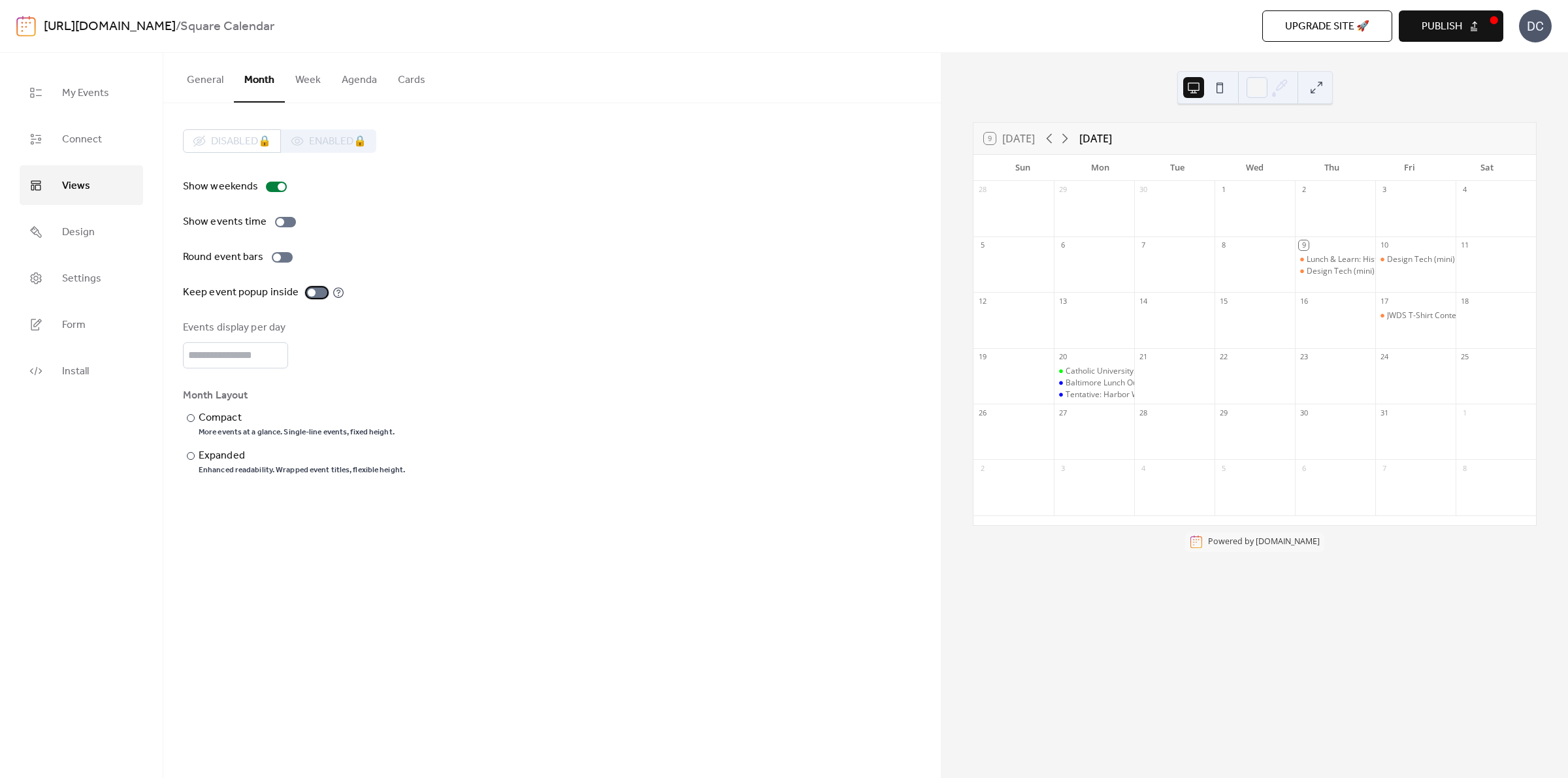
click at [310, 292] on div at bounding box center [311, 292] width 8 height 8
click at [285, 258] on div at bounding box center [282, 257] width 21 height 11
click at [201, 352] on input "*" at bounding box center [236, 355] width 105 height 26
click at [277, 350] on input "*" at bounding box center [236, 355] width 105 height 26
type input "*"
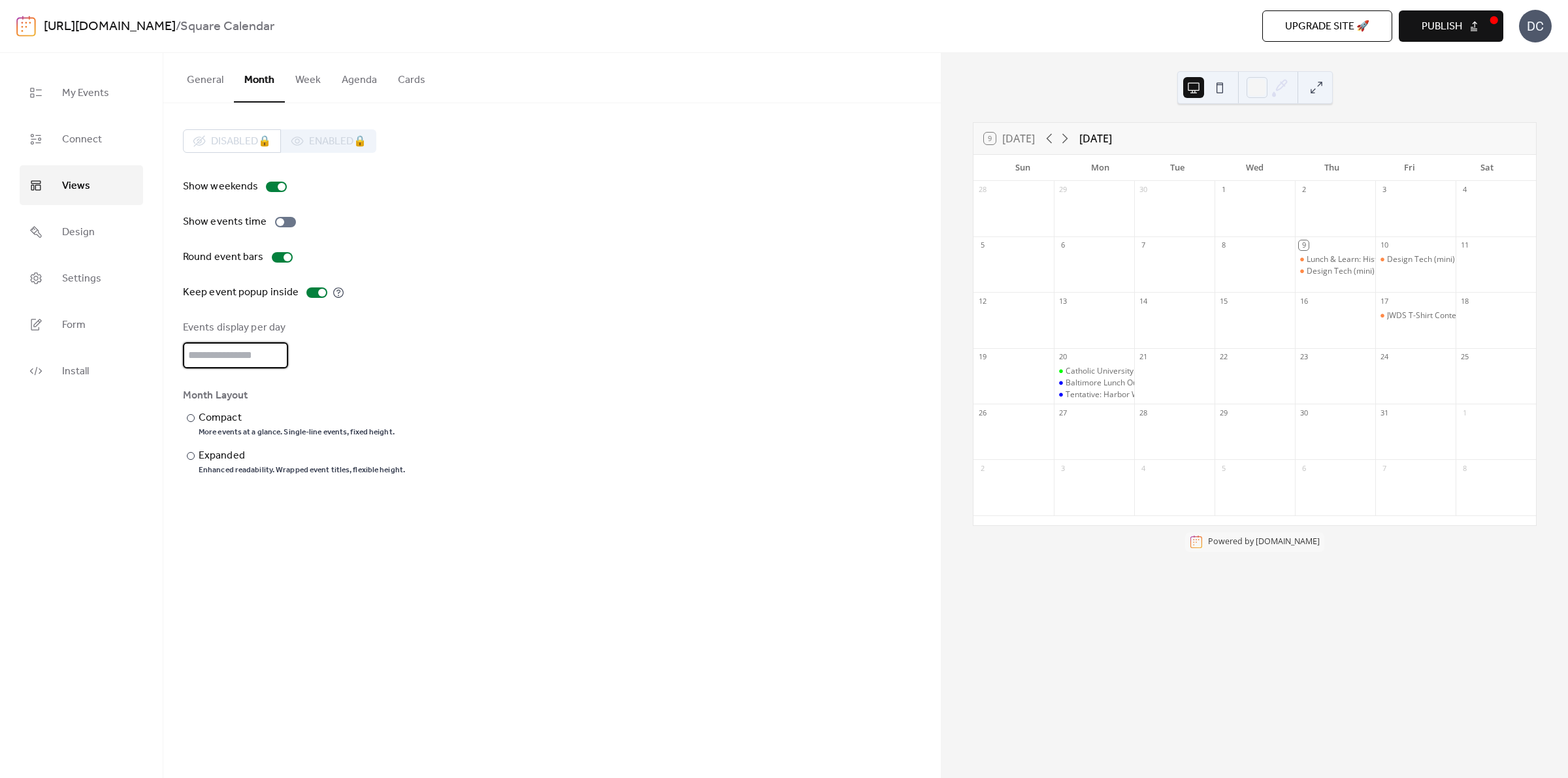
click at [277, 350] on input "*" at bounding box center [236, 355] width 105 height 26
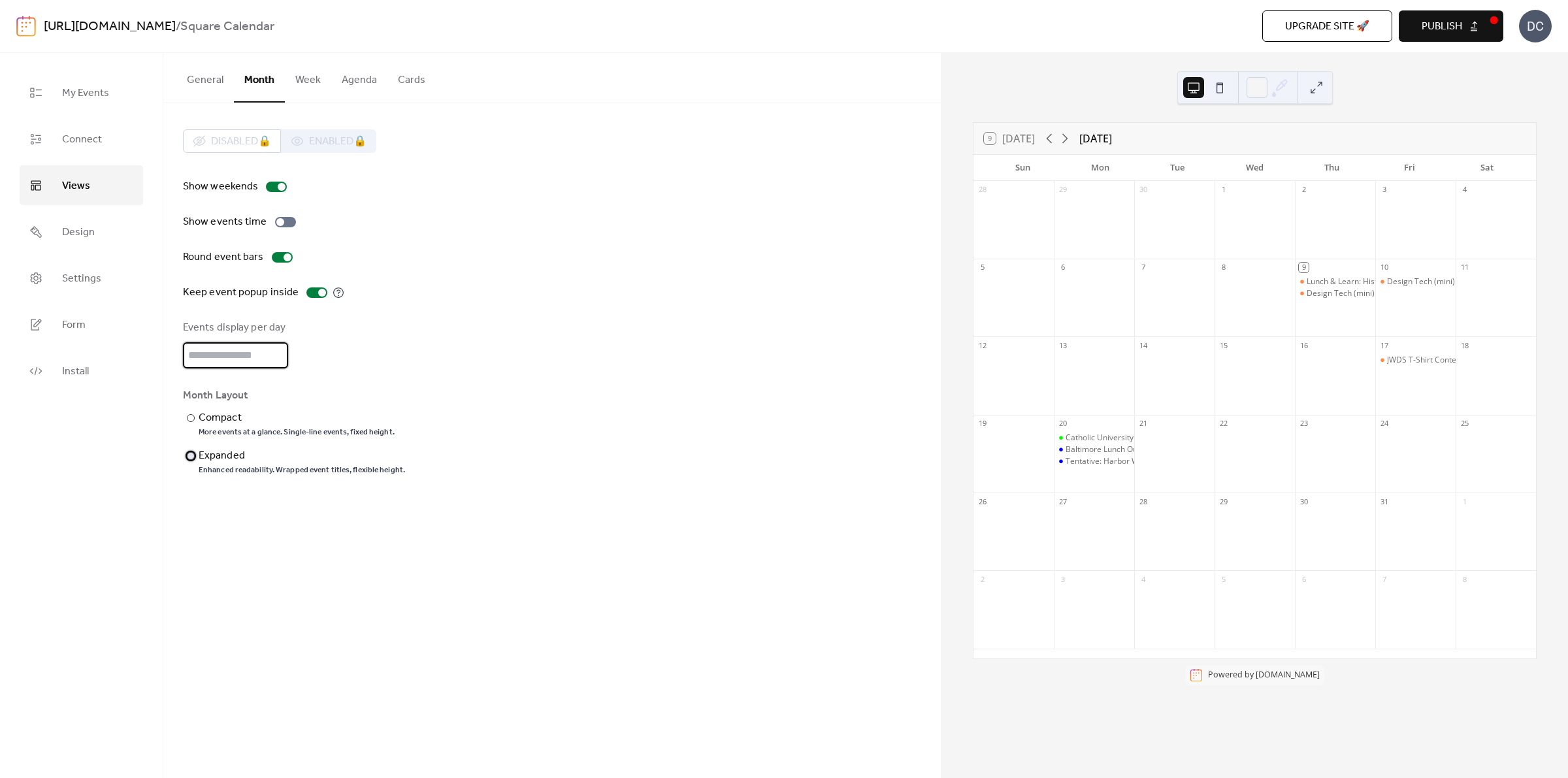
click at [219, 460] on div "Expanded" at bounding box center [300, 456] width 204 height 16
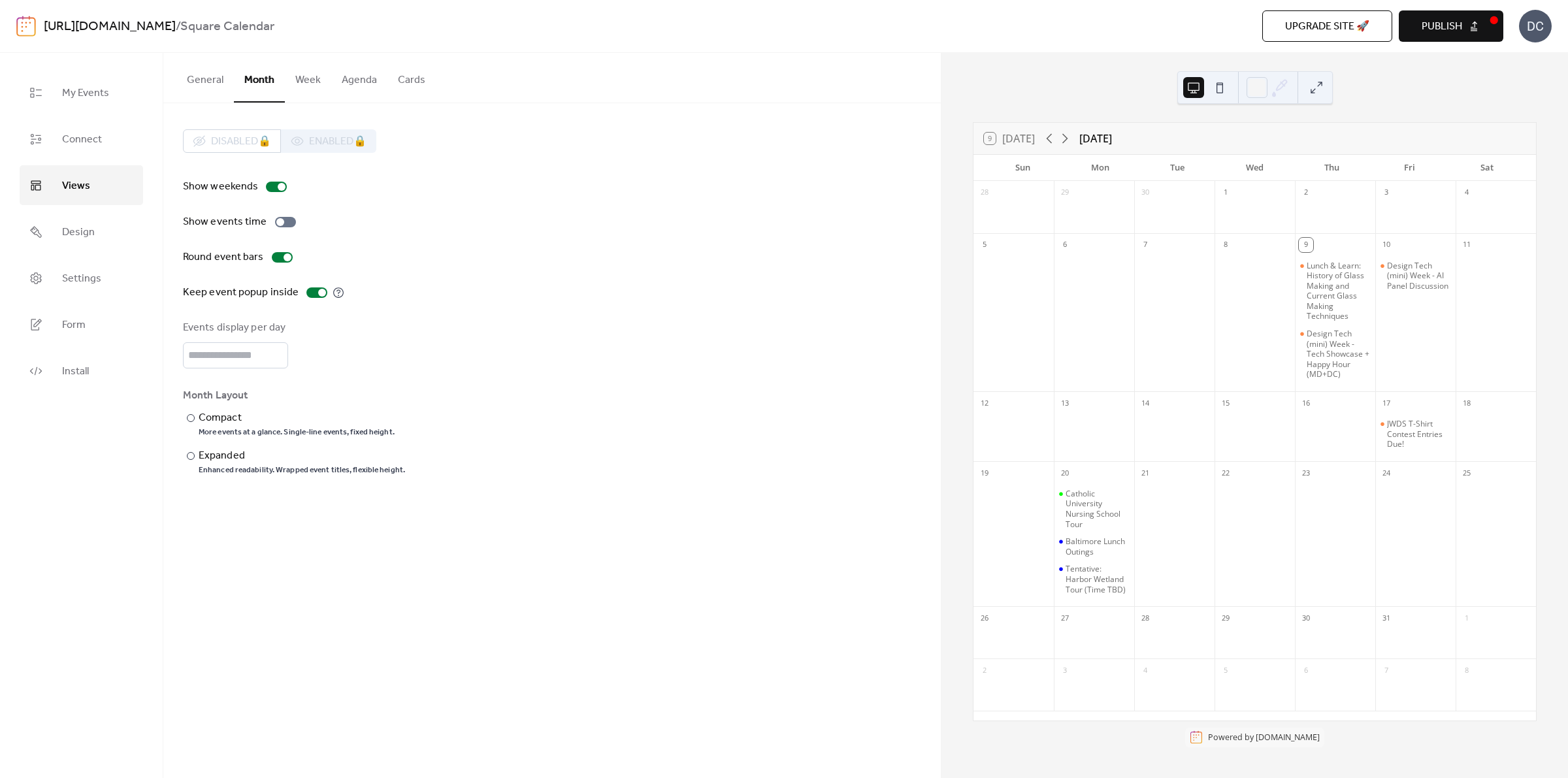
click at [1452, 30] on span "Publish" at bounding box center [1442, 27] width 40 height 16
click at [310, 79] on button "Week" at bounding box center [308, 77] width 46 height 48
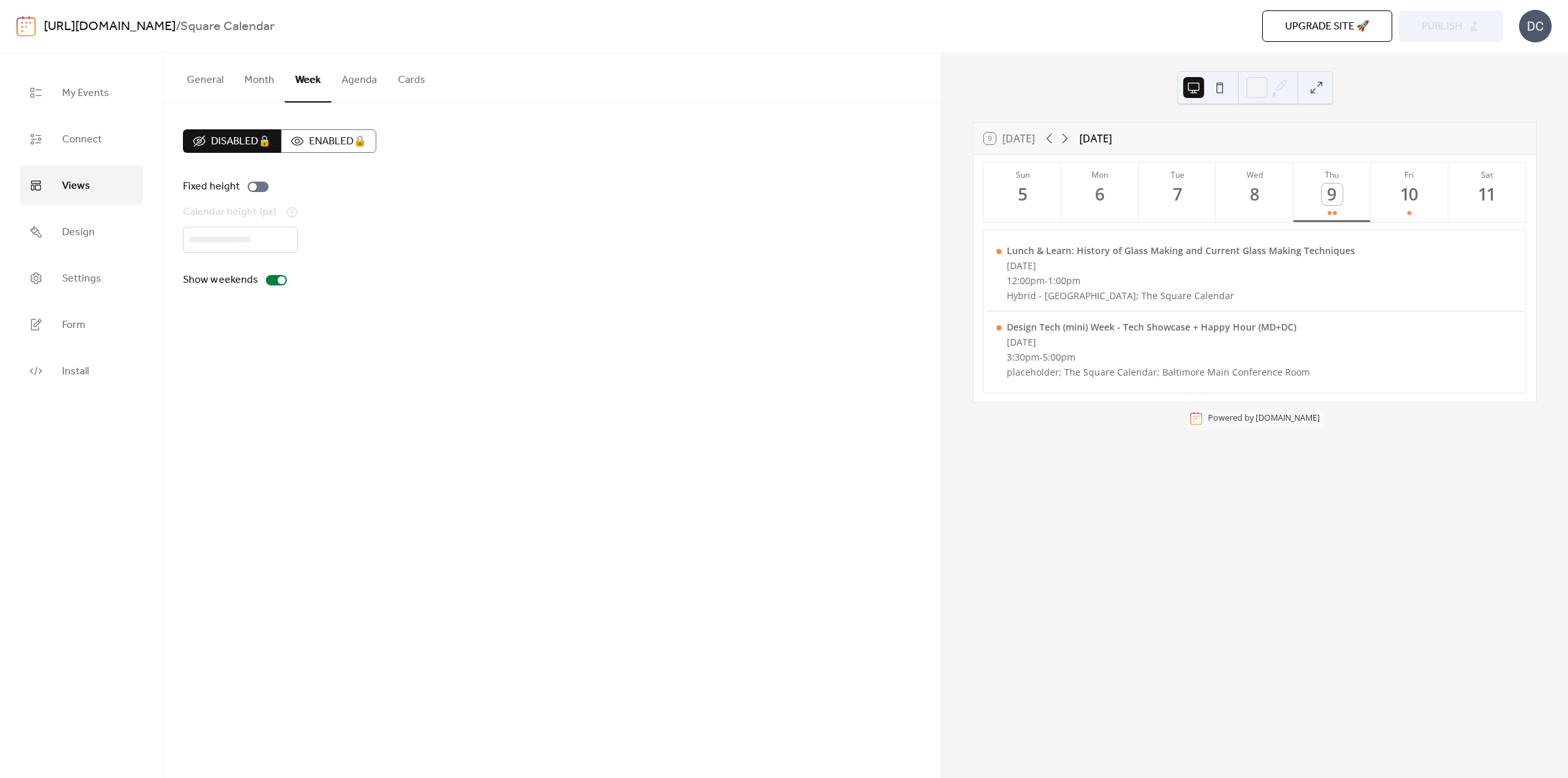
click at [374, 86] on button "Agenda" at bounding box center [359, 77] width 56 height 48
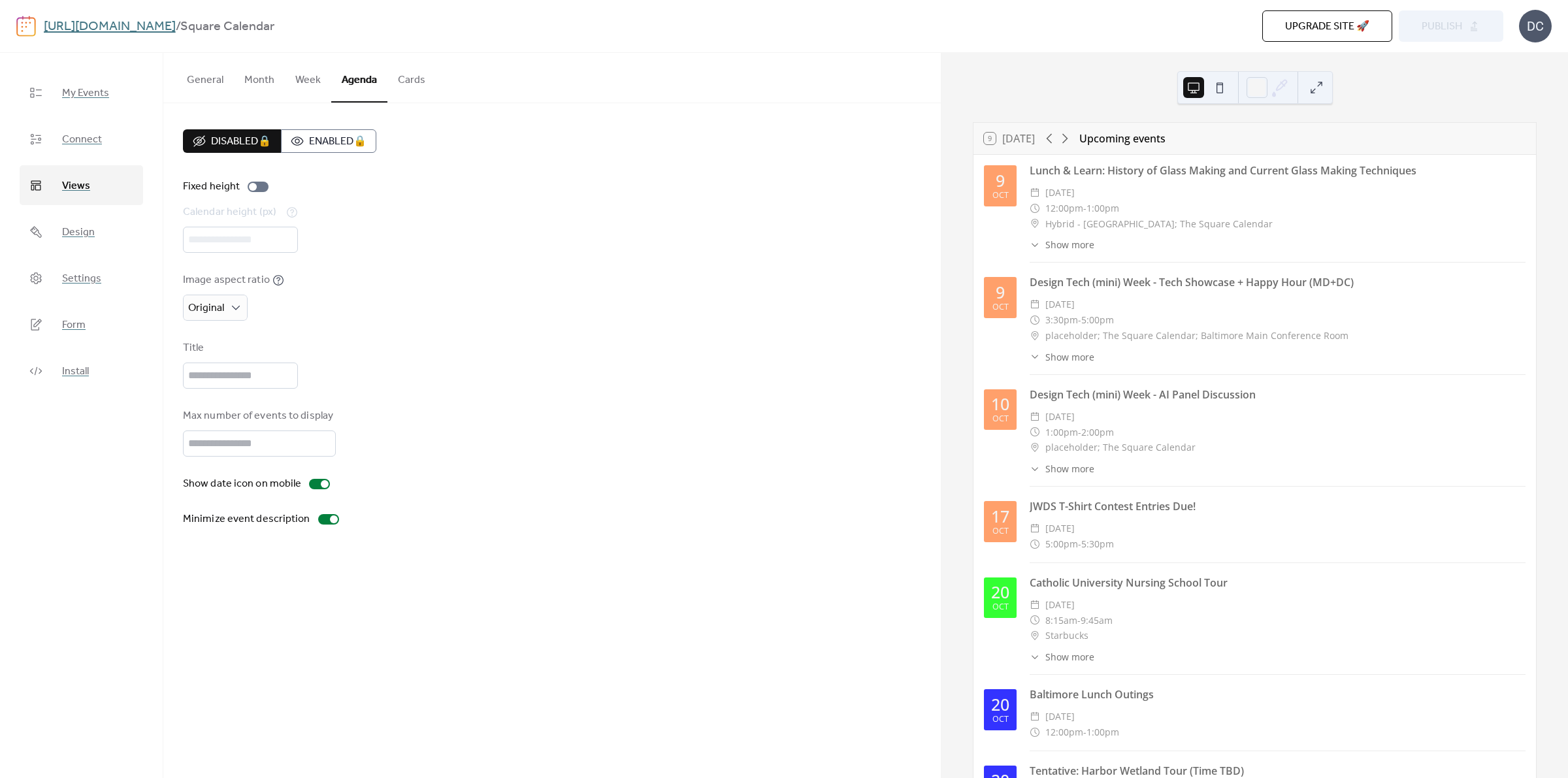
click at [302, 80] on button "Week" at bounding box center [308, 77] width 46 height 48
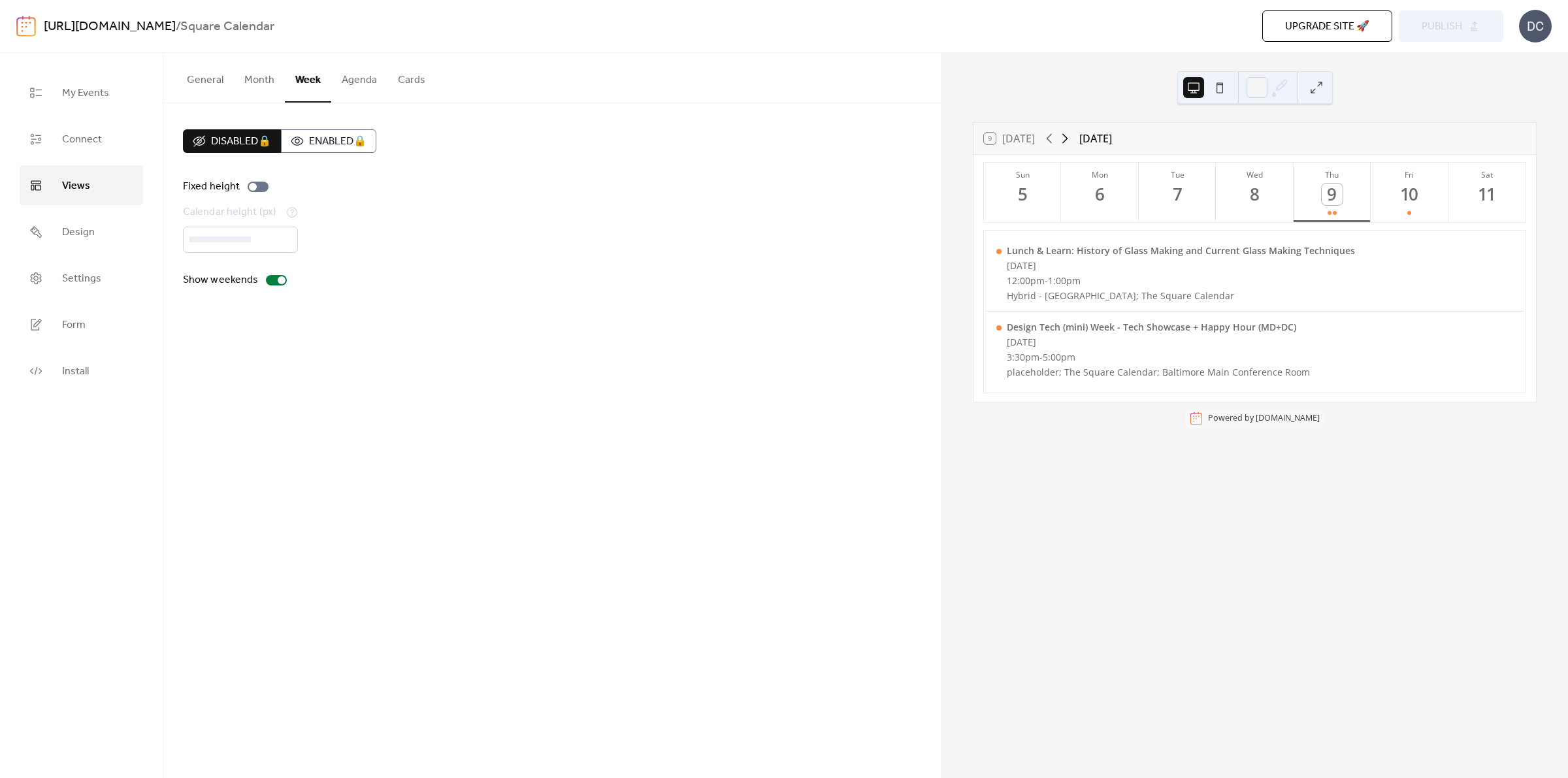
click at [1067, 139] on icon at bounding box center [1065, 138] width 16 height 16
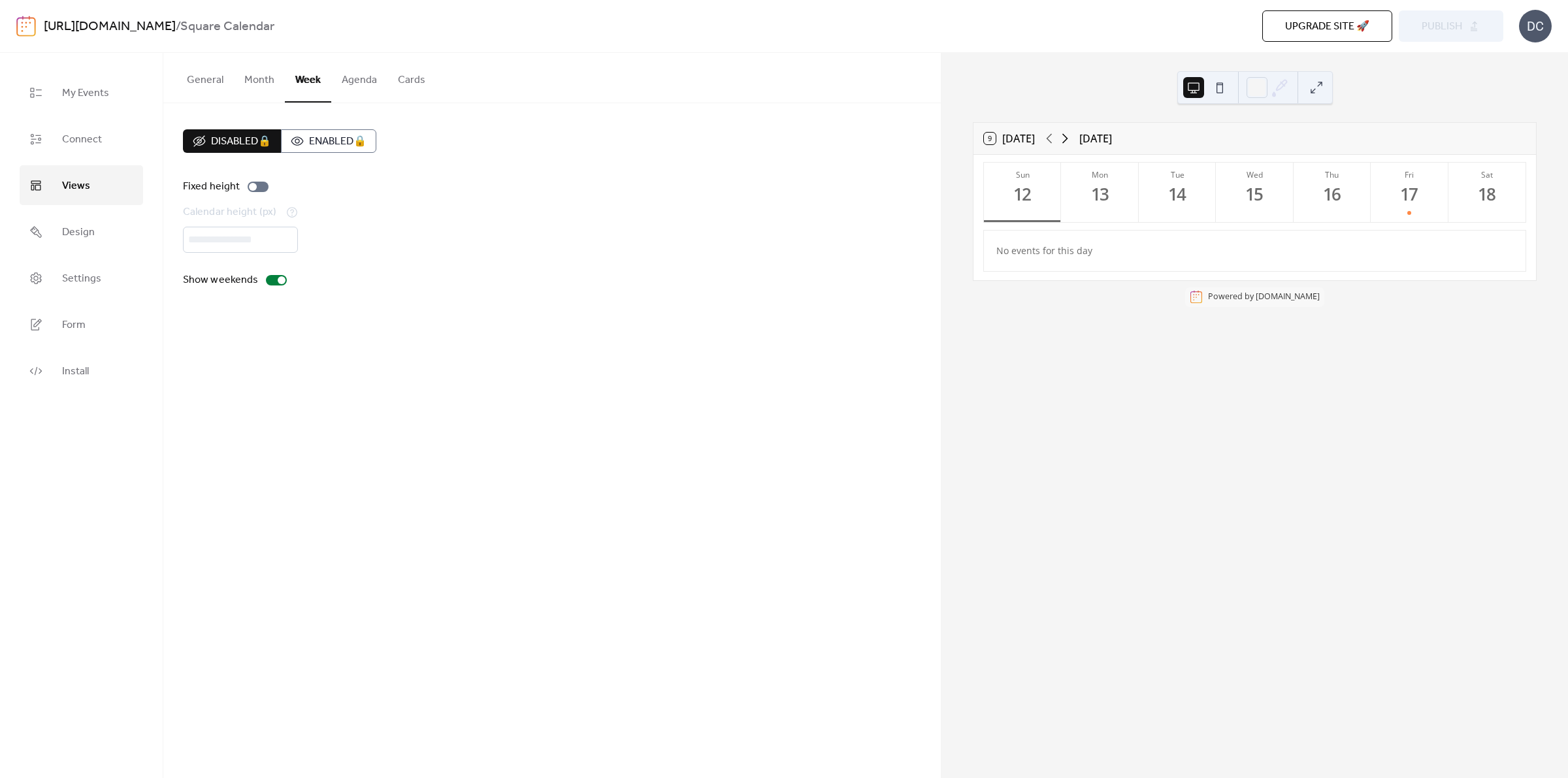
click at [1067, 139] on icon at bounding box center [1065, 138] width 16 height 16
click at [550, 500] on div "General Month Week Agenda Cards Default view Month Week Agenda Cards Disabled 🔒…" at bounding box center [552, 416] width 778 height 725
click at [253, 76] on button "Month" at bounding box center [260, 77] width 51 height 48
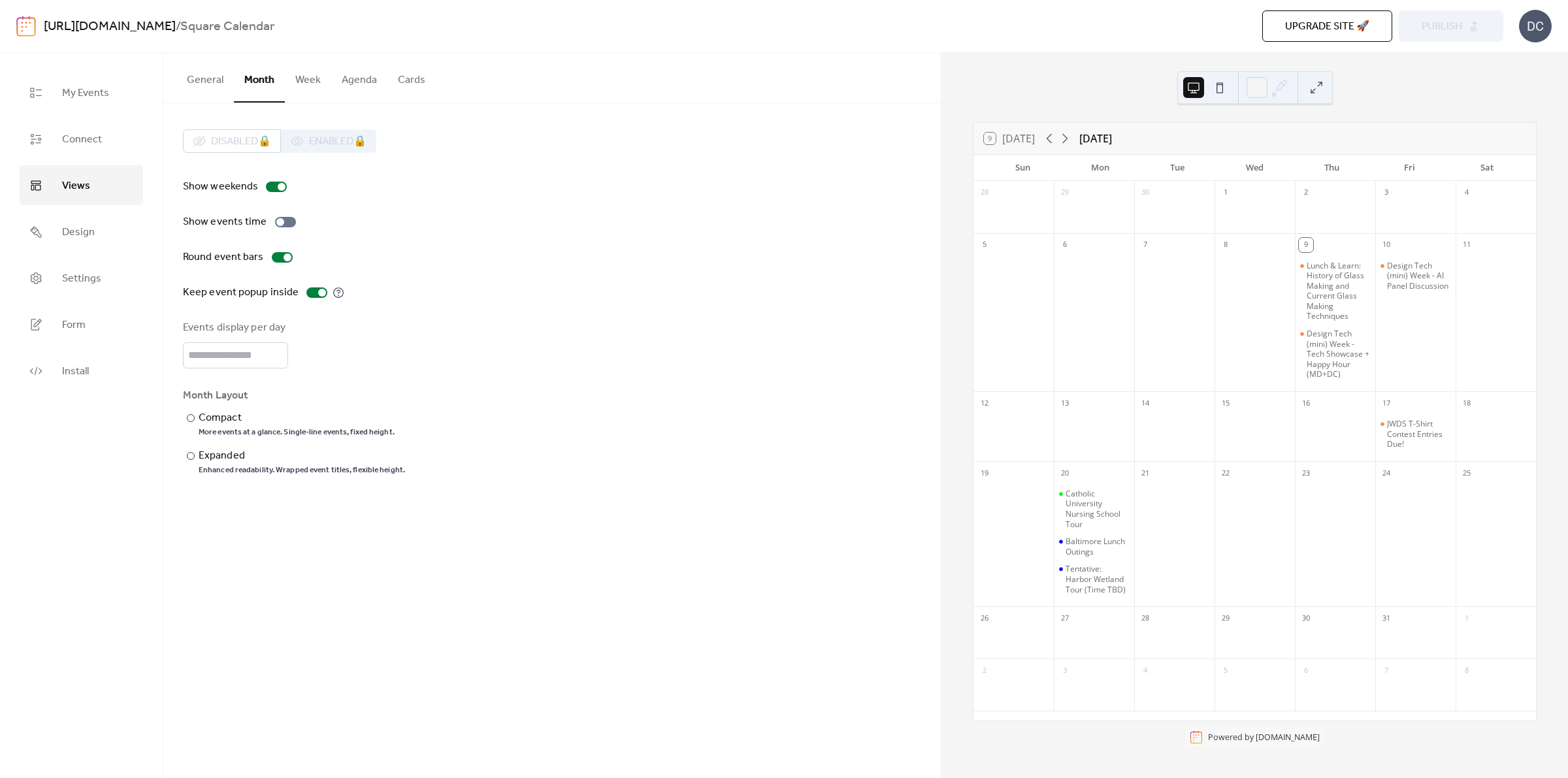
click at [1223, 85] on button at bounding box center [1220, 87] width 21 height 21
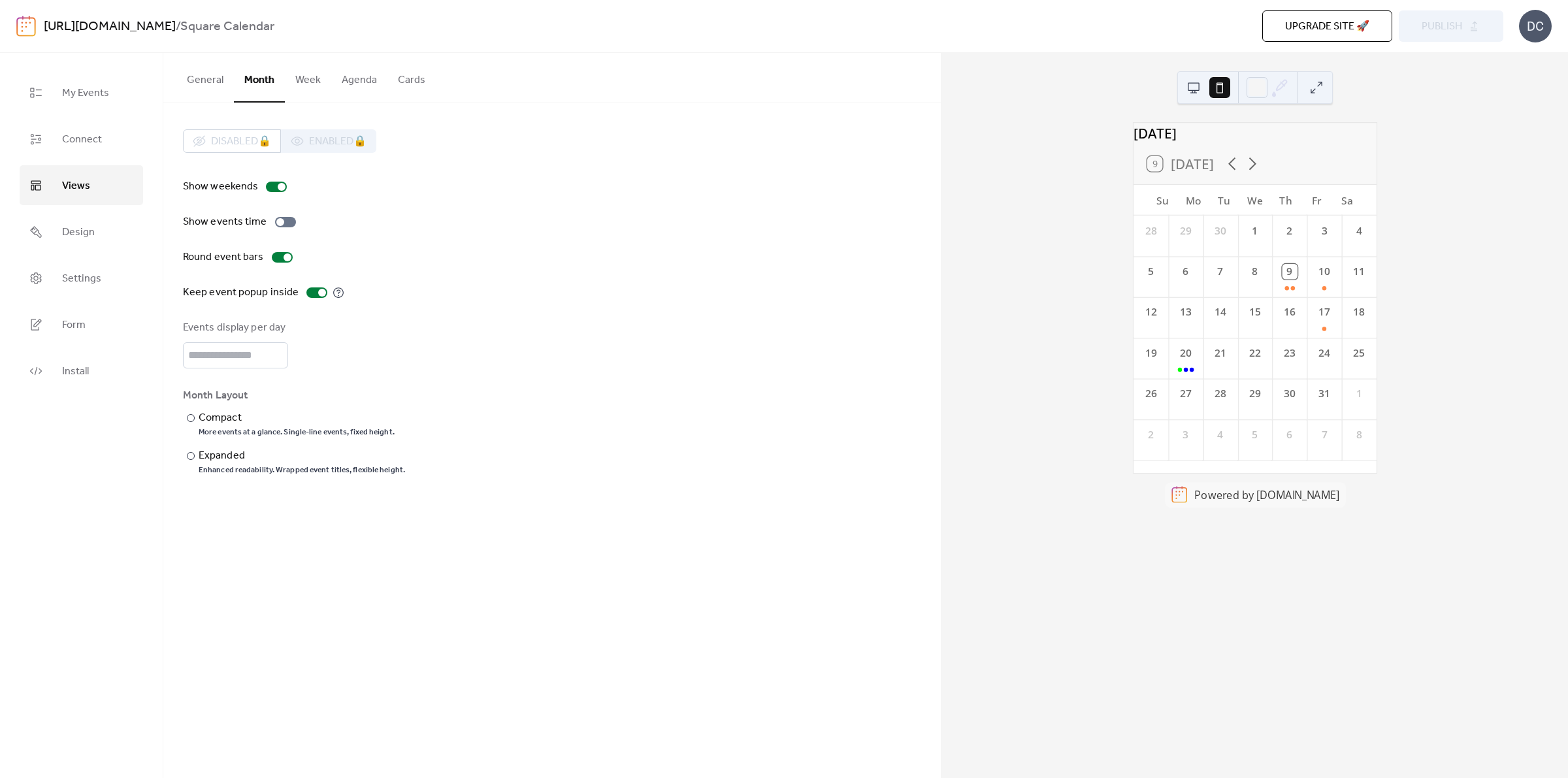
click at [1193, 89] on button at bounding box center [1193, 87] width 21 height 21
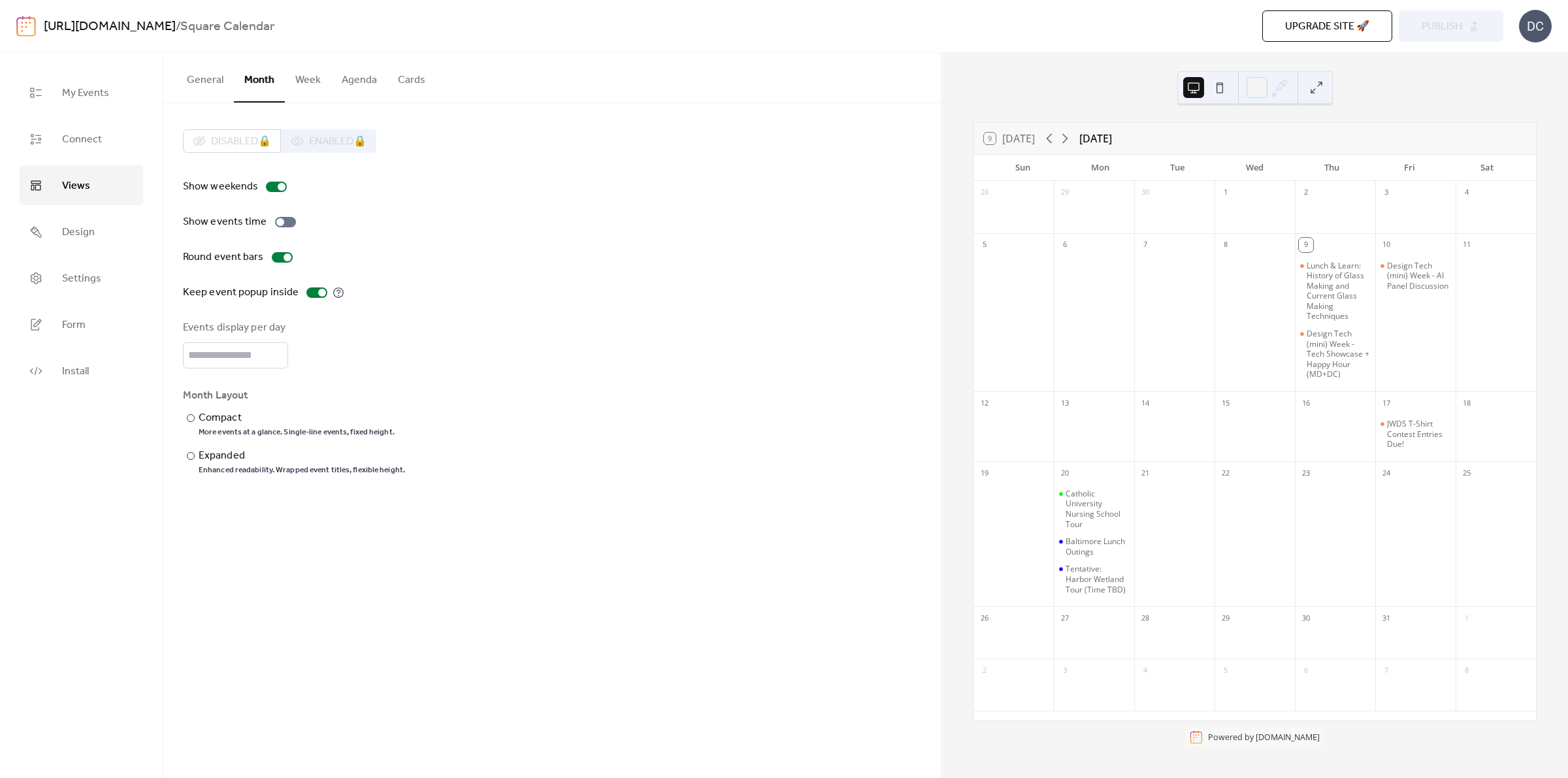
click at [298, 79] on button "Week" at bounding box center [308, 77] width 46 height 48
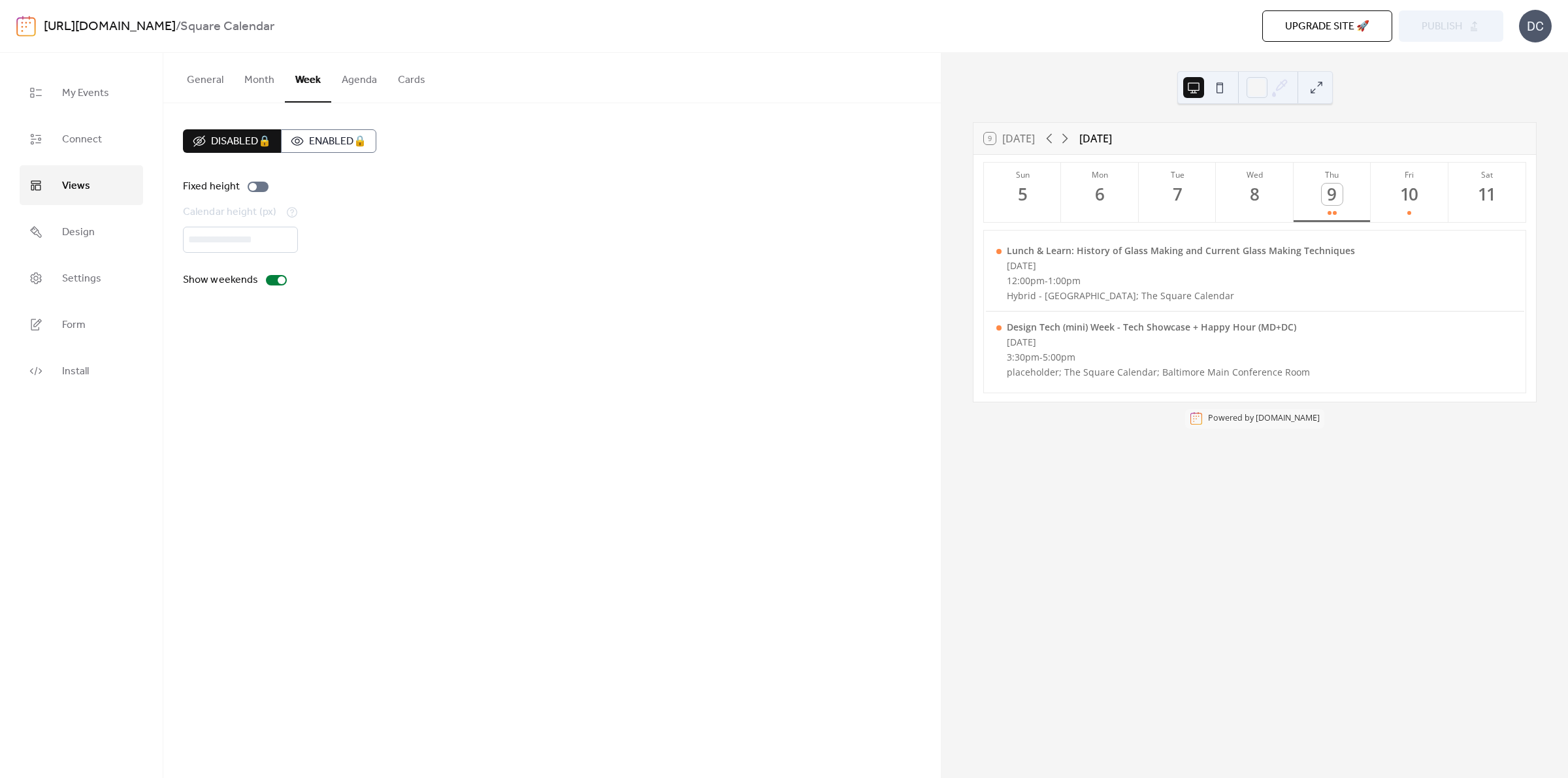
click at [358, 88] on button "Agenda" at bounding box center [359, 77] width 56 height 48
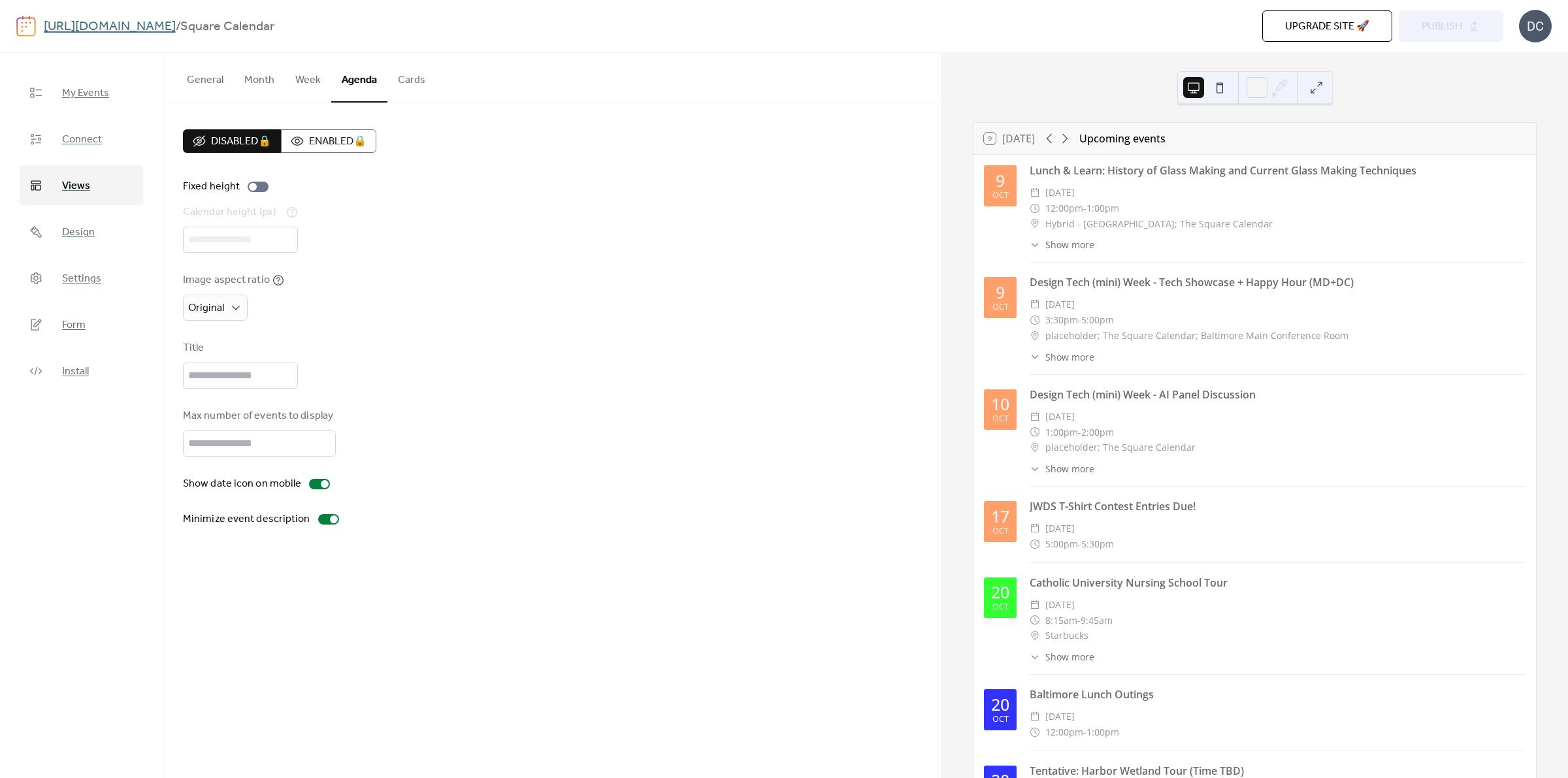
click at [396, 82] on button "Cards" at bounding box center [412, 77] width 48 height 48
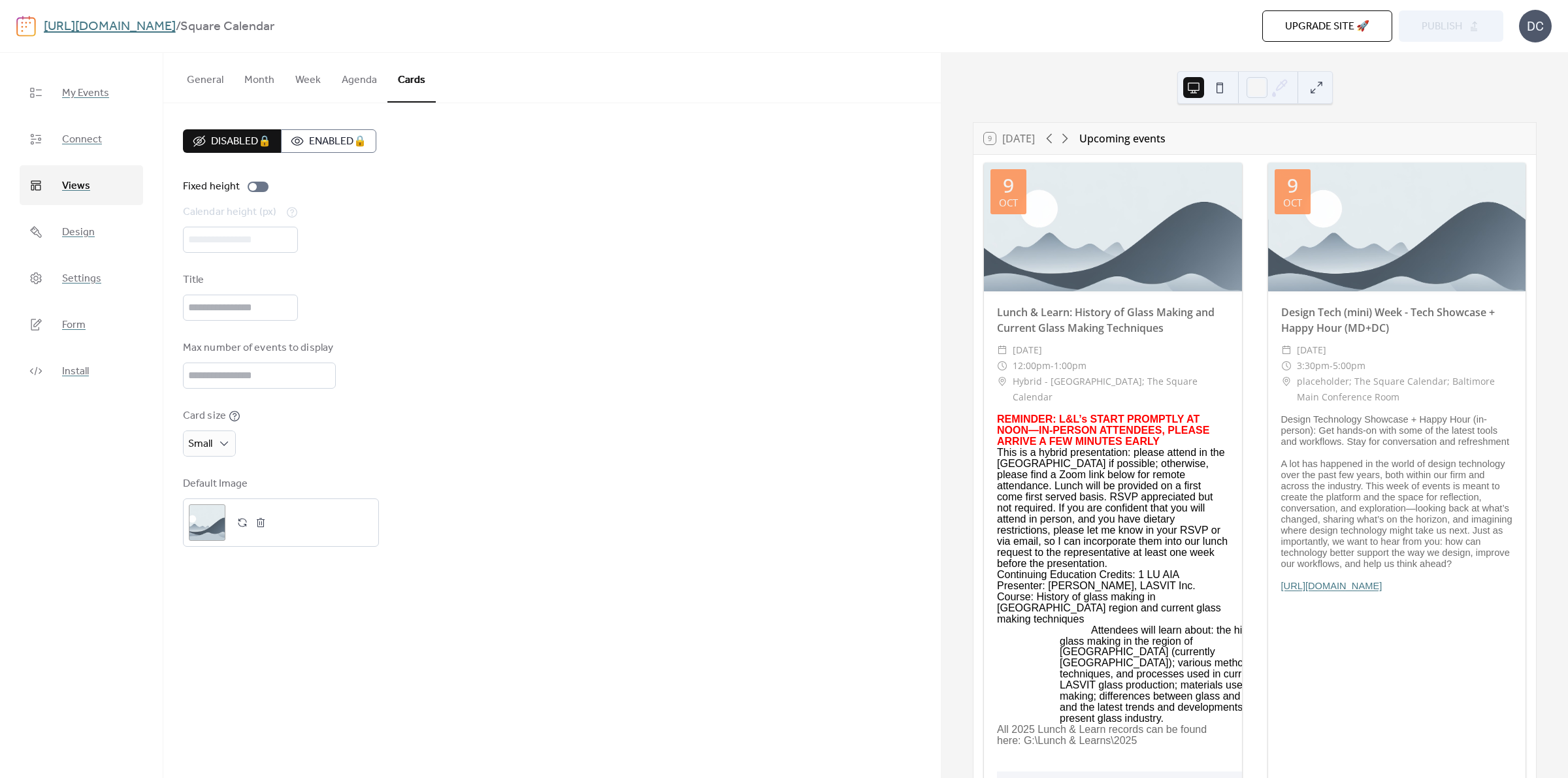
click at [257, 83] on button "Month" at bounding box center [260, 77] width 51 height 48
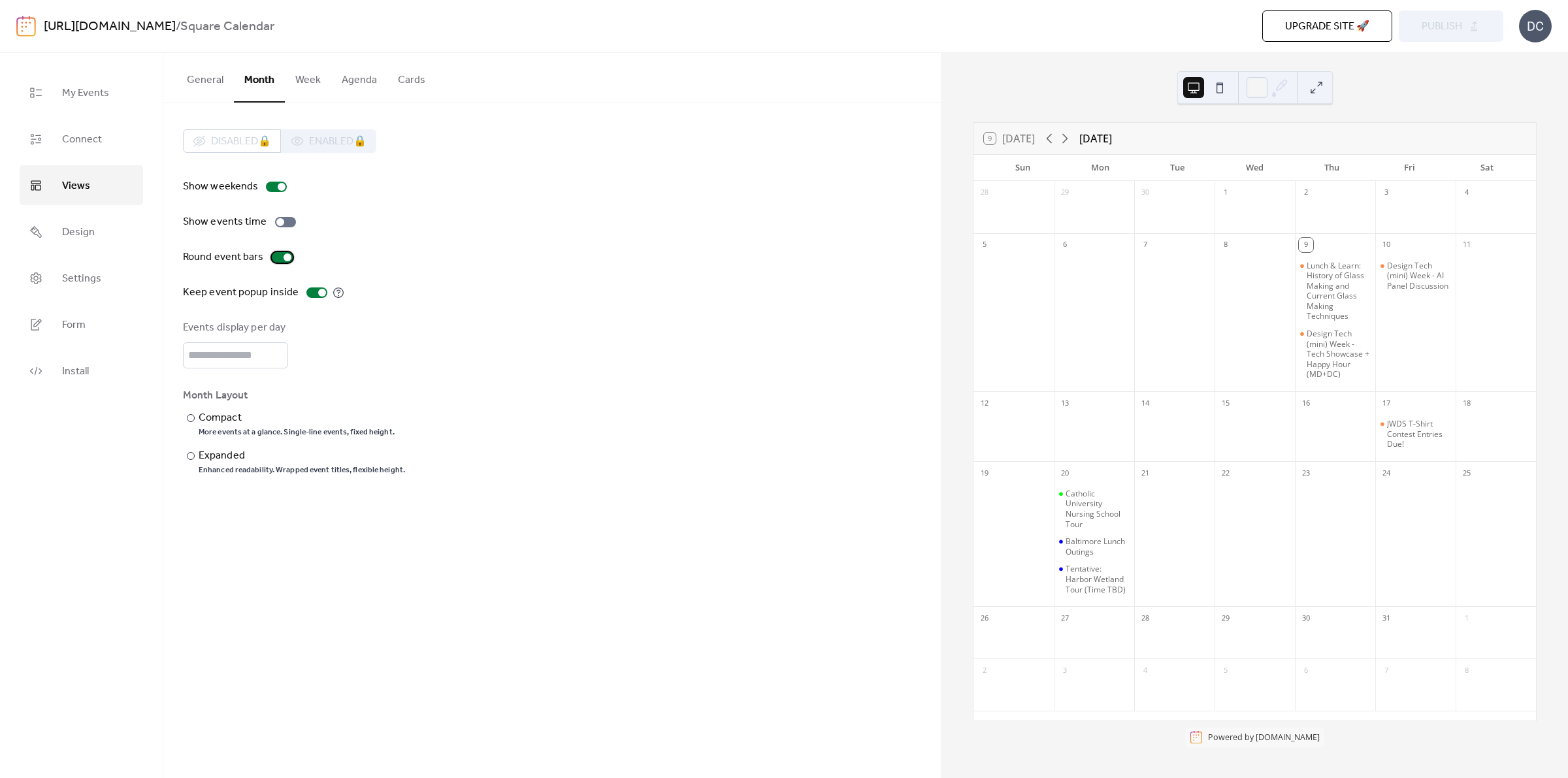
click at [284, 258] on div at bounding box center [287, 257] width 8 height 8
click at [314, 83] on button "Week" at bounding box center [308, 77] width 46 height 48
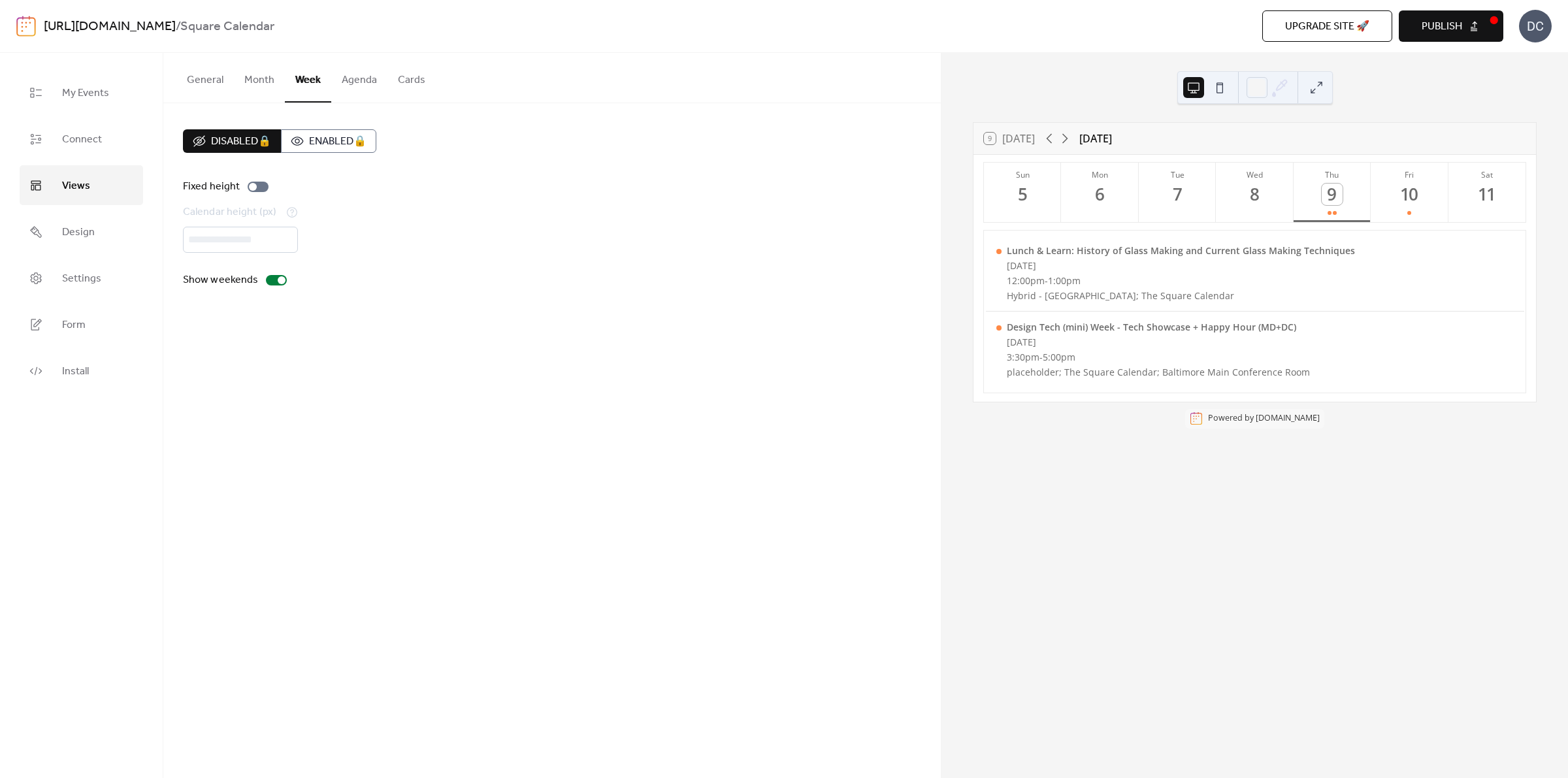
click at [347, 87] on button "Agenda" at bounding box center [359, 77] width 56 height 48
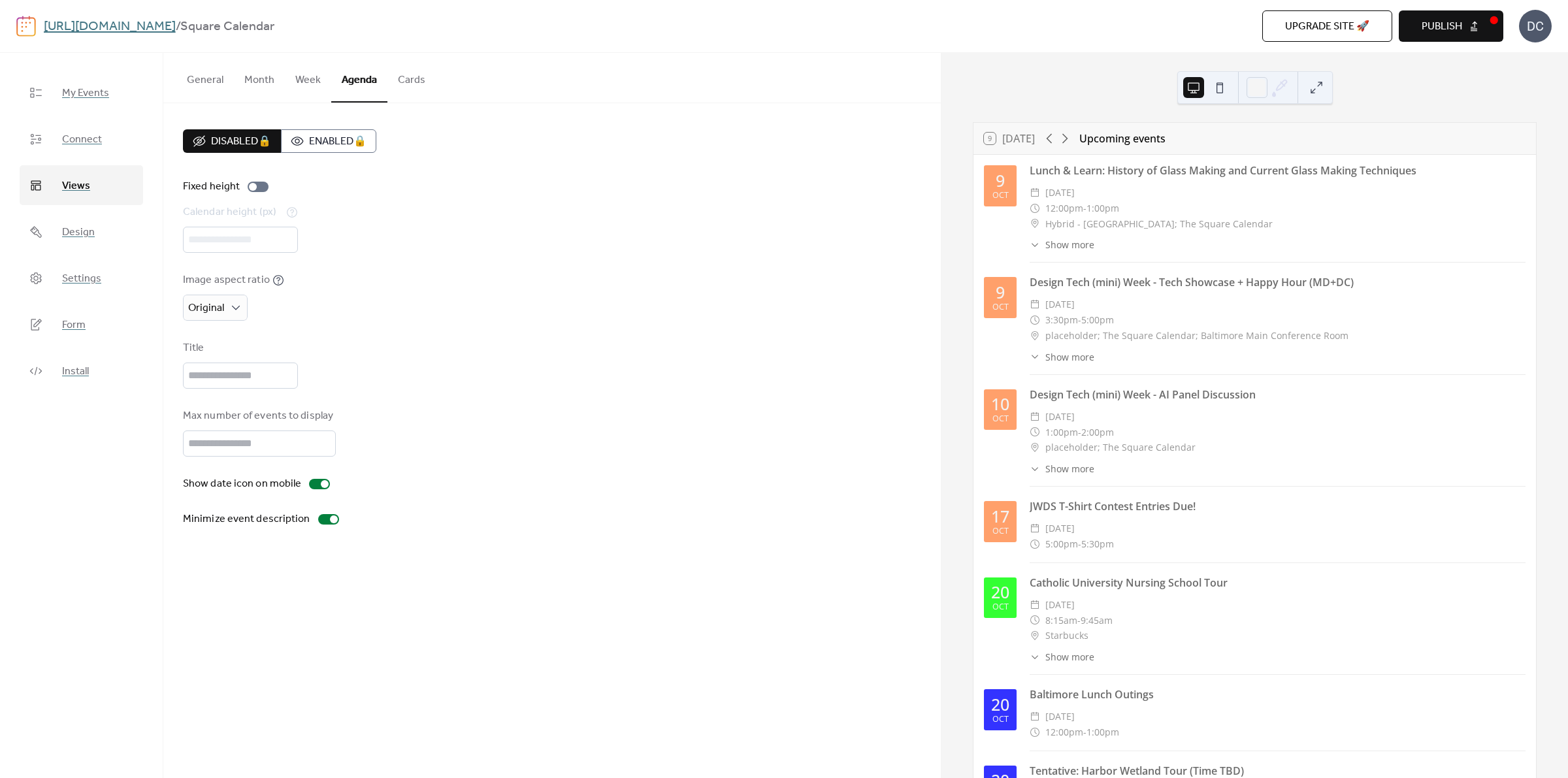
click at [413, 77] on button "Cards" at bounding box center [412, 77] width 48 height 48
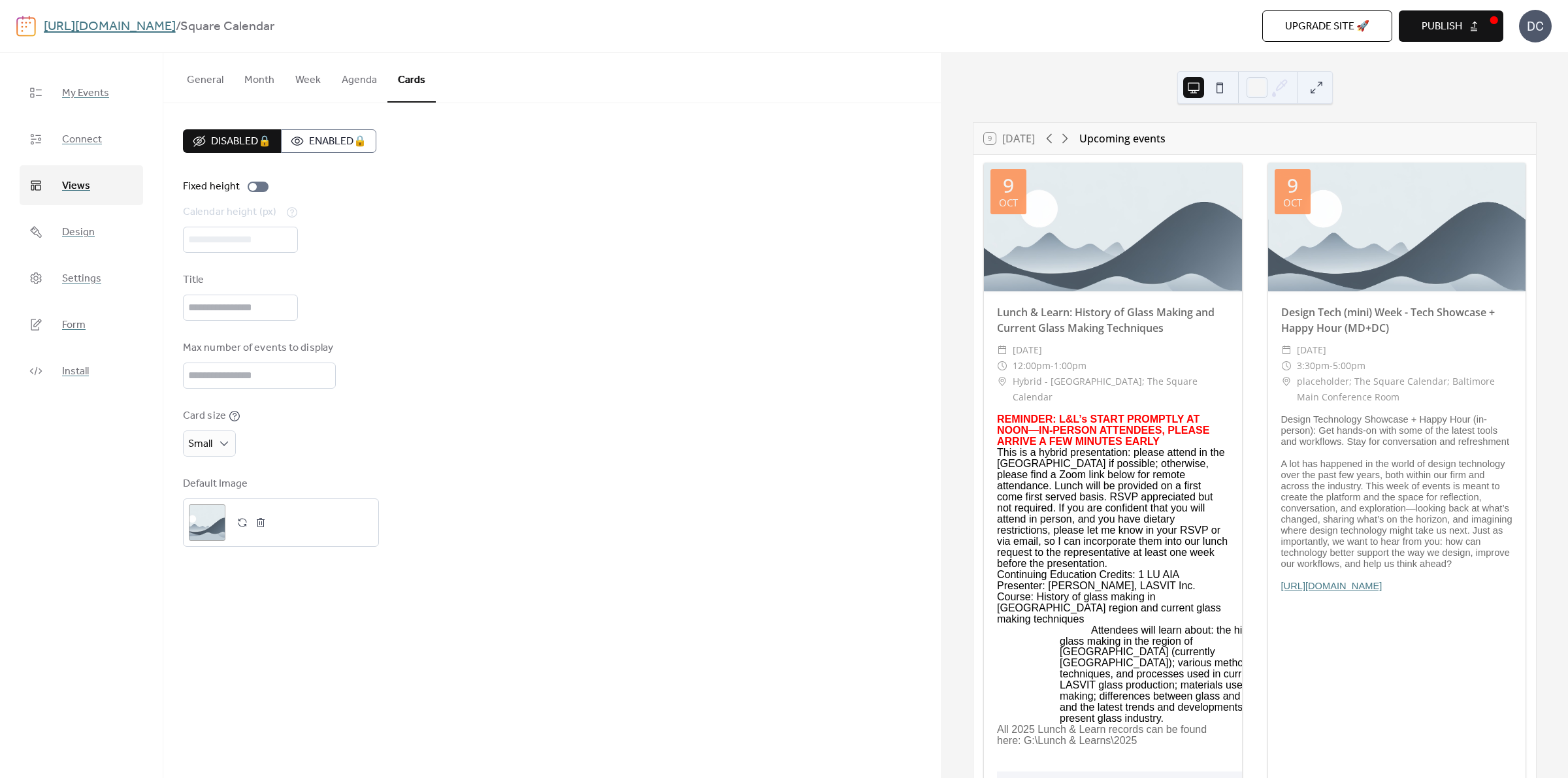
click at [363, 77] on button "Agenda" at bounding box center [359, 77] width 56 height 48
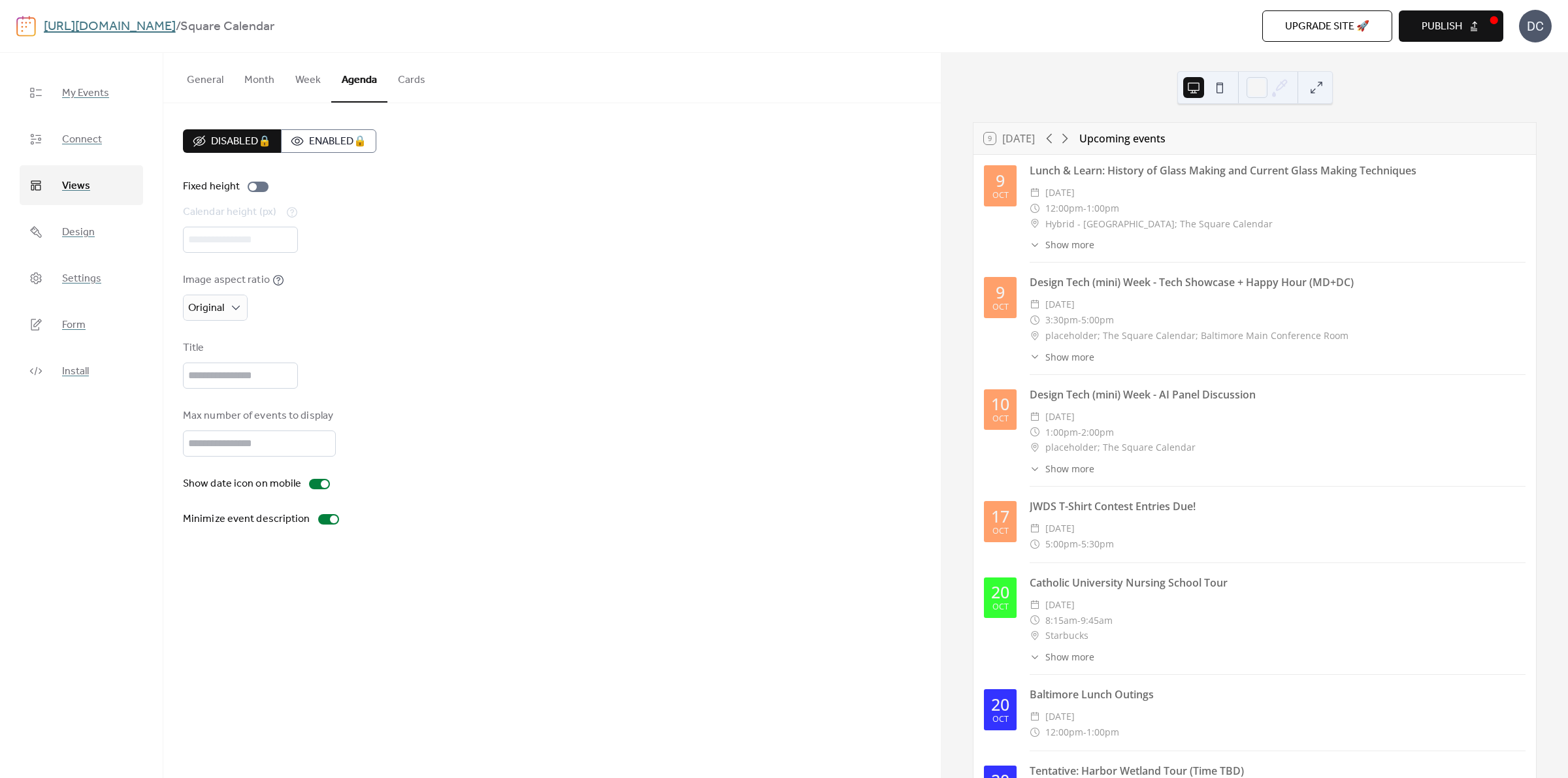
click at [304, 79] on button "Week" at bounding box center [308, 77] width 46 height 48
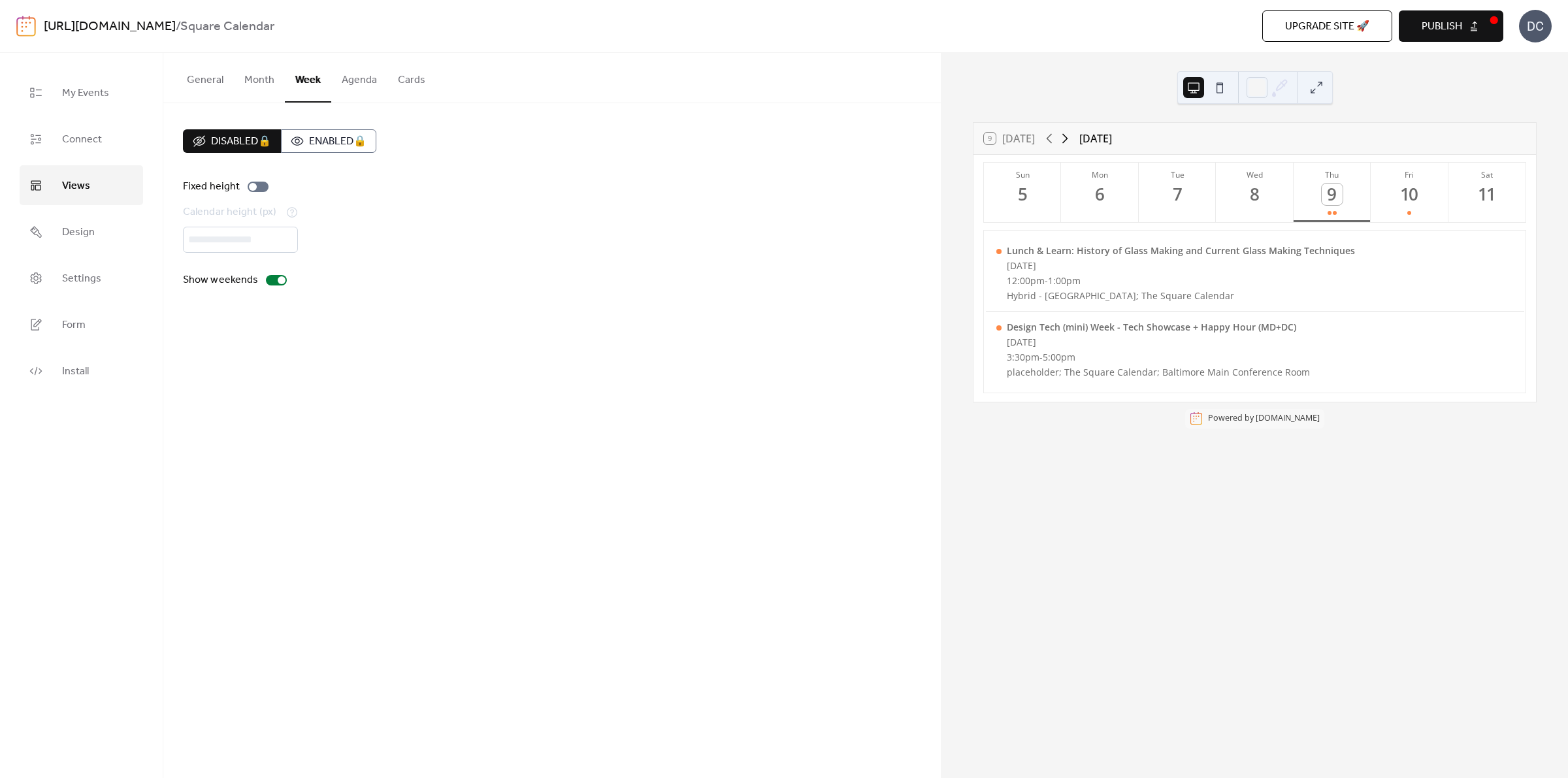
click at [1064, 140] on icon at bounding box center [1065, 138] width 16 height 16
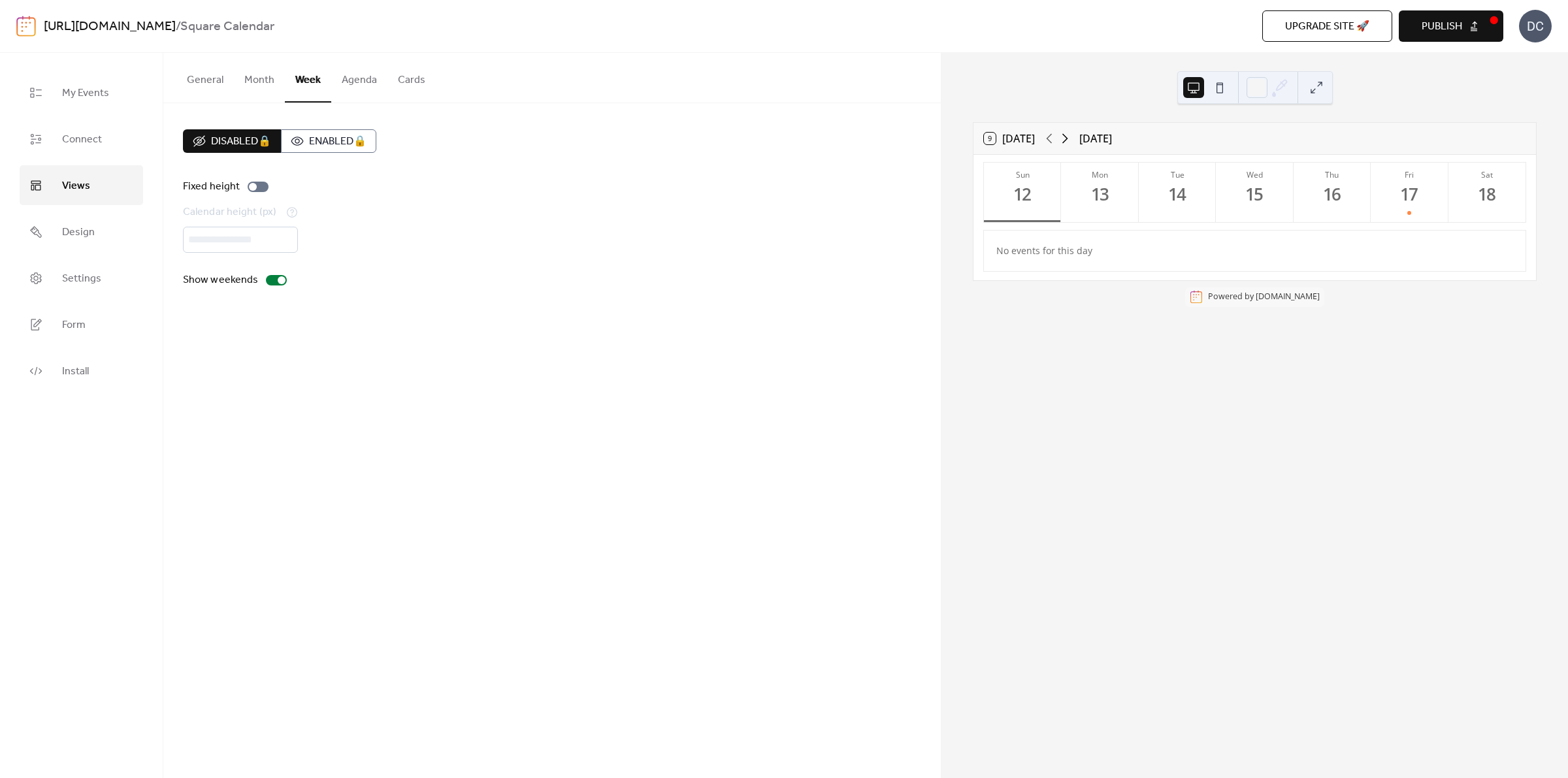
click at [1064, 140] on icon at bounding box center [1065, 138] width 16 height 16
click at [1464, 26] on button "Publish" at bounding box center [1451, 26] width 104 height 31
click at [260, 77] on button "Month" at bounding box center [260, 77] width 51 height 48
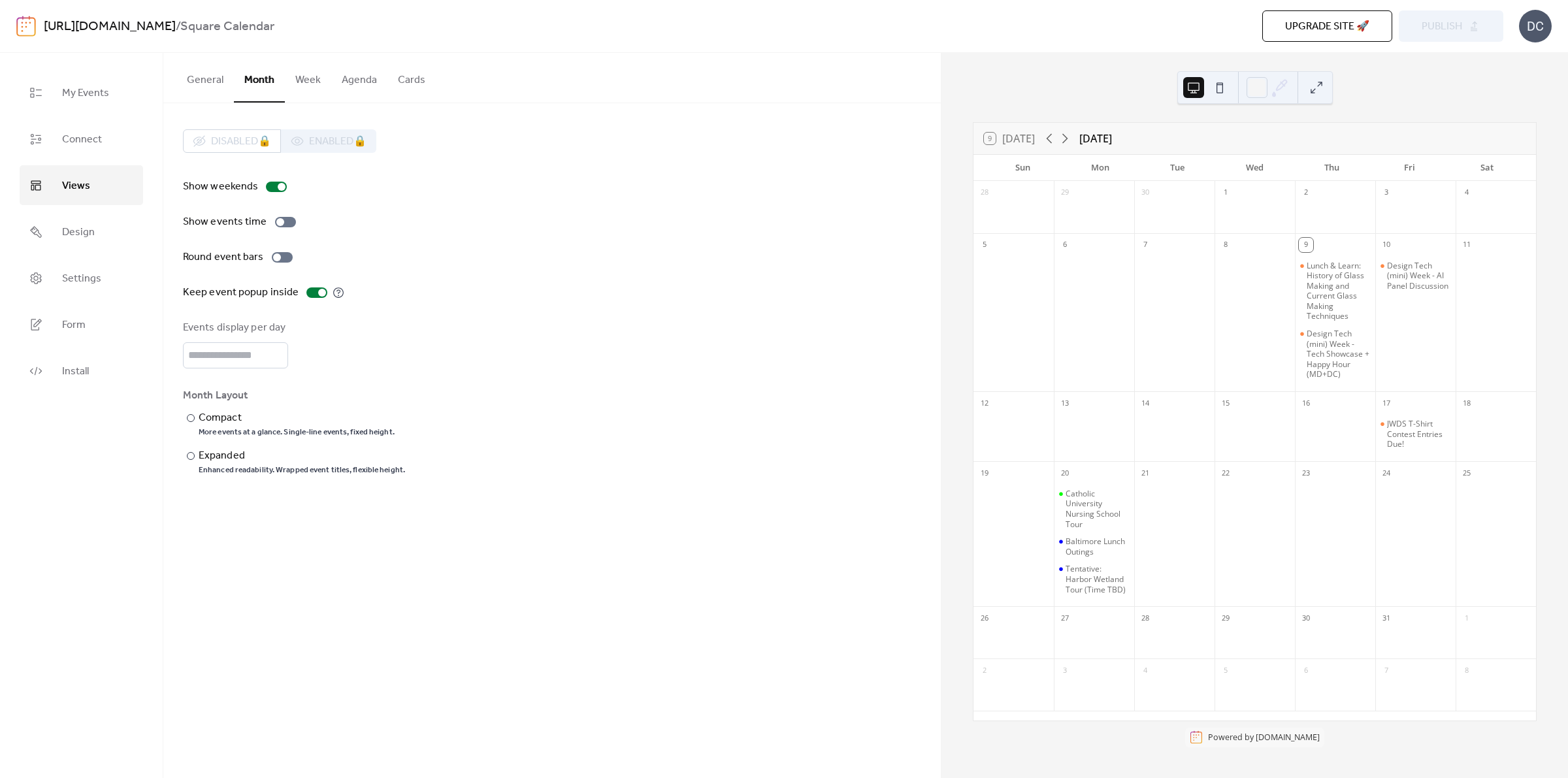
click at [309, 79] on button "Week" at bounding box center [308, 77] width 46 height 48
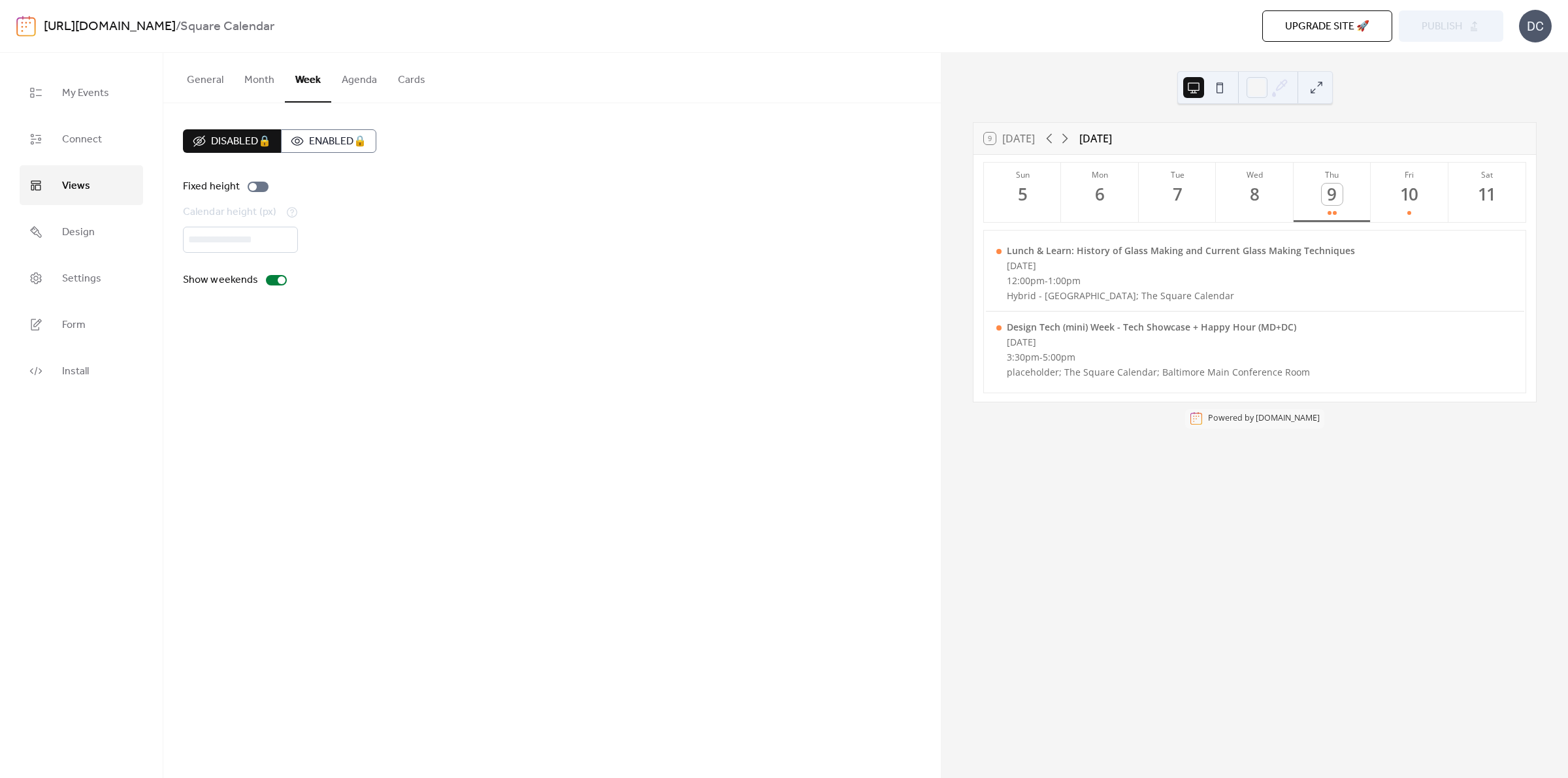
click at [261, 84] on button "Month" at bounding box center [260, 77] width 51 height 48
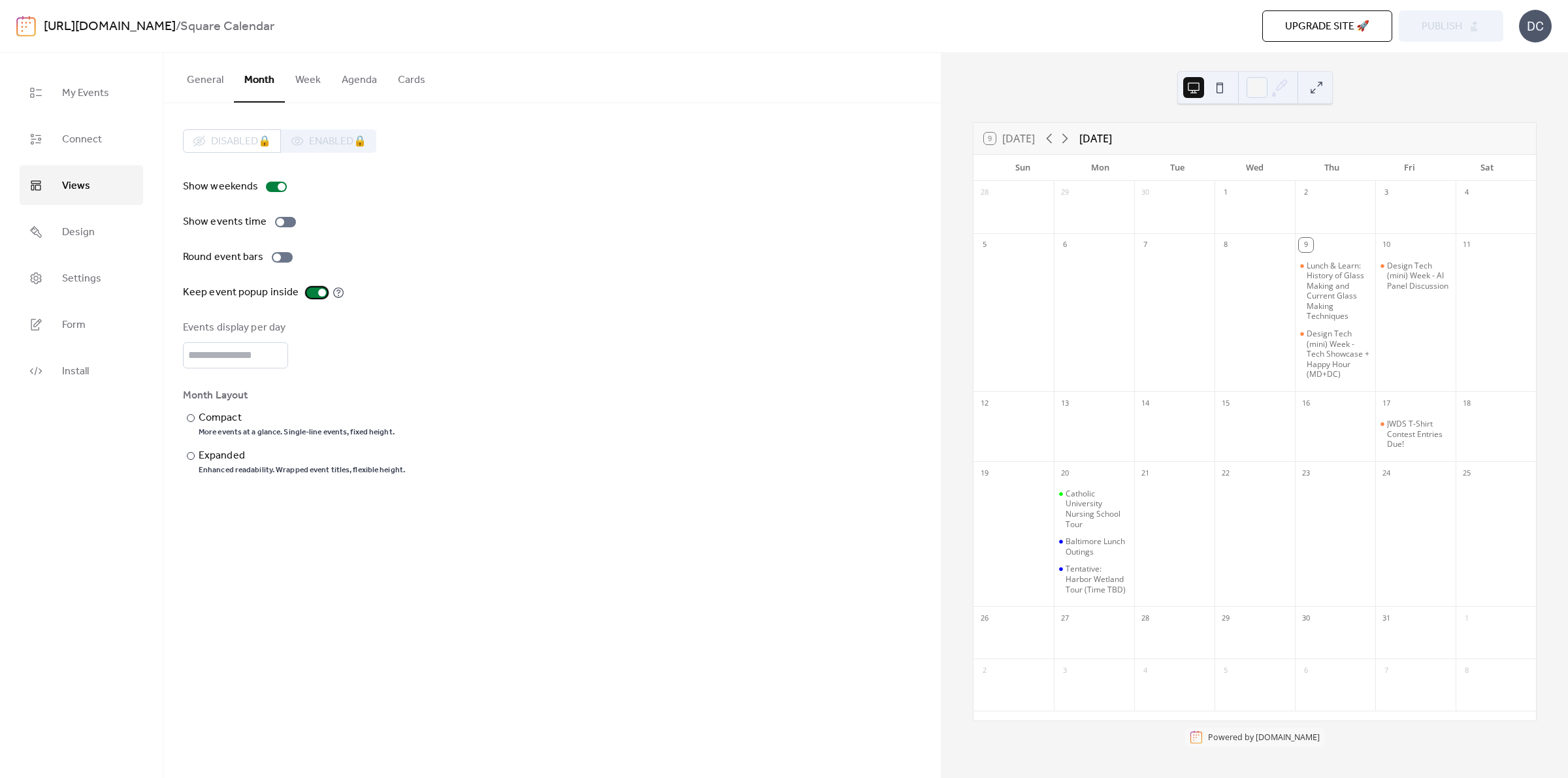
click at [311, 295] on div at bounding box center [316, 292] width 21 height 11
click at [311, 87] on button "Week" at bounding box center [308, 77] width 46 height 48
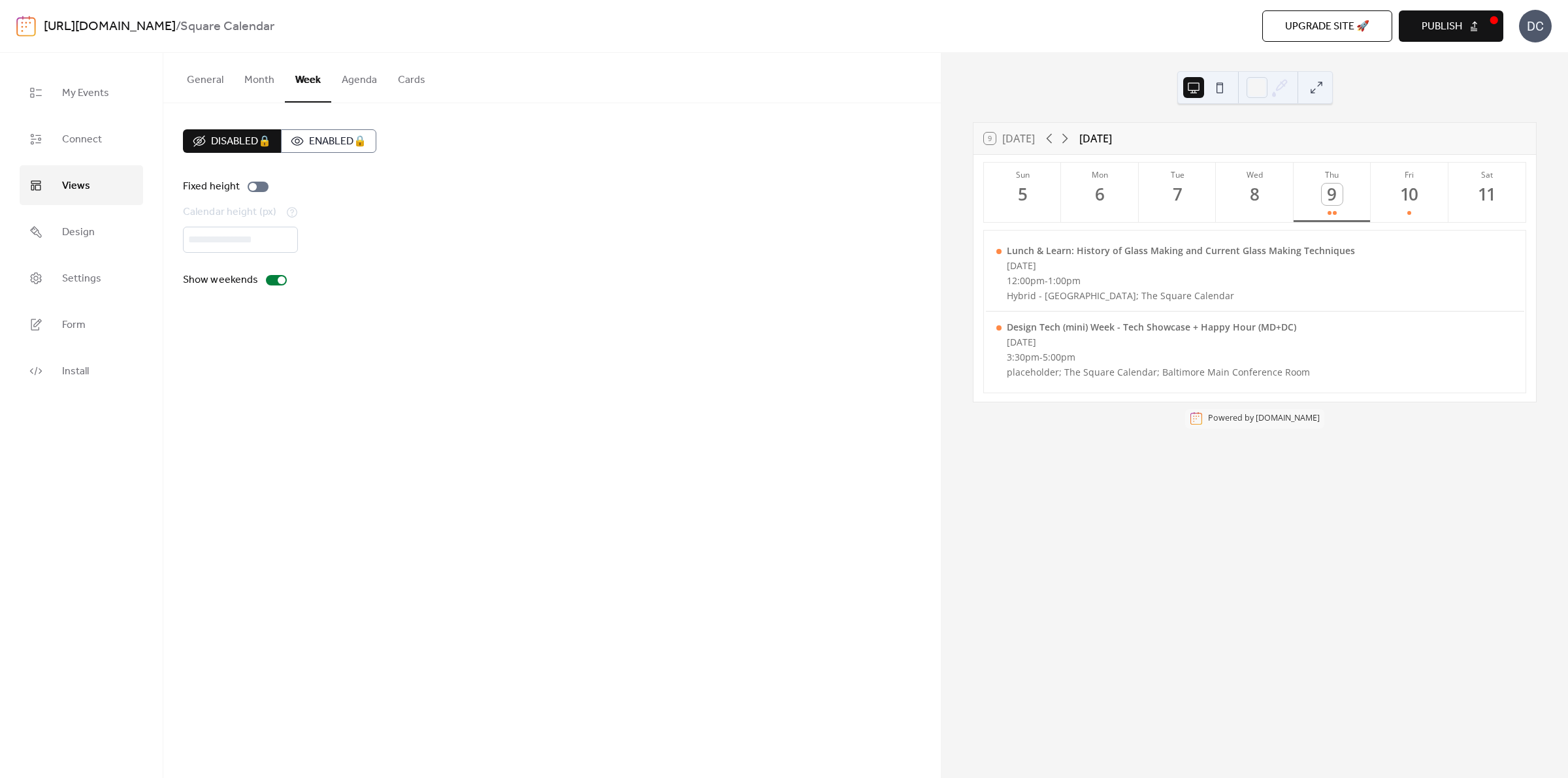
click at [1451, 26] on span "Publish" at bounding box center [1442, 27] width 40 height 16
click at [493, 367] on div "General Month Week Agenda Cards Default view Month Week Agenda Cards Disabled 🔒…" at bounding box center [552, 416] width 778 height 725
click at [276, 284] on div at bounding box center [276, 280] width 21 height 11
click at [271, 277] on div at bounding box center [271, 280] width 8 height 8
click at [271, 277] on div at bounding box center [276, 280] width 21 height 11
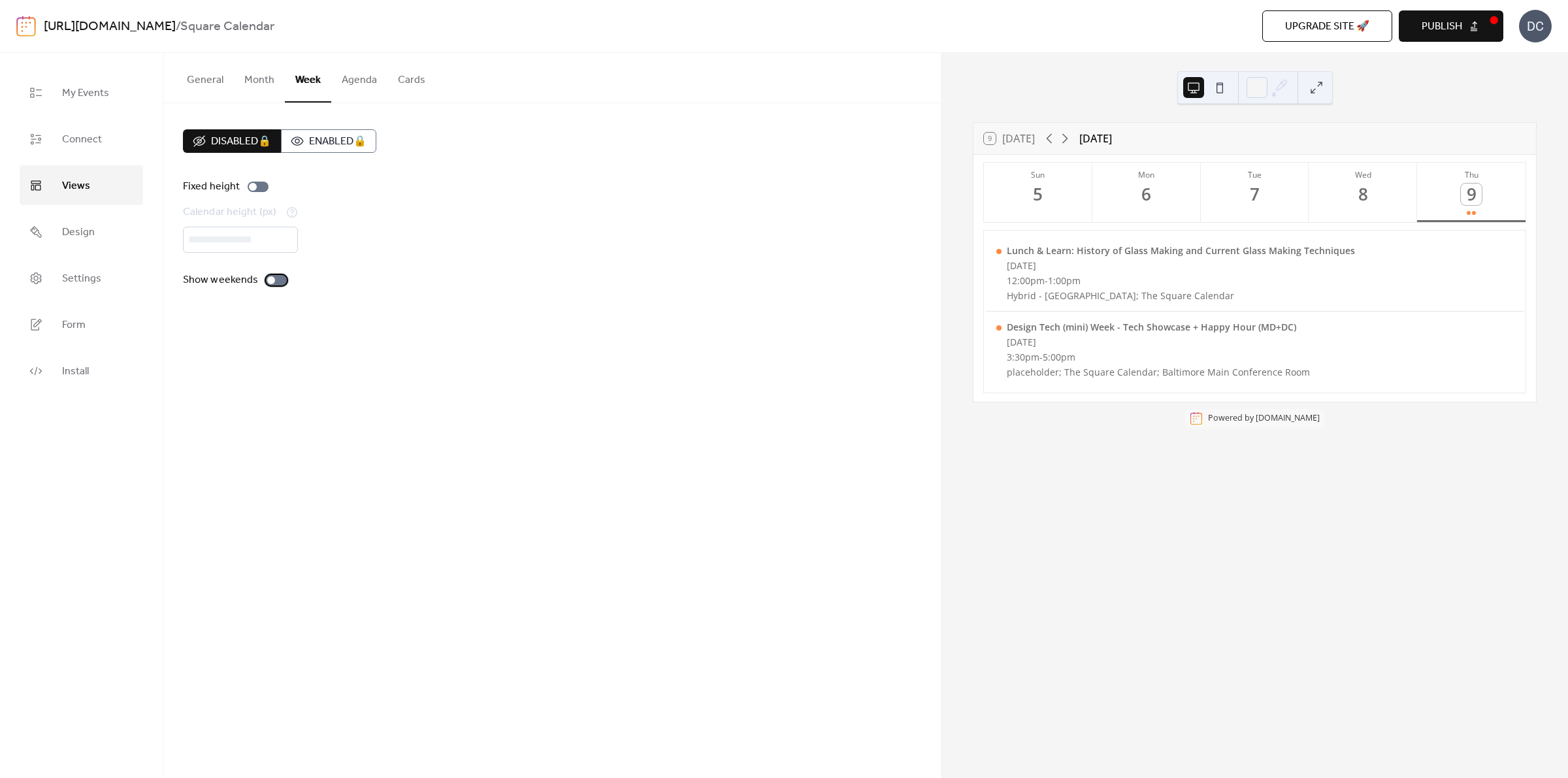
click at [271, 277] on div at bounding box center [271, 280] width 8 height 8
click at [257, 190] on div at bounding box center [258, 187] width 21 height 11
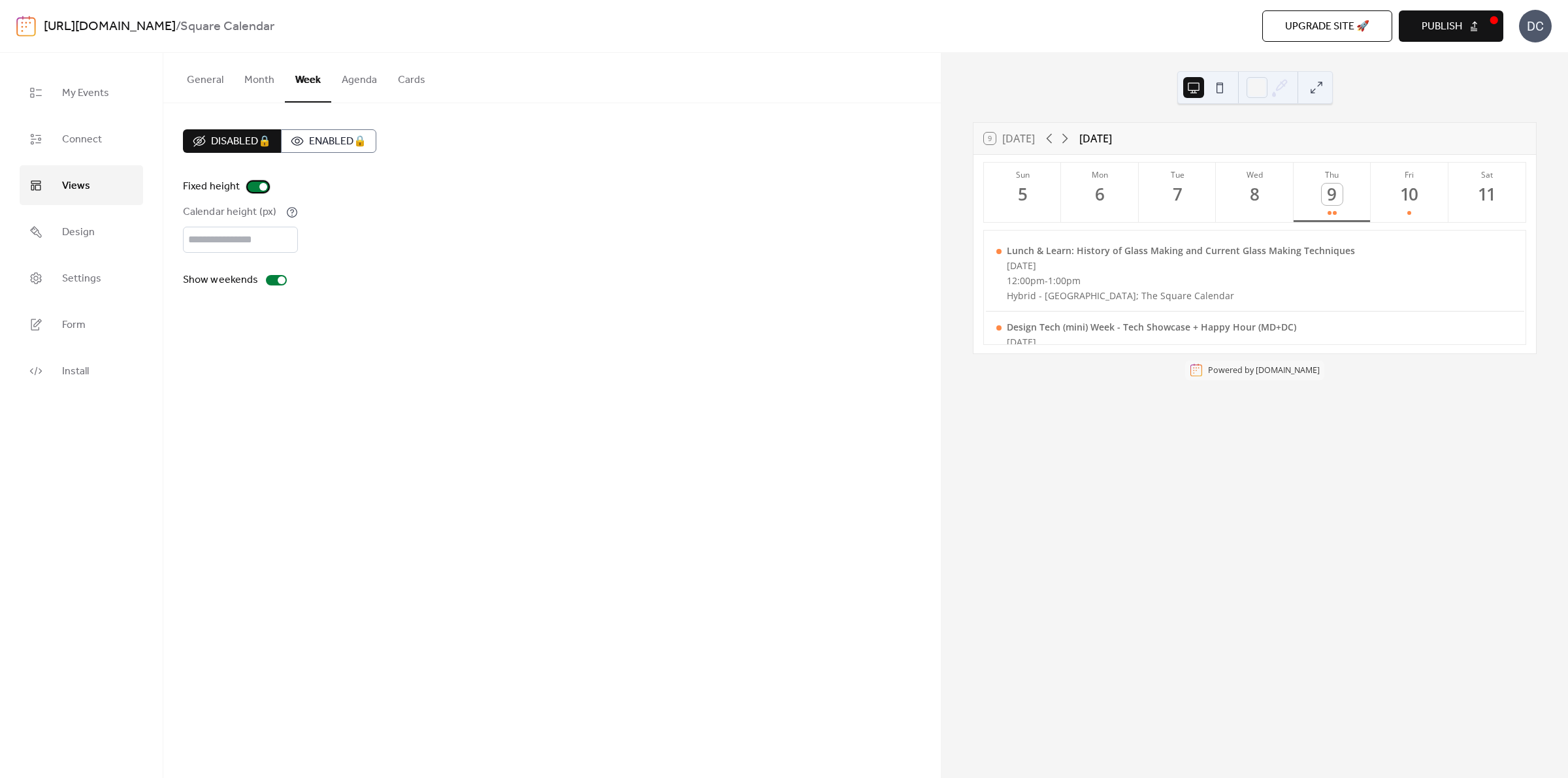
click at [260, 187] on div at bounding box center [263, 187] width 8 height 8
click at [253, 76] on button "Month" at bounding box center [260, 77] width 51 height 48
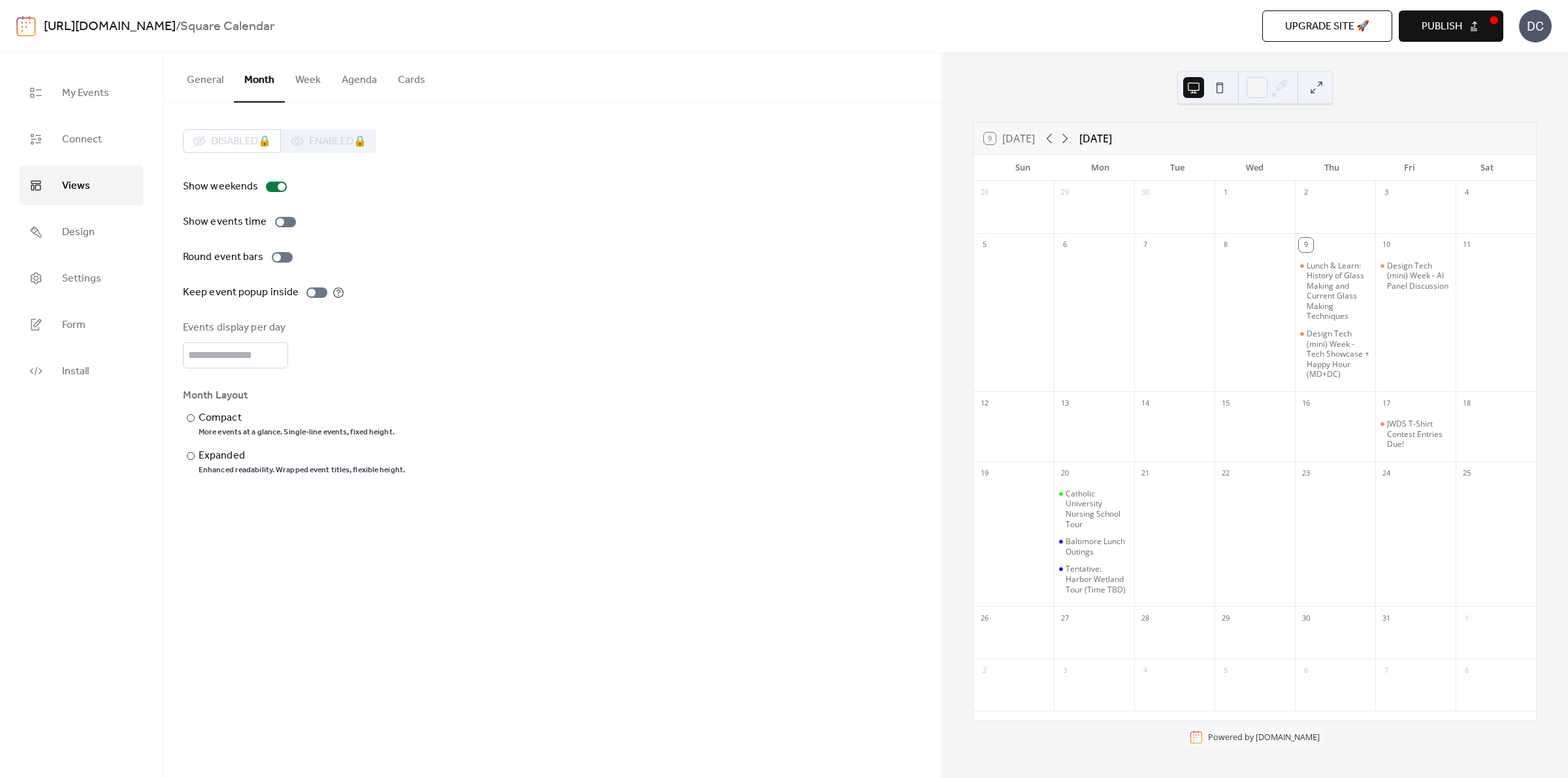
click at [201, 86] on button "General" at bounding box center [205, 77] width 57 height 48
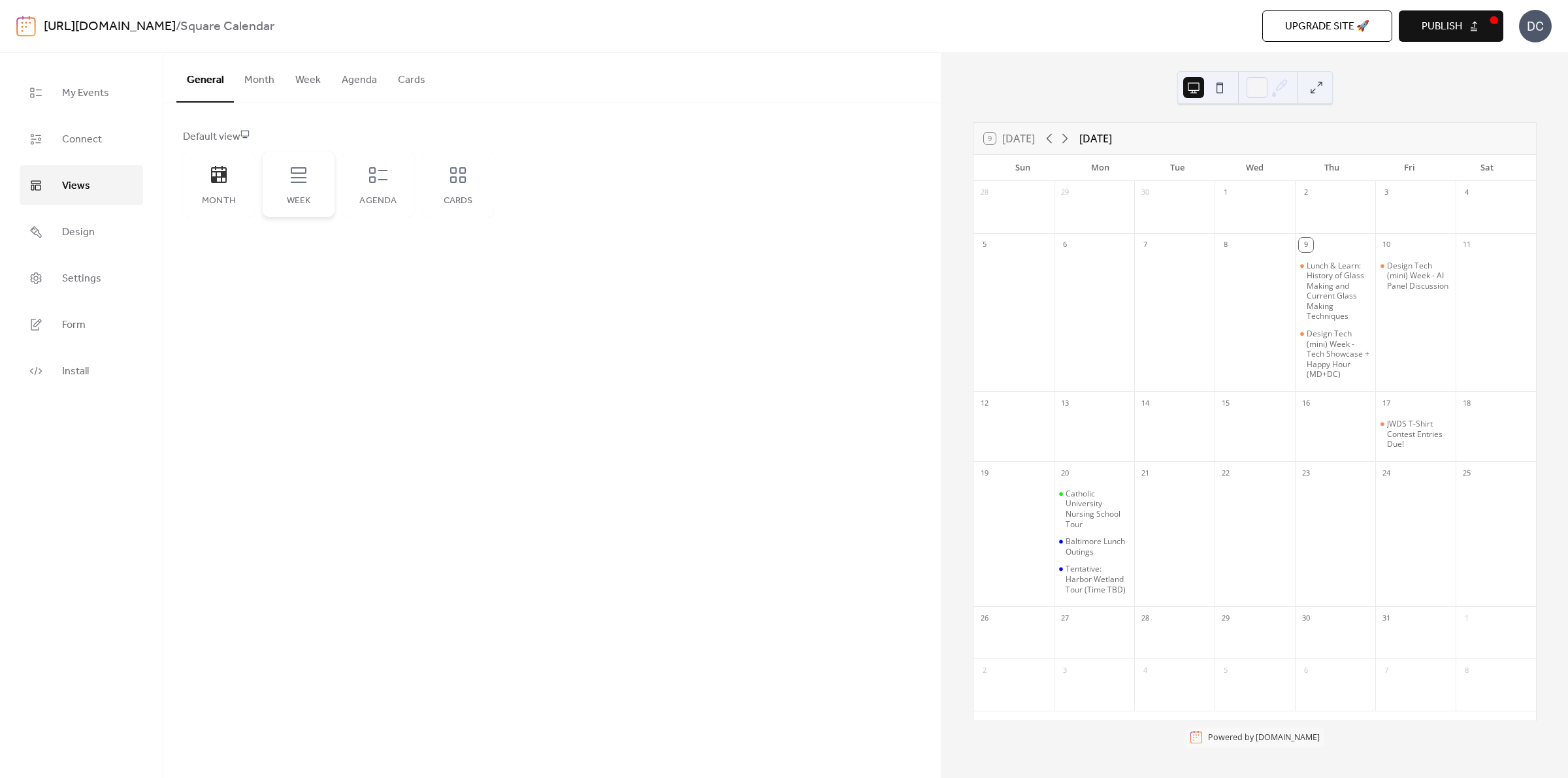
click at [308, 171] on icon at bounding box center [298, 174] width 21 height 21
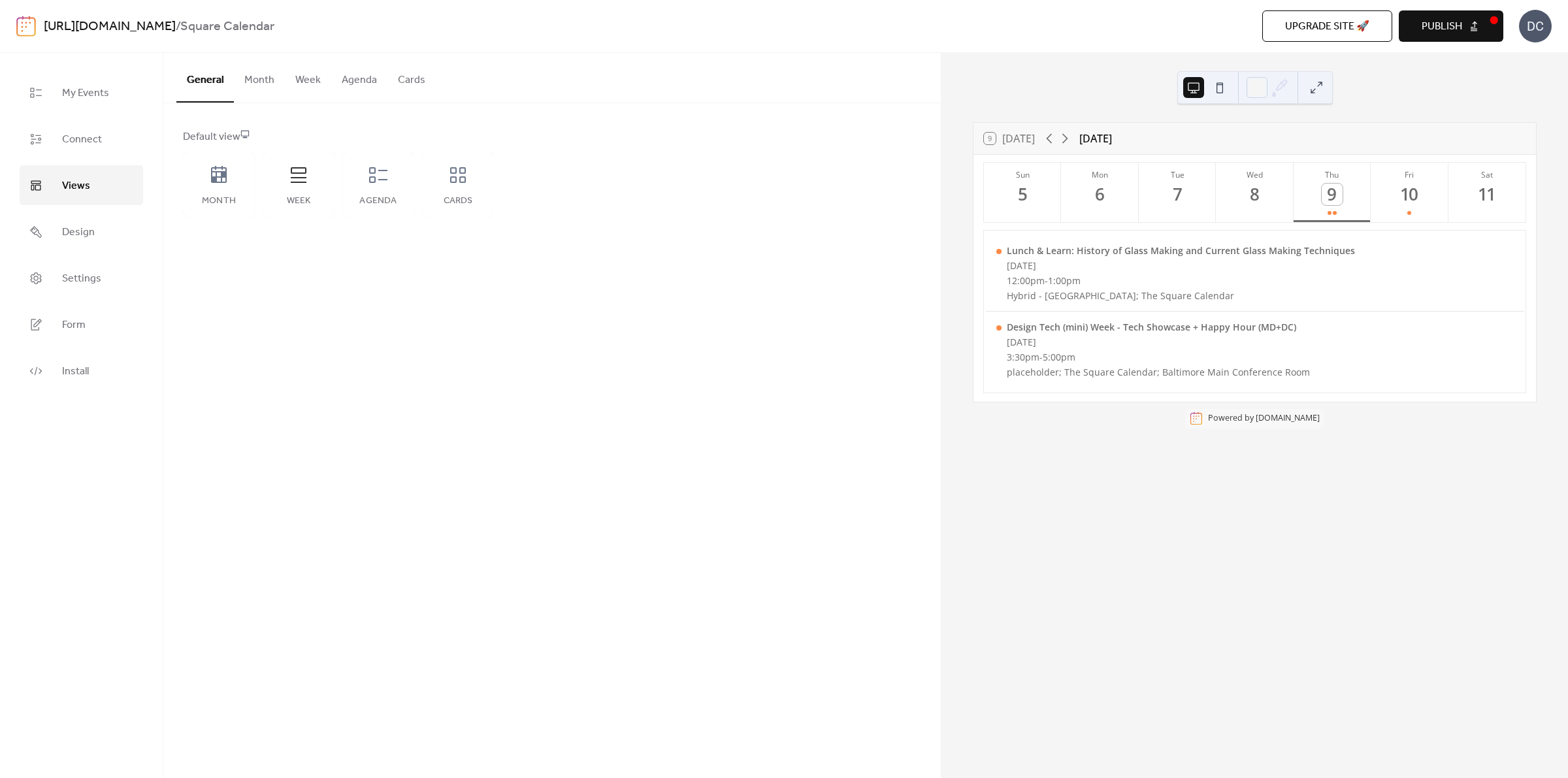
click at [306, 79] on button "Week" at bounding box center [308, 77] width 46 height 48
click at [269, 84] on button "Month" at bounding box center [260, 77] width 51 height 48
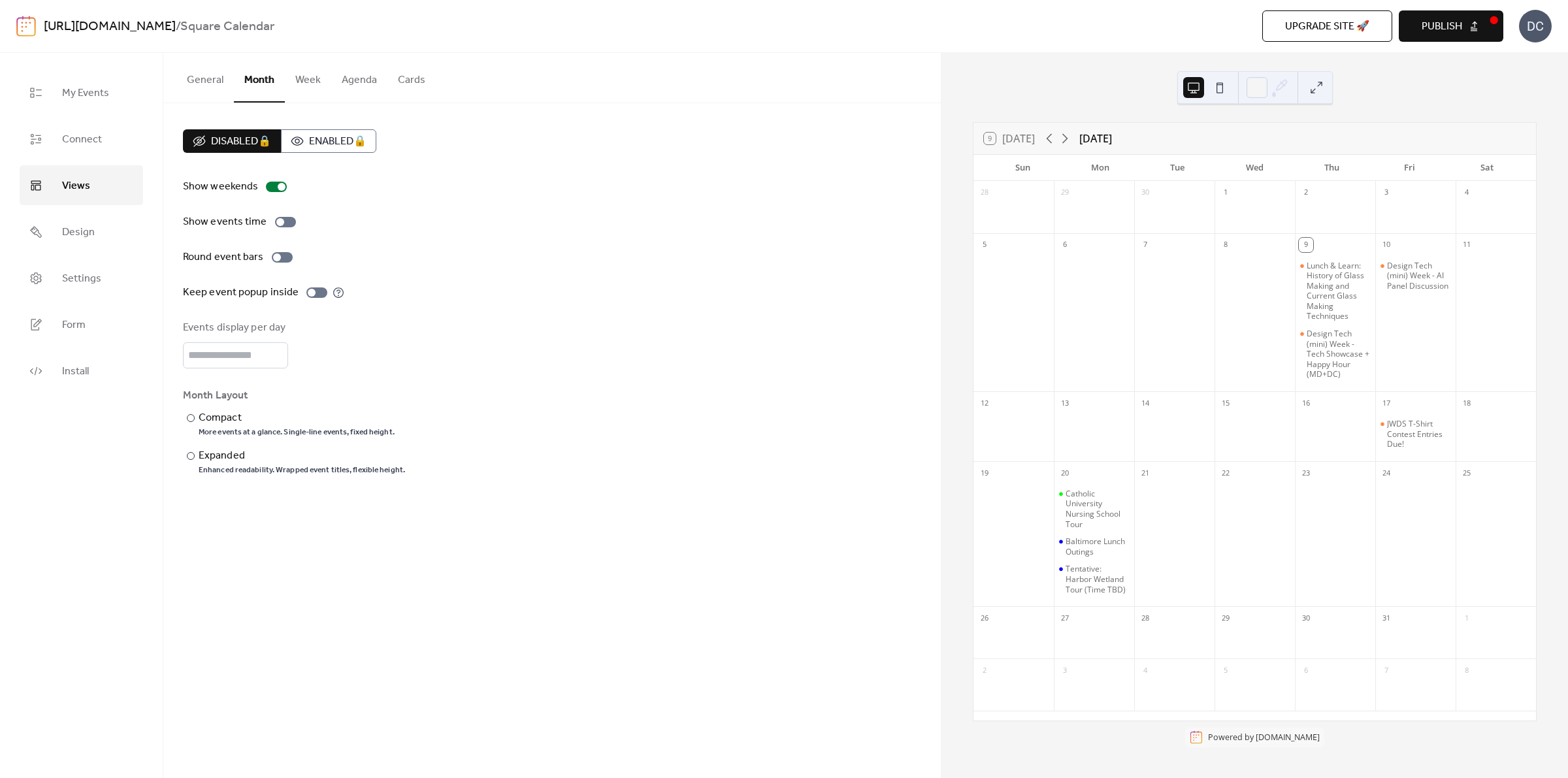
click at [311, 87] on button "Week" at bounding box center [308, 77] width 46 height 48
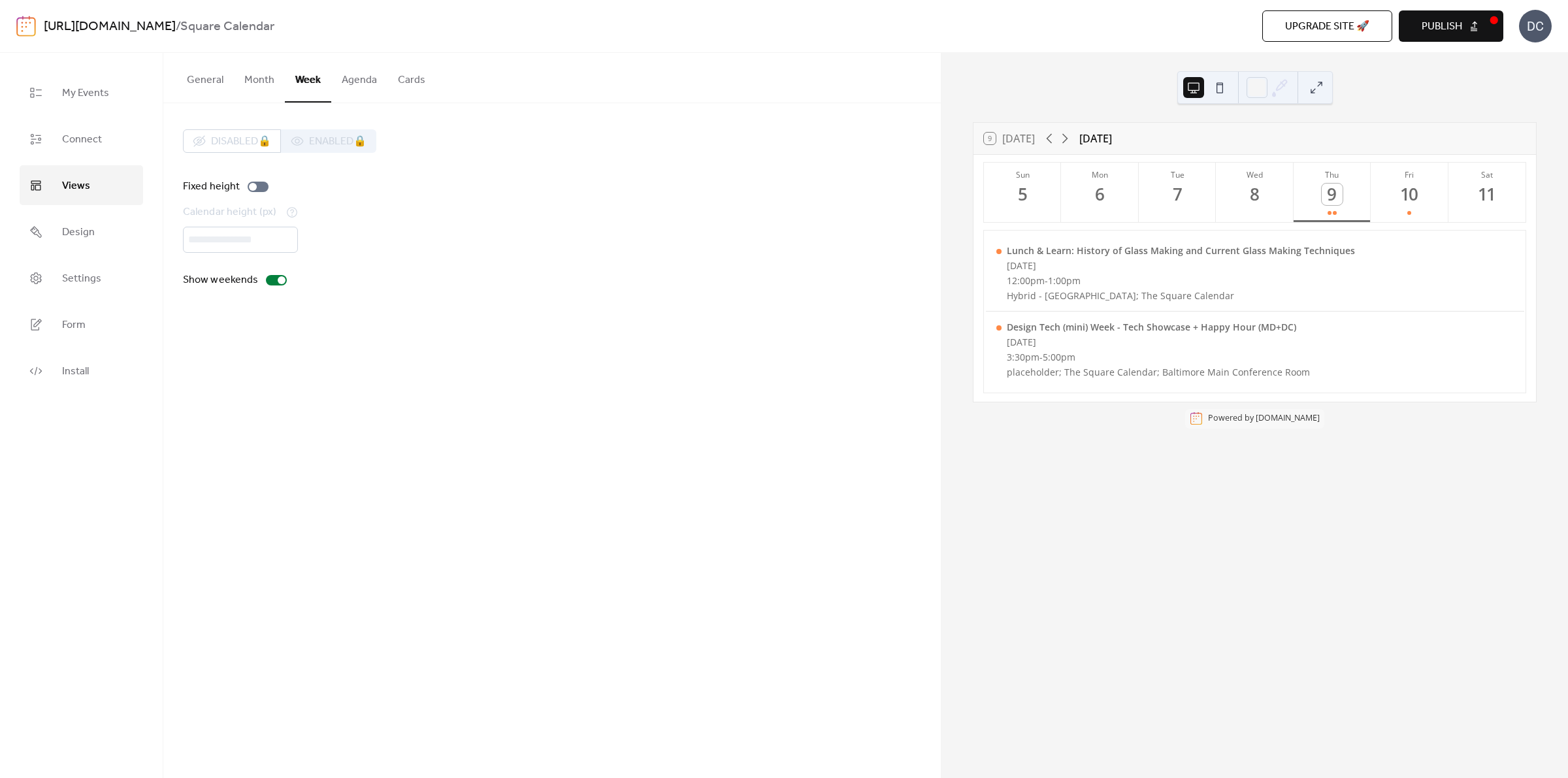
click at [1432, 28] on span "Publish" at bounding box center [1442, 27] width 40 height 16
click at [67, 135] on span "Connect" at bounding box center [82, 139] width 40 height 21
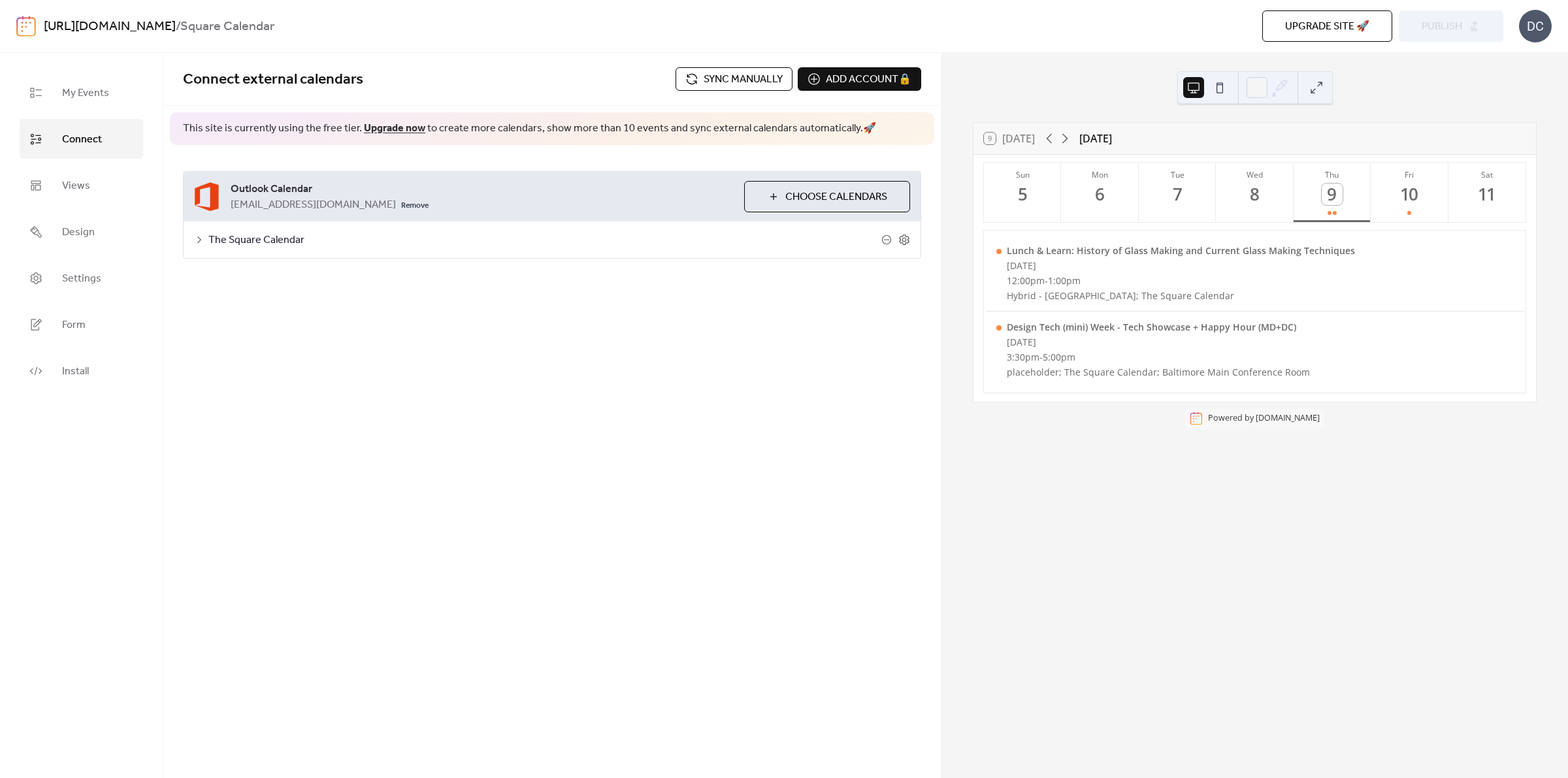
click at [724, 75] on span "Sync manually" at bounding box center [743, 79] width 79 height 16
click at [642, 243] on span "The Square Calendar" at bounding box center [545, 240] width 673 height 16
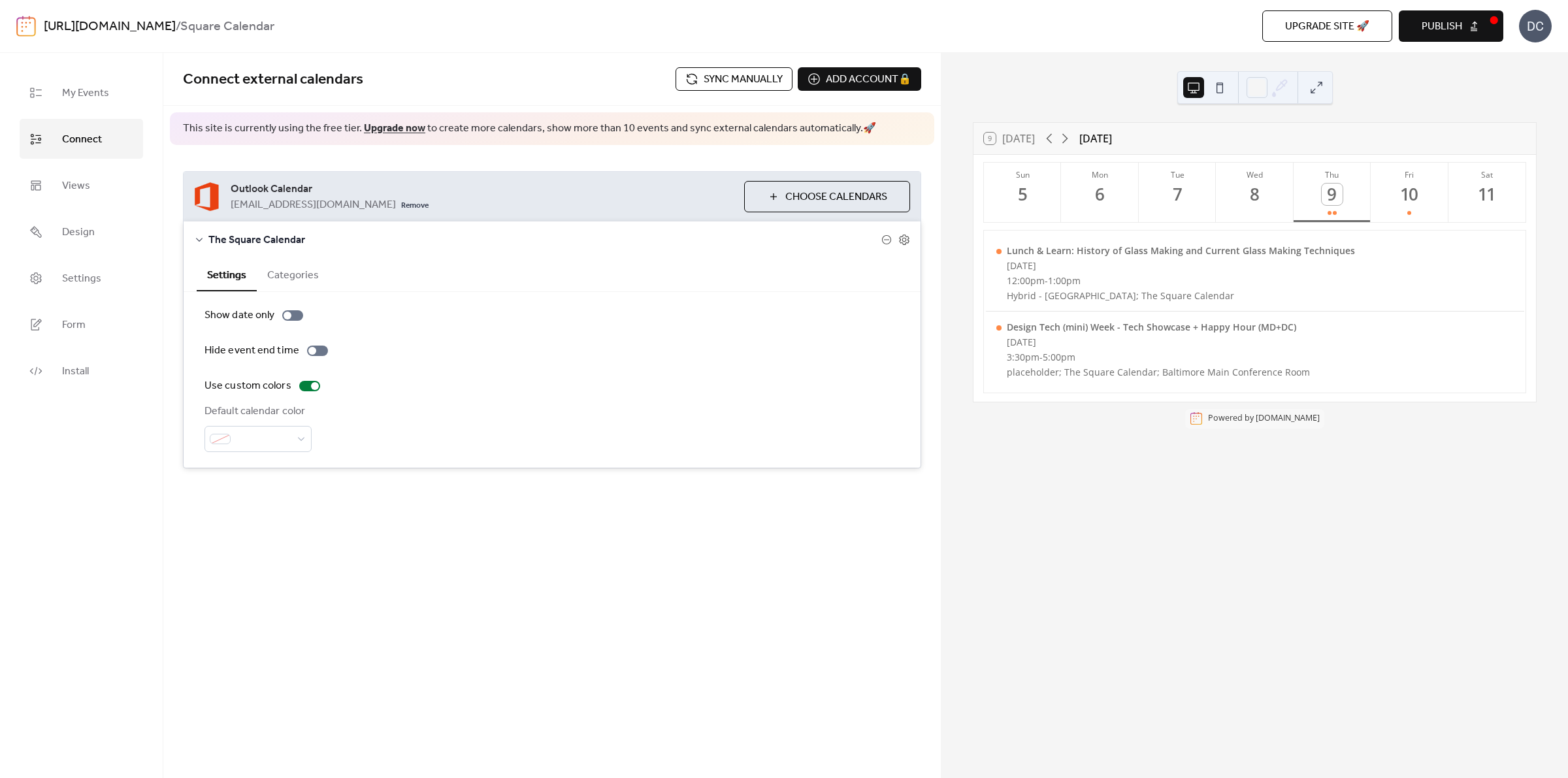
click at [751, 80] on span "Sync manually" at bounding box center [743, 79] width 79 height 16
click at [1066, 142] on icon at bounding box center [1066, 139] width 6 height 10
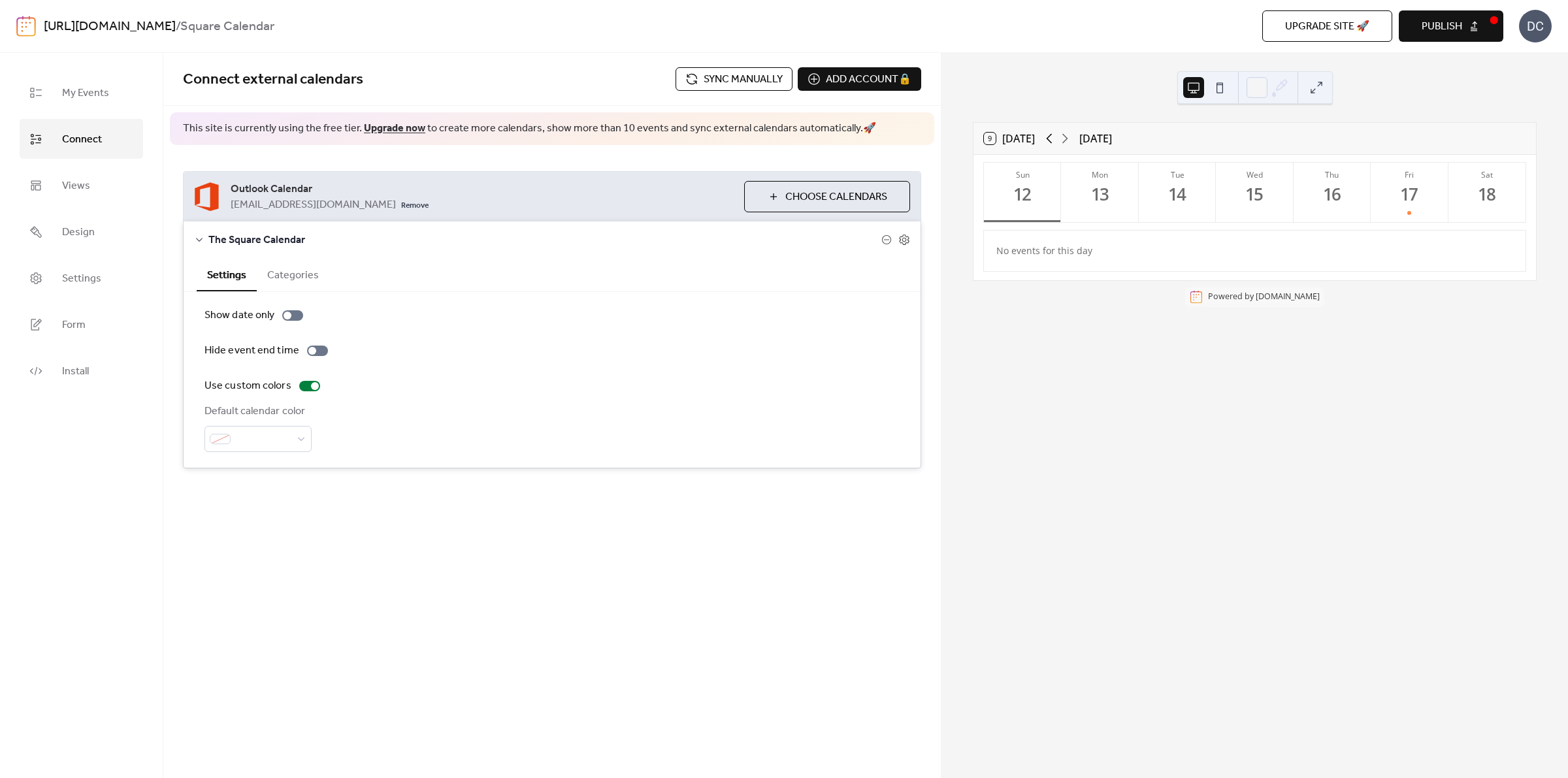
click at [1054, 140] on icon at bounding box center [1049, 138] width 16 height 16
click at [1066, 140] on icon at bounding box center [1065, 138] width 16 height 16
click at [1154, 191] on button "Tue 21" at bounding box center [1177, 192] width 77 height 60
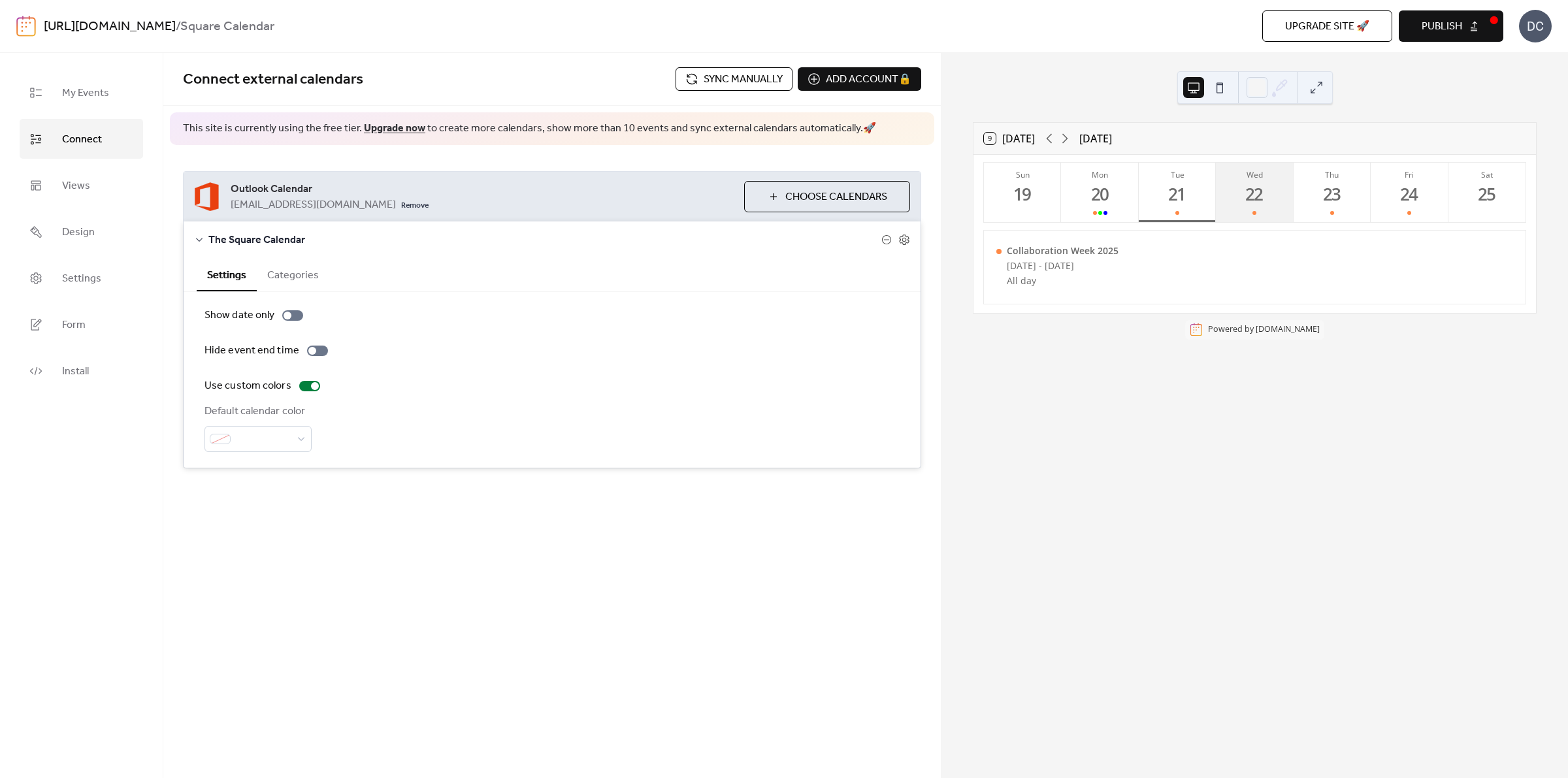
click at [1249, 199] on div "22" at bounding box center [1255, 194] width 21 height 21
click at [1302, 199] on button "Thu 23" at bounding box center [1332, 192] width 77 height 60
click at [1395, 196] on button "Fri 24" at bounding box center [1409, 192] width 77 height 60
click at [1118, 204] on button "Mon 20" at bounding box center [1100, 192] width 77 height 60
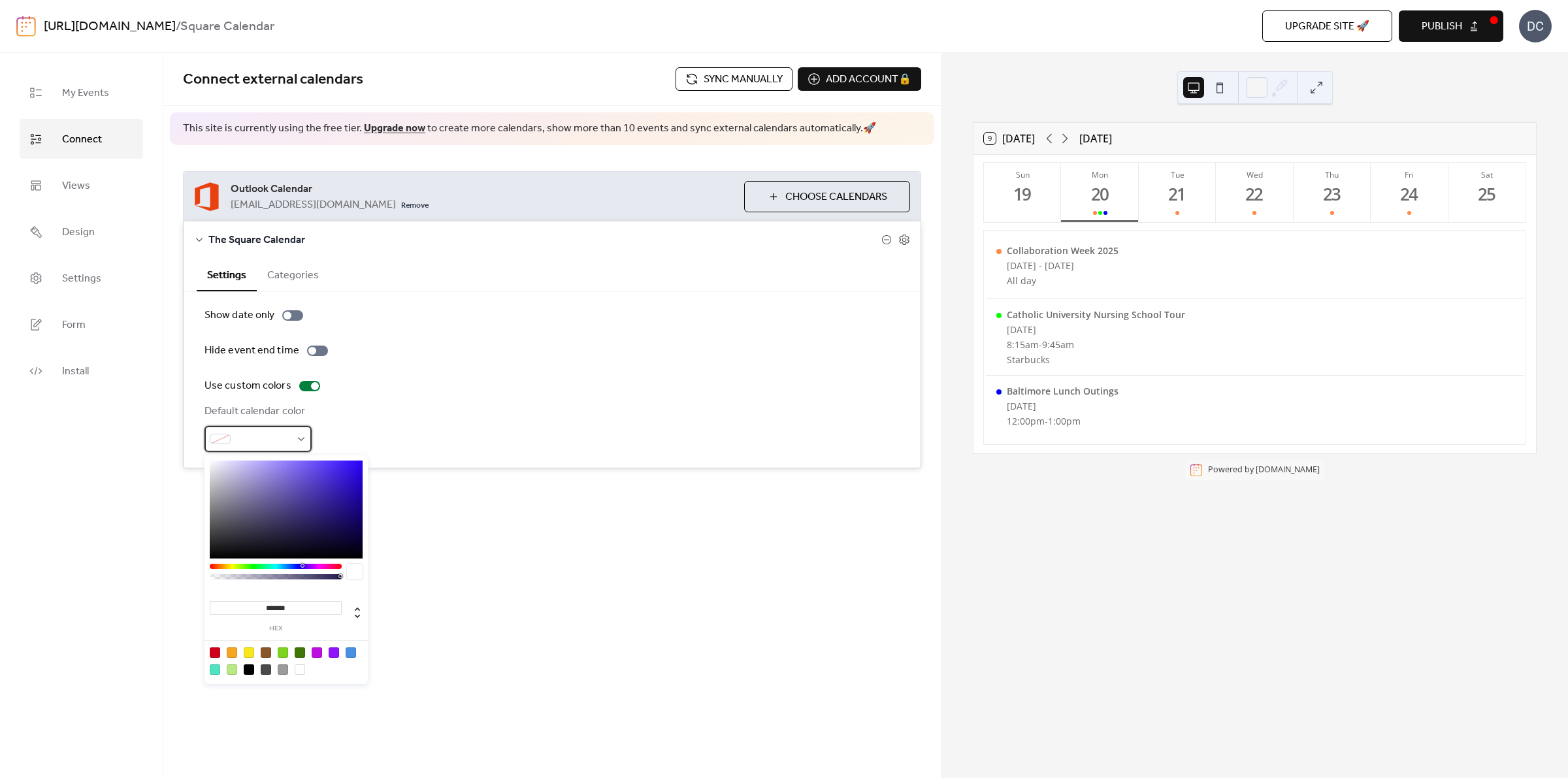
click at [304, 440] on div at bounding box center [258, 439] width 107 height 26
click at [315, 608] on input "*******" at bounding box center [276, 607] width 132 height 13
click at [518, 492] on div "Outlook Calendar [EMAIL_ADDRESS][DOMAIN_NAME] Remove Choose Calendars The Squar…" at bounding box center [552, 319] width 778 height 350
click at [304, 441] on div at bounding box center [258, 439] width 107 height 26
click at [480, 499] on div "Connect external calendars Sync manually Add account 🔒 🔒 This site is currently…" at bounding box center [552, 287] width 778 height 467
